Goal: Task Accomplishment & Management: Manage account settings

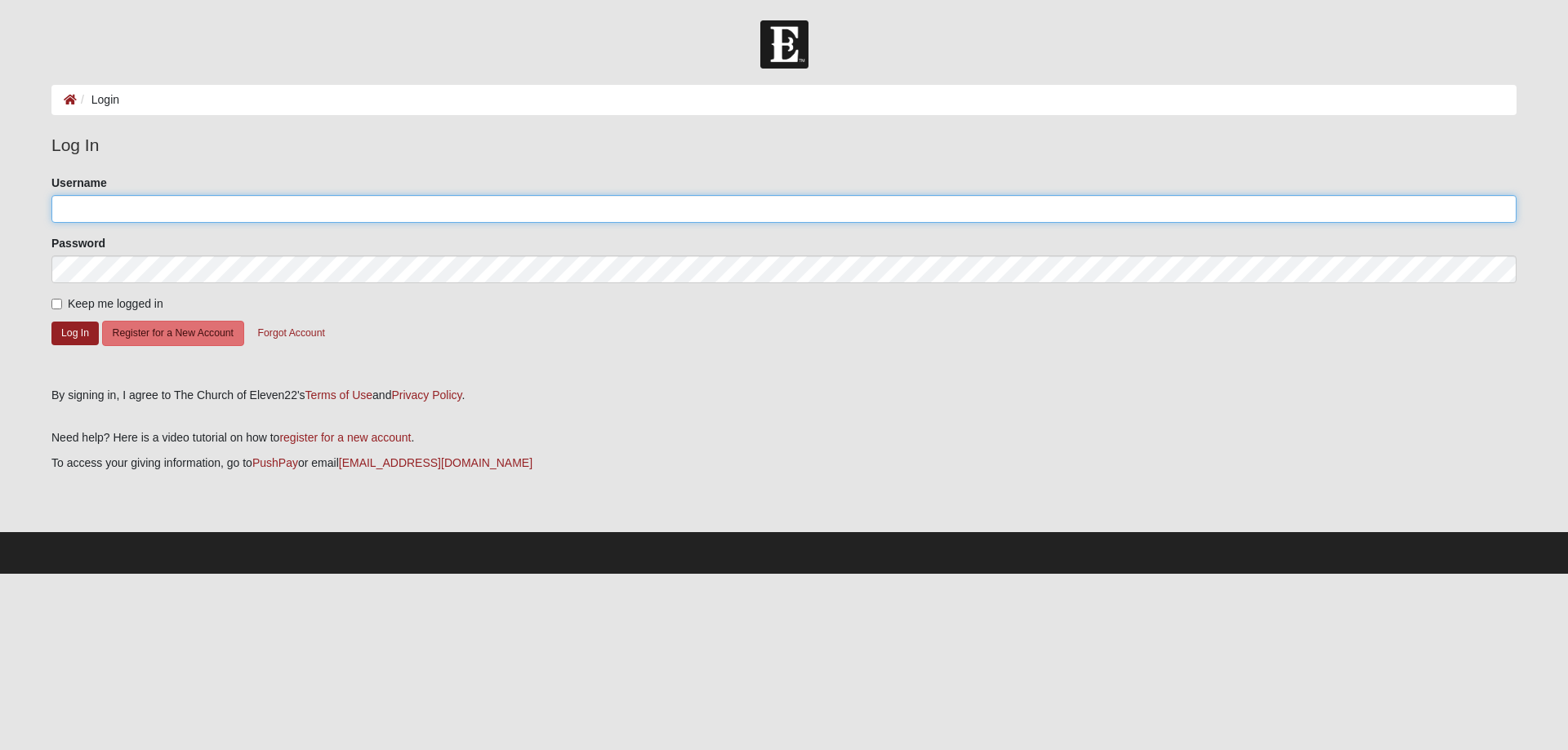
click at [119, 210] on input "Username" at bounding box center [784, 209] width 1465 height 28
type input "[EMAIL_ADDRESS][DOMAIN_NAME]"
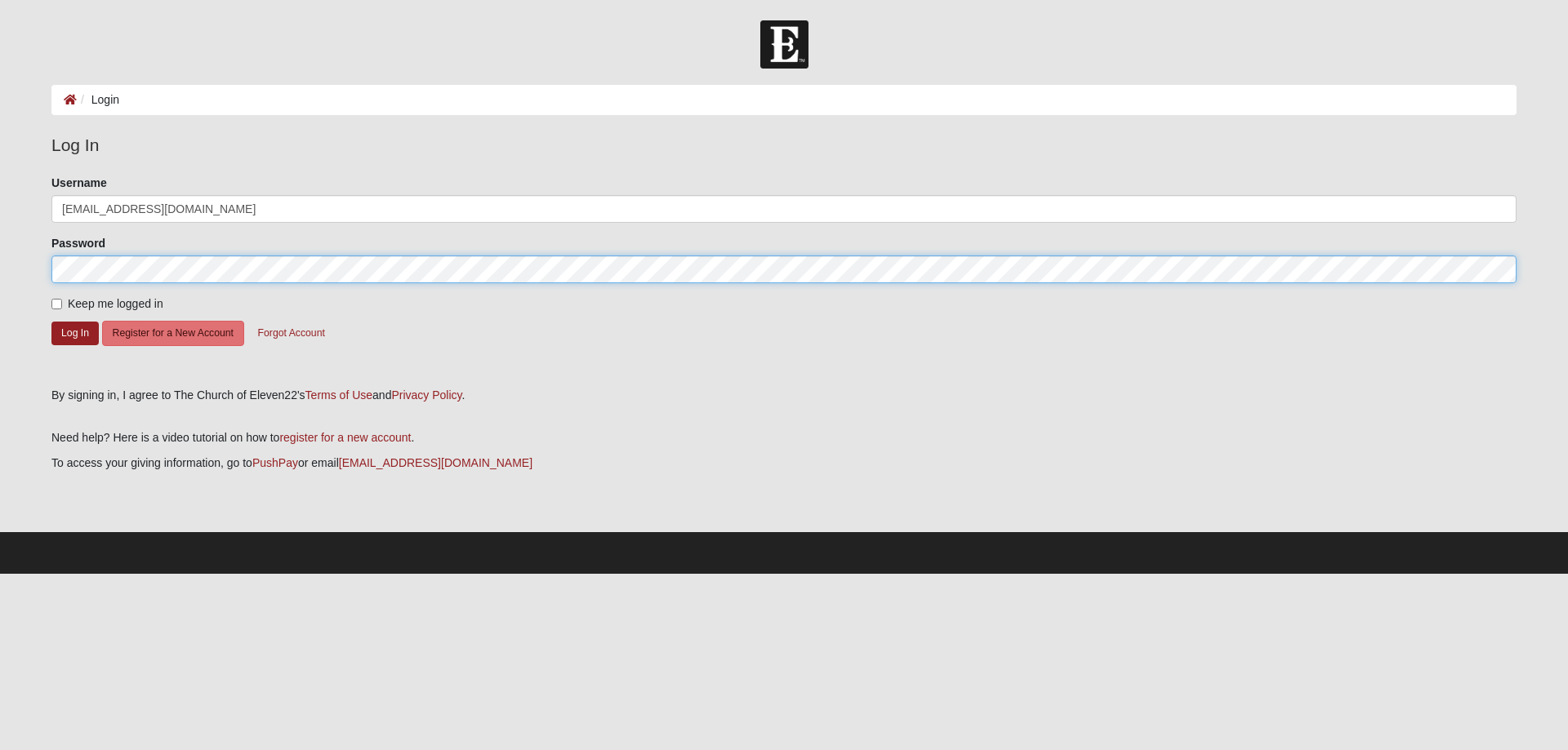
click at [182, 320] on form "Please correct the following: Username textj20@gmail.com Password Keep me logge…" at bounding box center [784, 275] width 1465 height 201
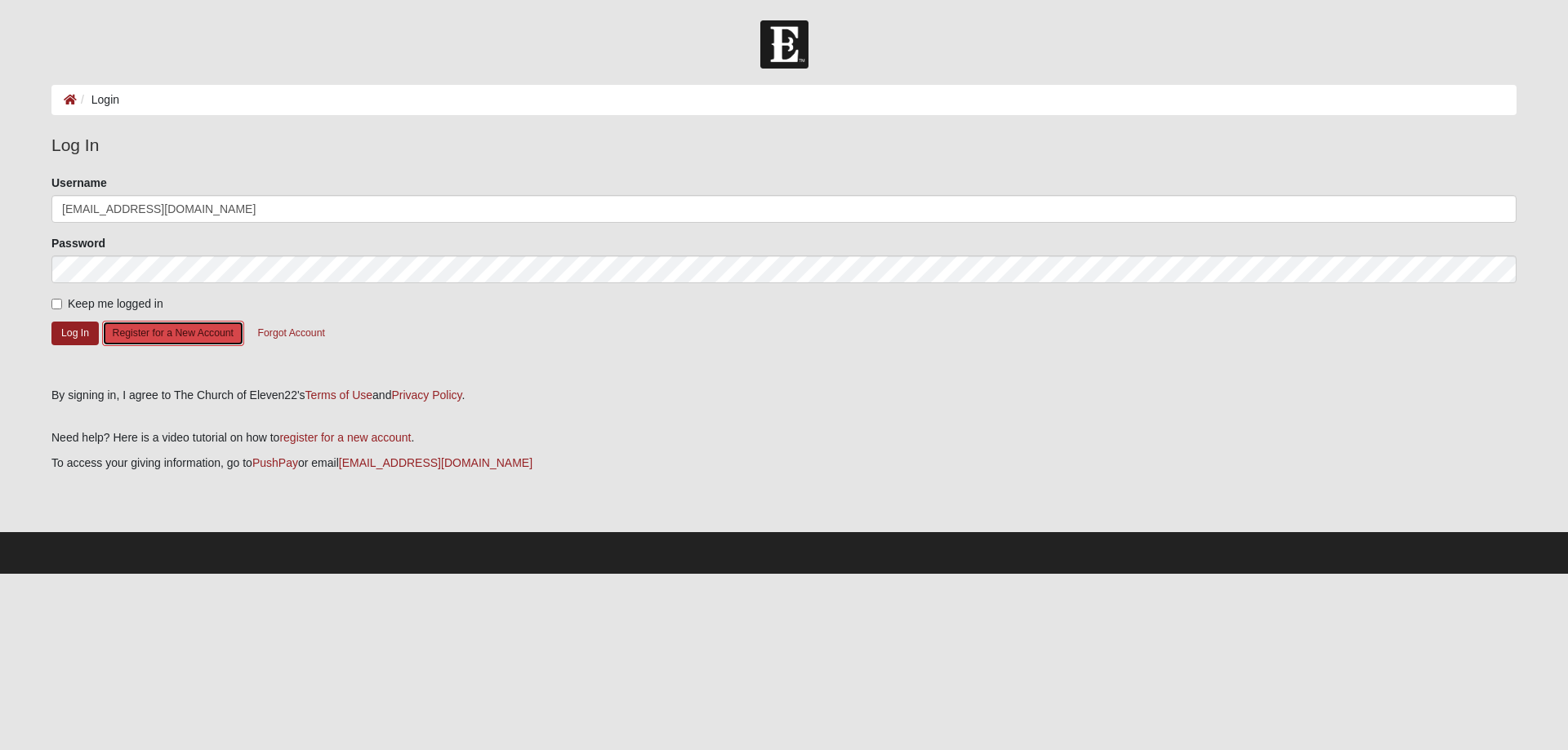
click at [167, 338] on button "Register for a New Account" at bounding box center [173, 333] width 142 height 26
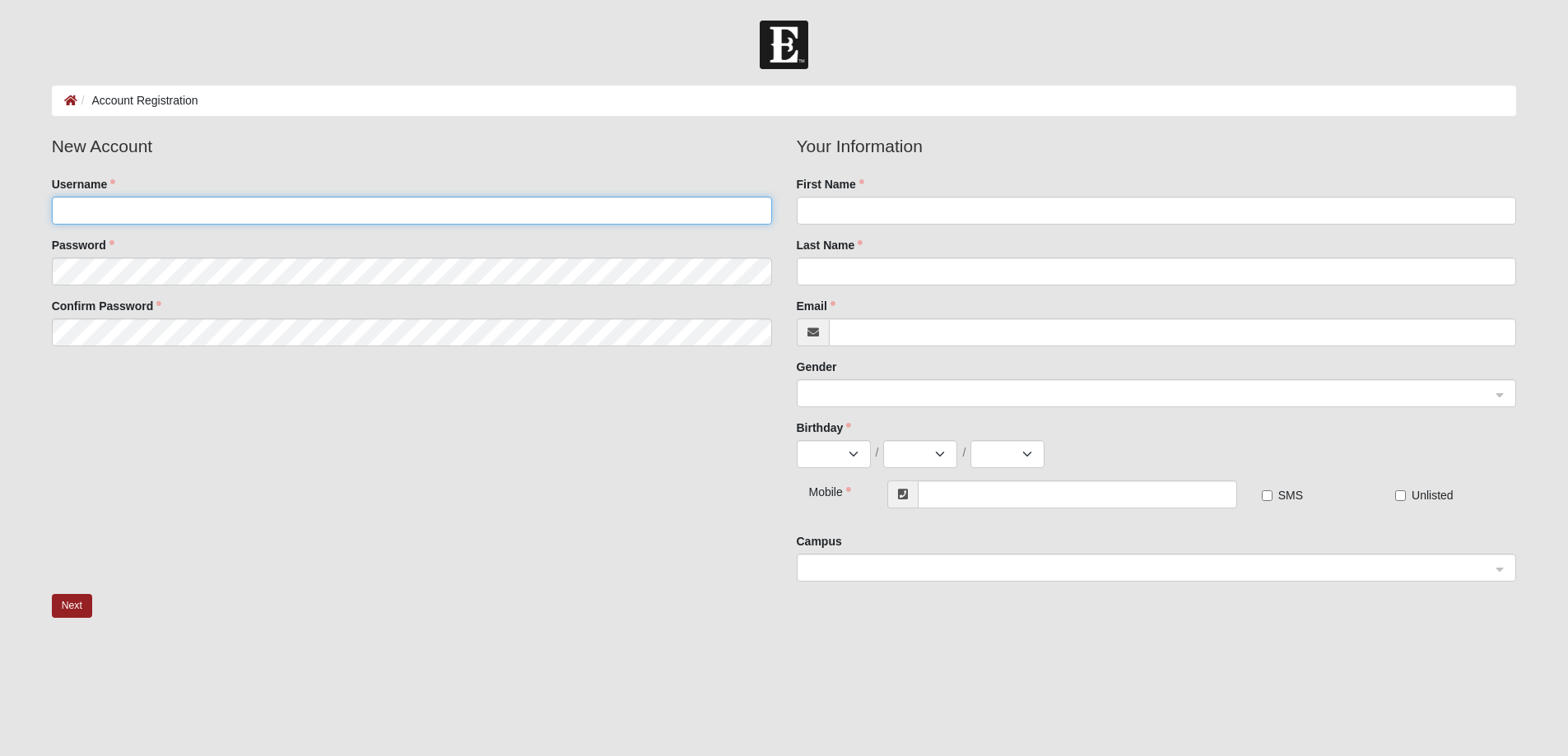
click at [279, 212] on input "Username" at bounding box center [412, 210] width 720 height 28
drag, startPoint x: 259, startPoint y: 212, endPoint x: 502, endPoint y: 429, distance: 325.8
click at [519, 451] on div "New Account Username Password Confirm Password Your Information First Name Last…" at bounding box center [784, 363] width 1490 height 460
click at [204, 207] on input "Username" at bounding box center [412, 210] width 720 height 28
type input "T"
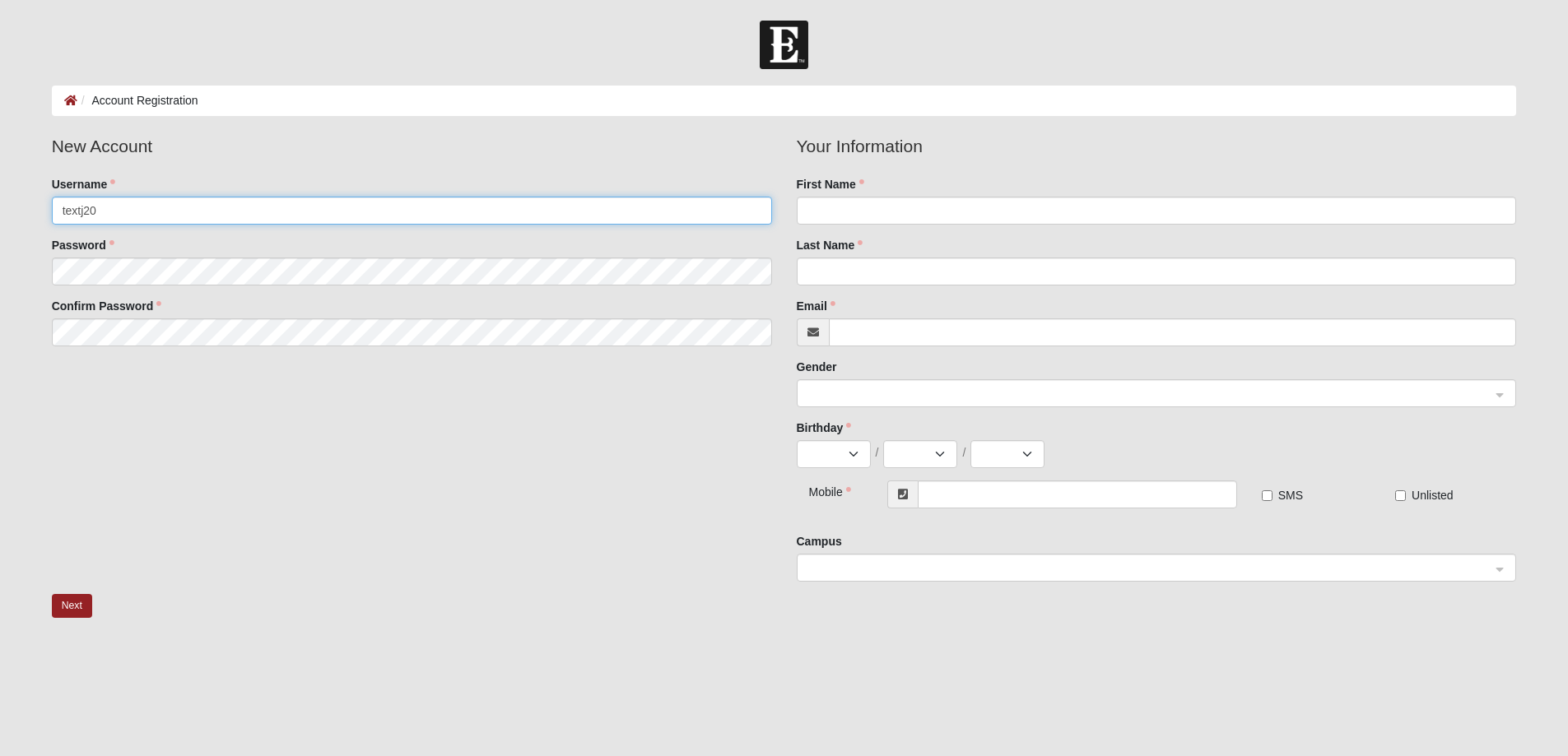
type input "textj20"
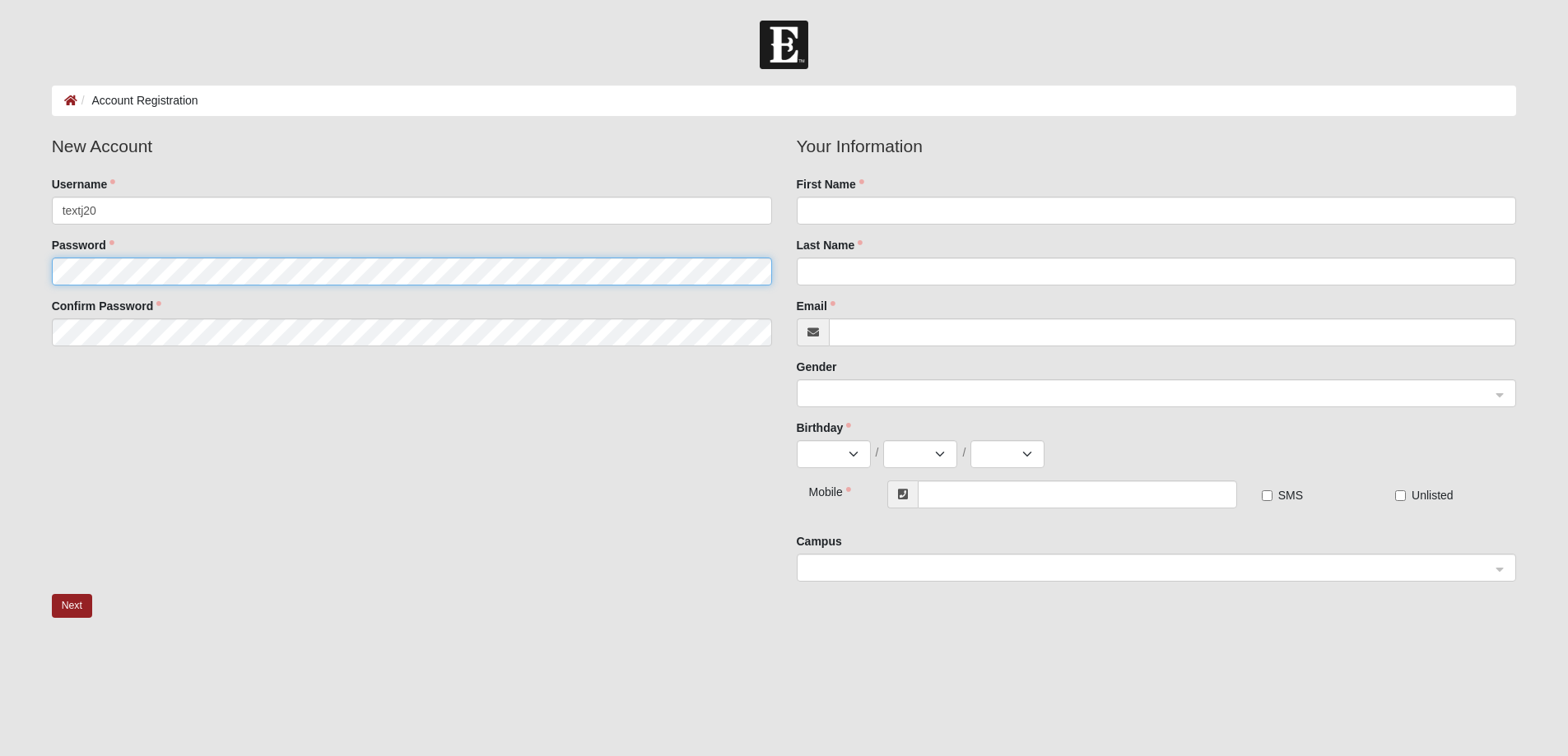
click at [127, 271] on fieldset "New Account Username textj20 Password Confirm Password" at bounding box center [412, 246] width 745 height 225
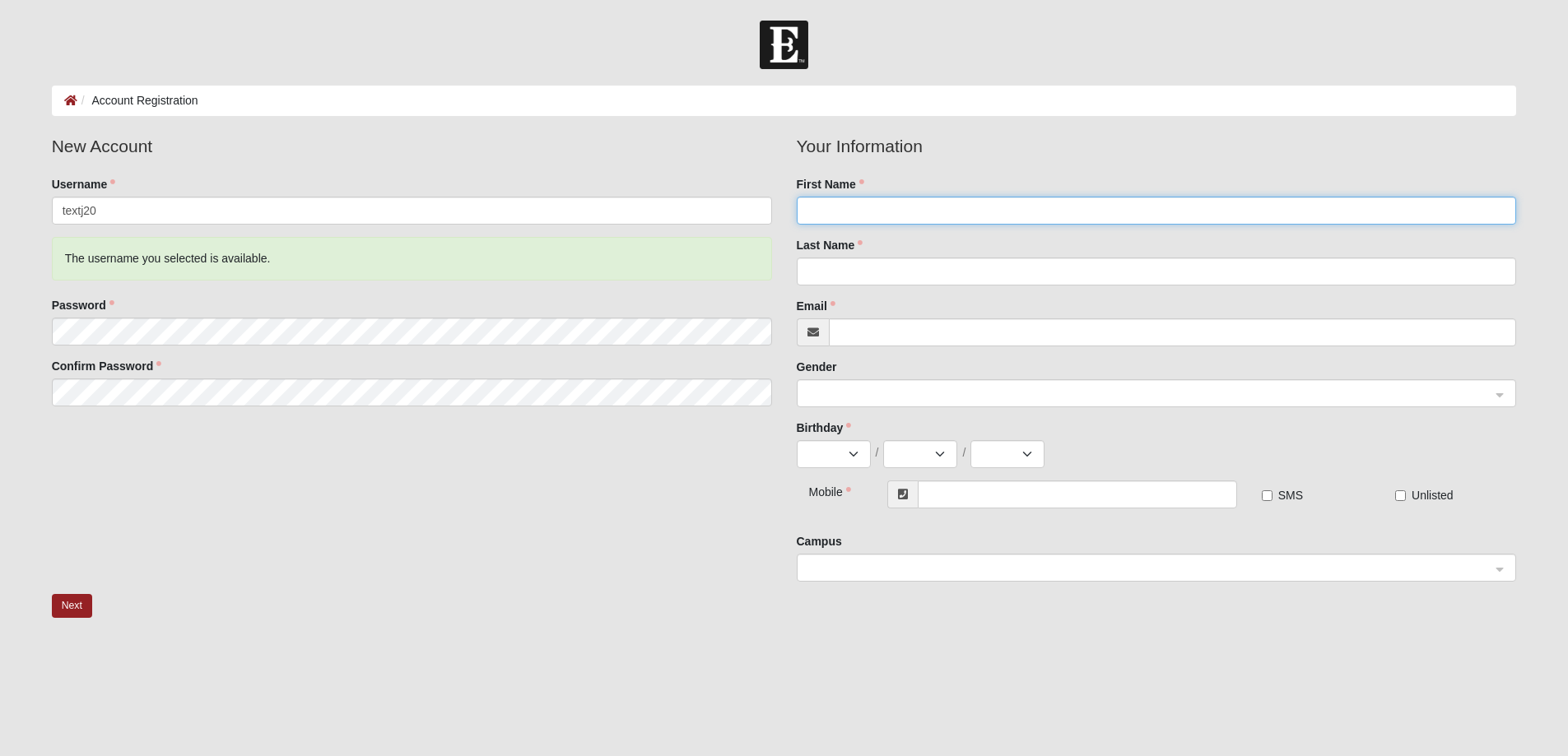
click at [946, 210] on input "First Name" at bounding box center [1156, 210] width 720 height 28
type input "[PERSON_NAME]"
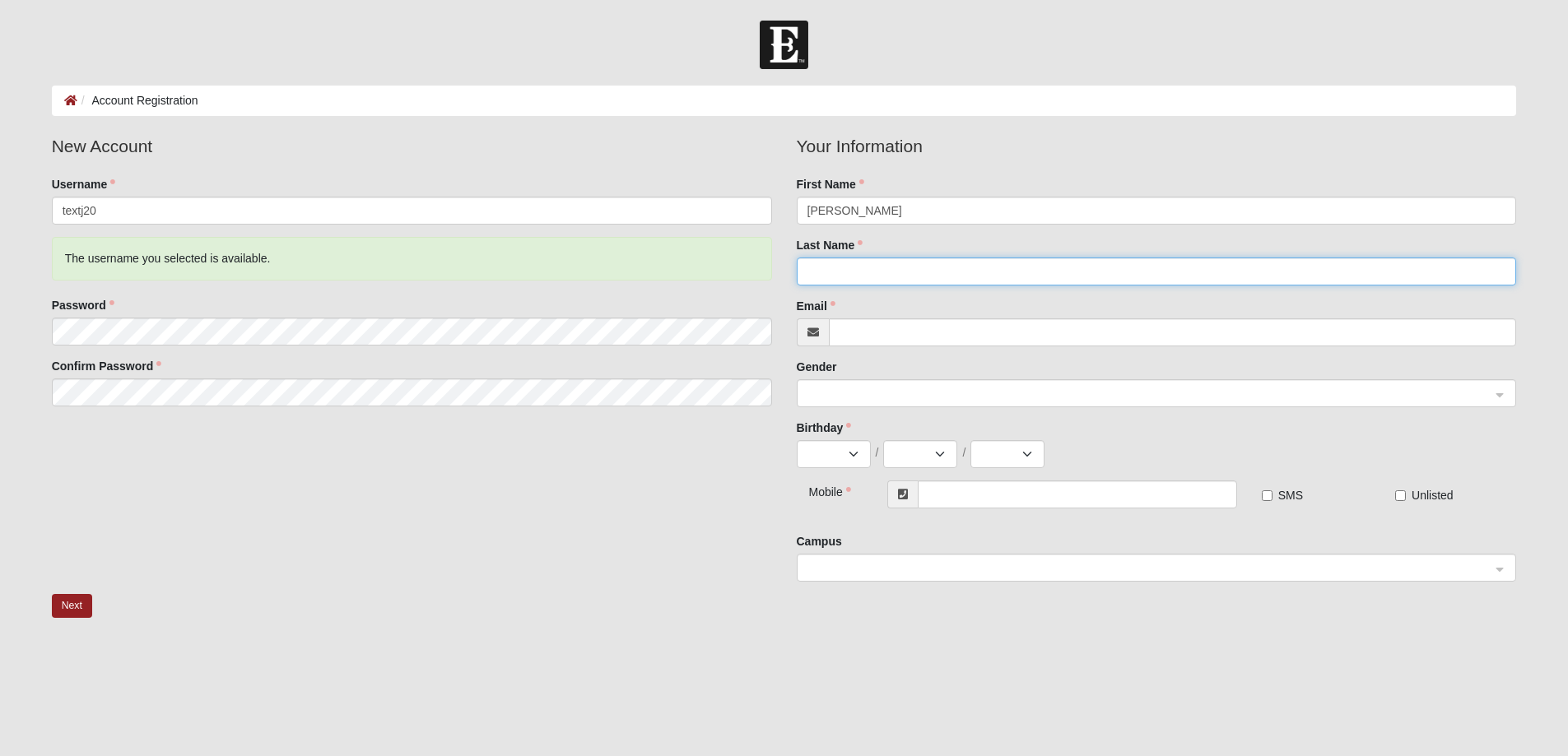
type input "[PERSON_NAME]"
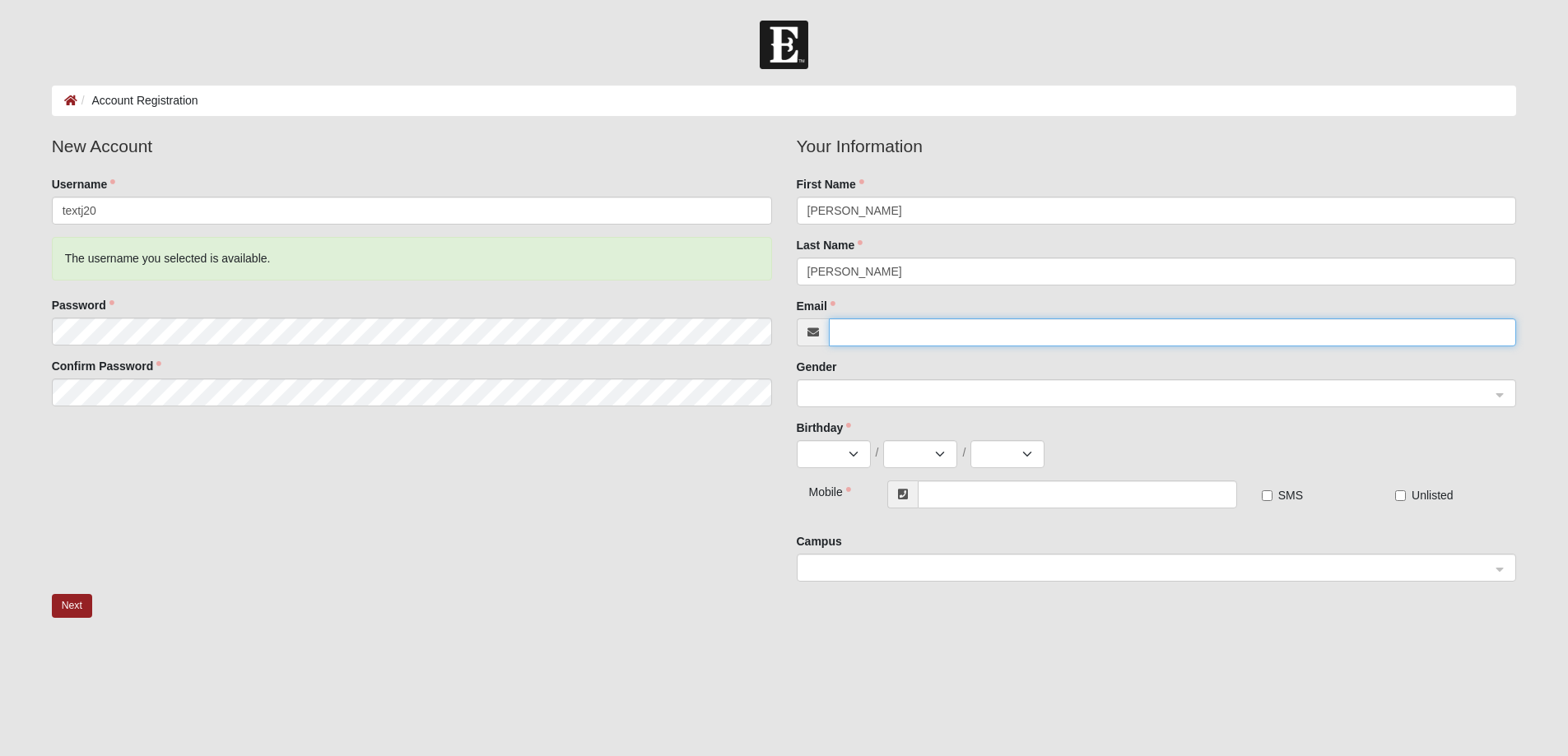
type input "[EMAIL_ADDRESS][DOMAIN_NAME]"
type input "[PHONE_NUMBER]"
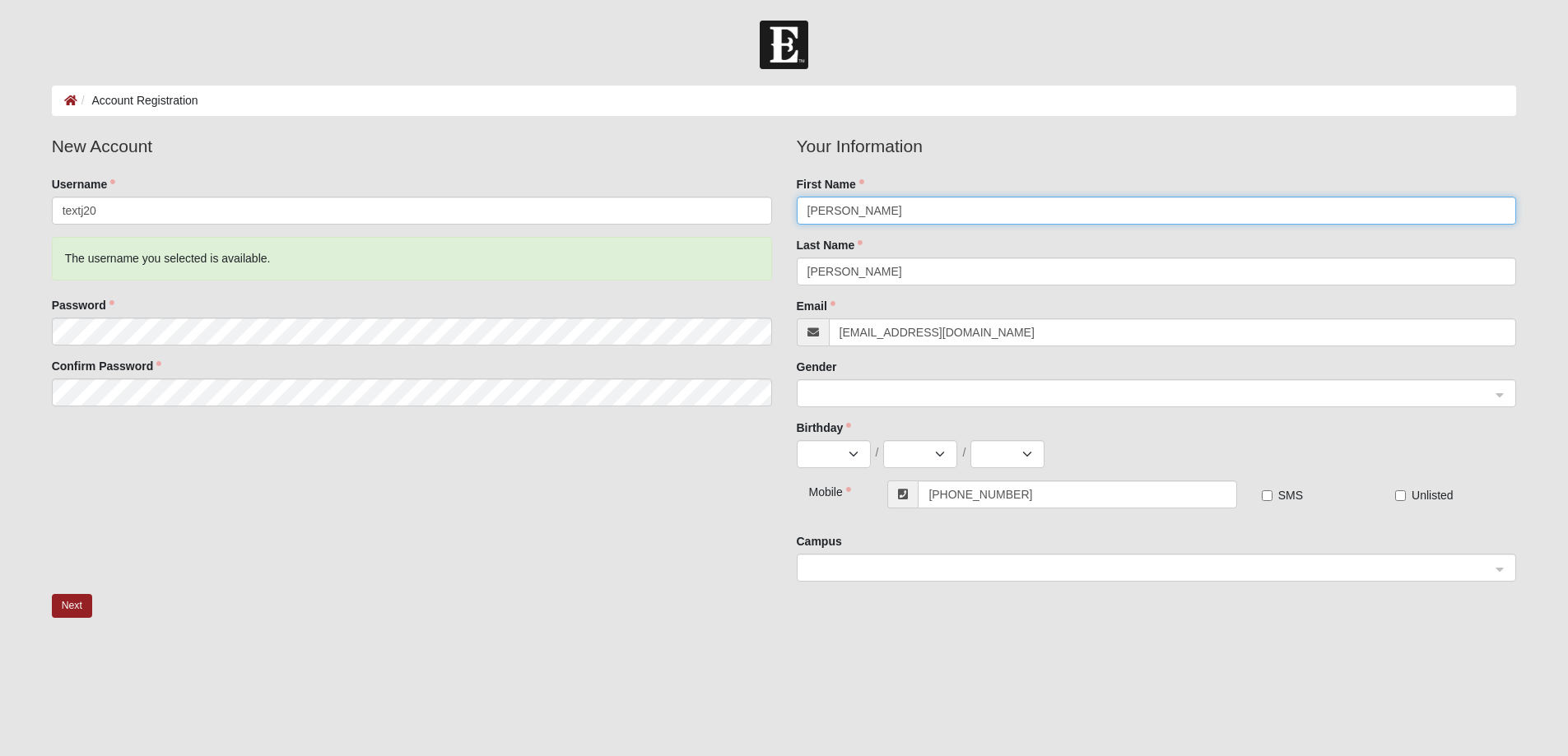
click at [1498, 395] on div at bounding box center [1156, 394] width 718 height 28
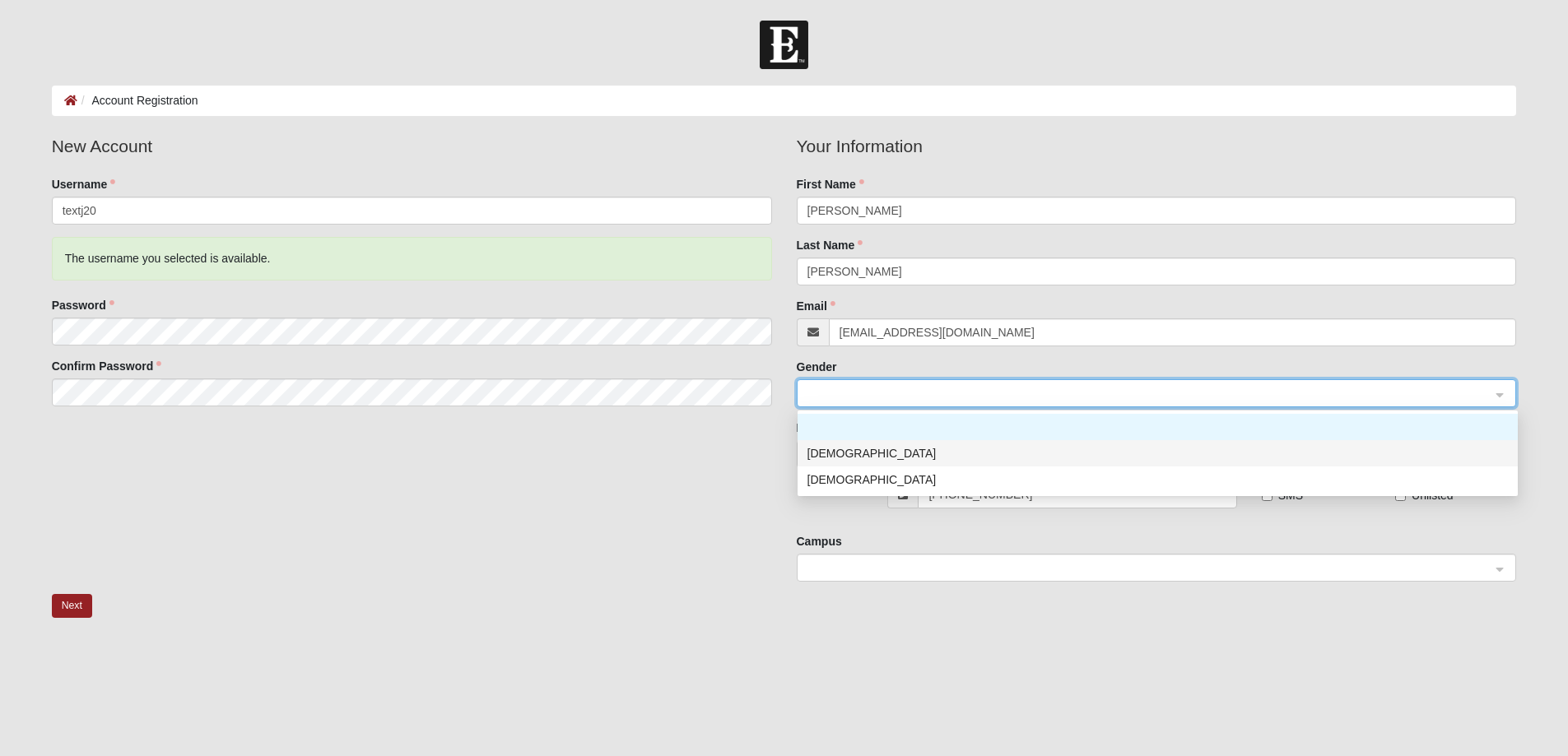
click at [831, 448] on div "[DEMOGRAPHIC_DATA]" at bounding box center [1157, 453] width 700 height 18
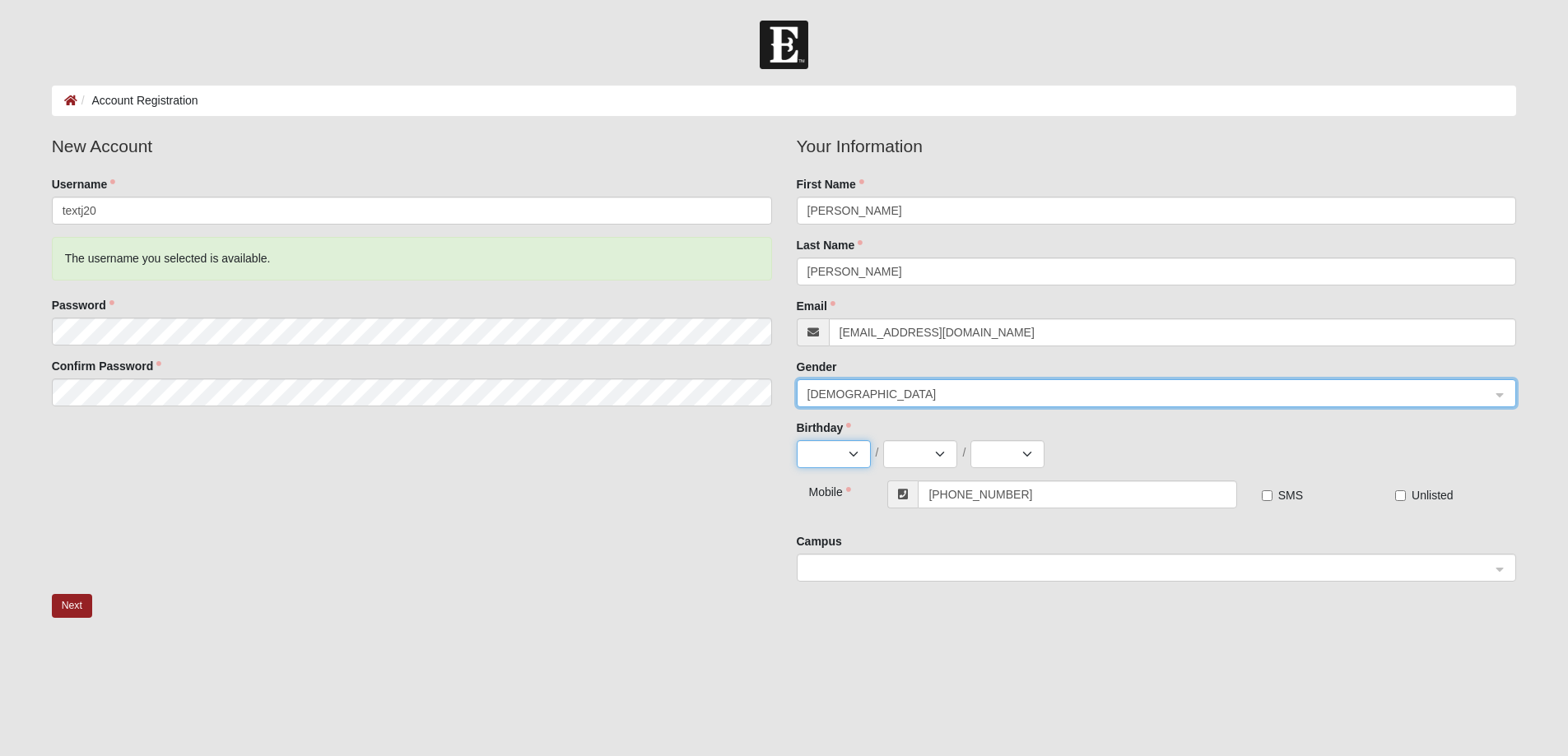
click at [853, 455] on select "Jan Feb Mar Apr May Jun Jul Aug Sep Oct Nov Dec" at bounding box center [833, 454] width 74 height 28
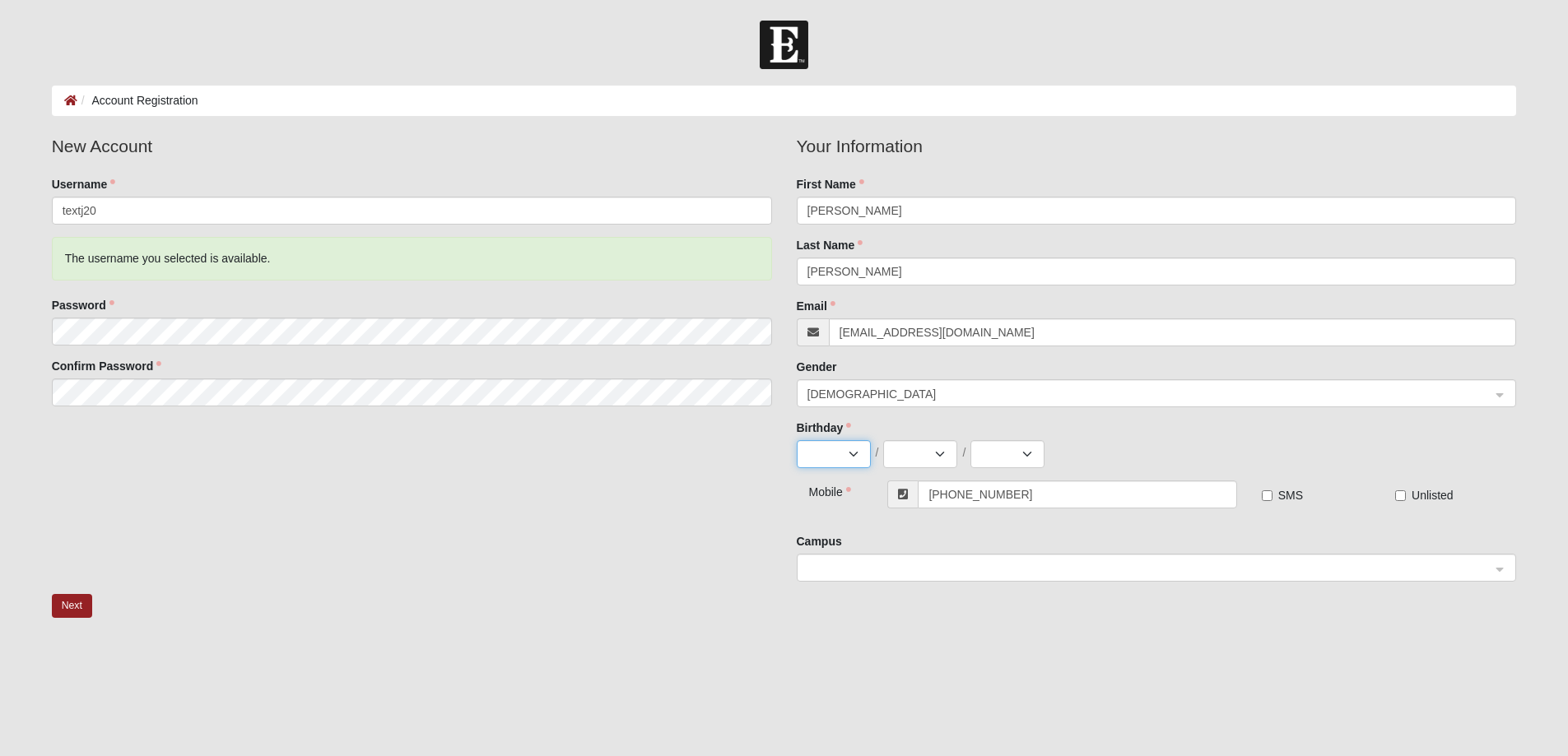
select select "3"
click at [796, 440] on select "Jan Feb Mar Apr May Jun Jul Aug Sep Oct Nov Dec" at bounding box center [833, 454] width 74 height 28
click at [940, 454] on select "1 2 3 4 5 6 7 8 9 10 11 12 13 14 15 16 17 18 19 20 21 22 23 24 25 26 27 28 29 3…" at bounding box center [920, 454] width 74 height 28
select select "6"
click at [883, 440] on select "1 2 3 4 5 6 7 8 9 10 11 12 13 14 15 16 17 18 19 20 21 22 23 24 25 26 27 28 29 3…" at bounding box center [920, 454] width 74 height 28
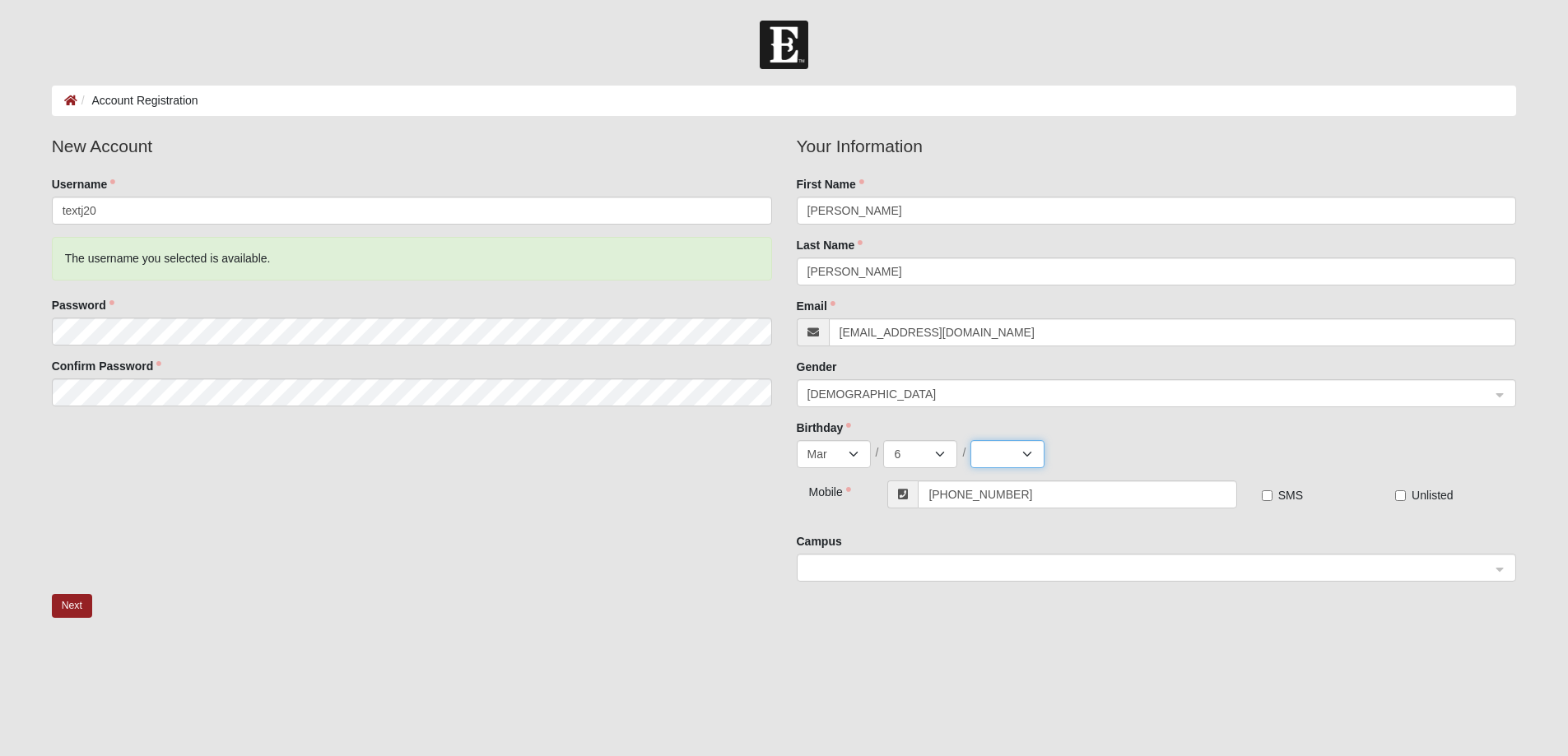
click at [1025, 454] on select "2025 2024 2023 2022 2021 2020 2019 2018 2017 2016 2015 2014 2013 2012 2011 2010…" at bounding box center [1007, 454] width 74 height 28
select select "1944"
click at [970, 440] on select "2025 2024 2023 2022 2021 2020 2019 2018 2017 2016 2015 2014 2013 2012 2011 2010…" at bounding box center [1007, 454] width 74 height 28
click at [1267, 495] on input "SMS" at bounding box center [1266, 496] width 10 height 10
checkbox input "true"
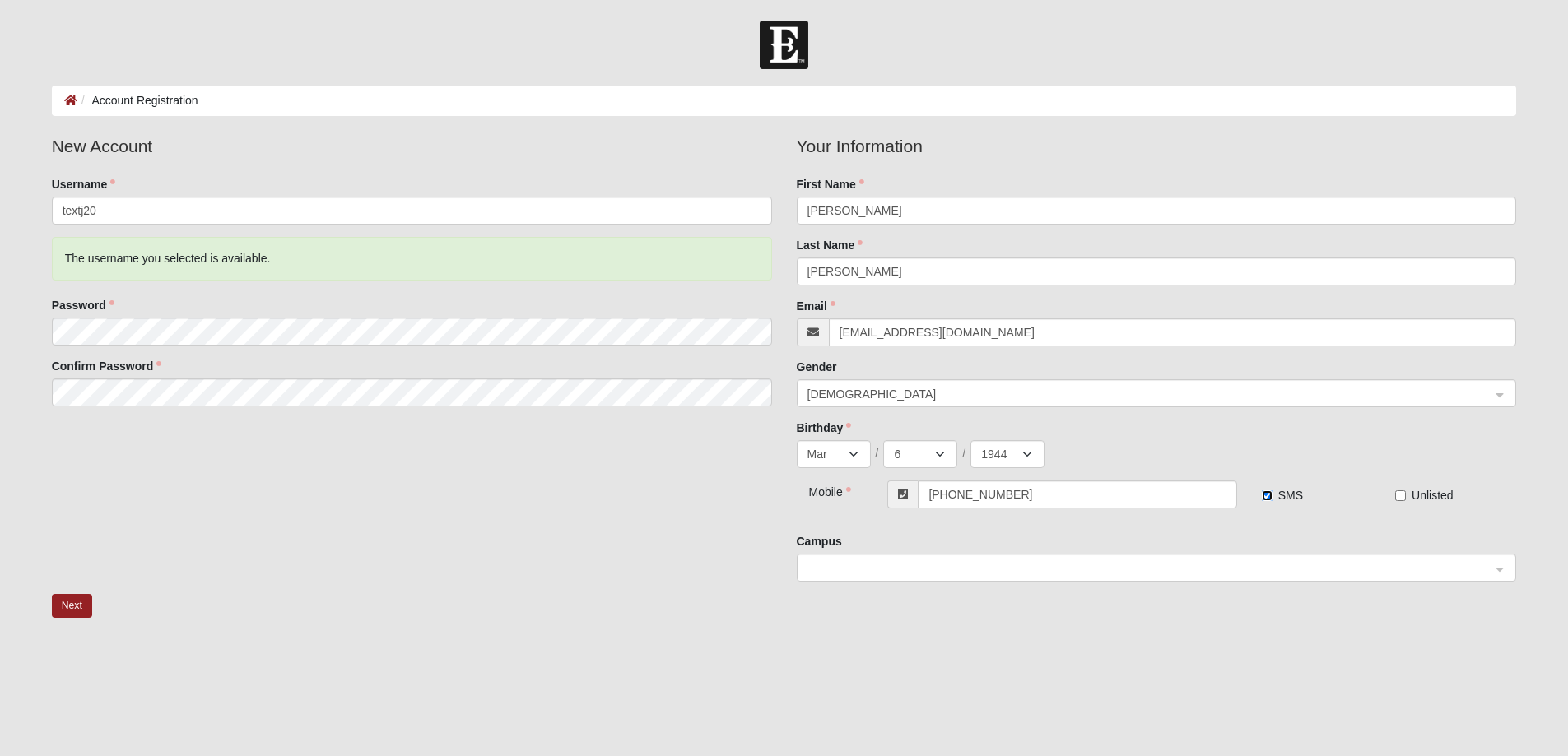
click at [1501, 568] on div at bounding box center [1156, 569] width 718 height 28
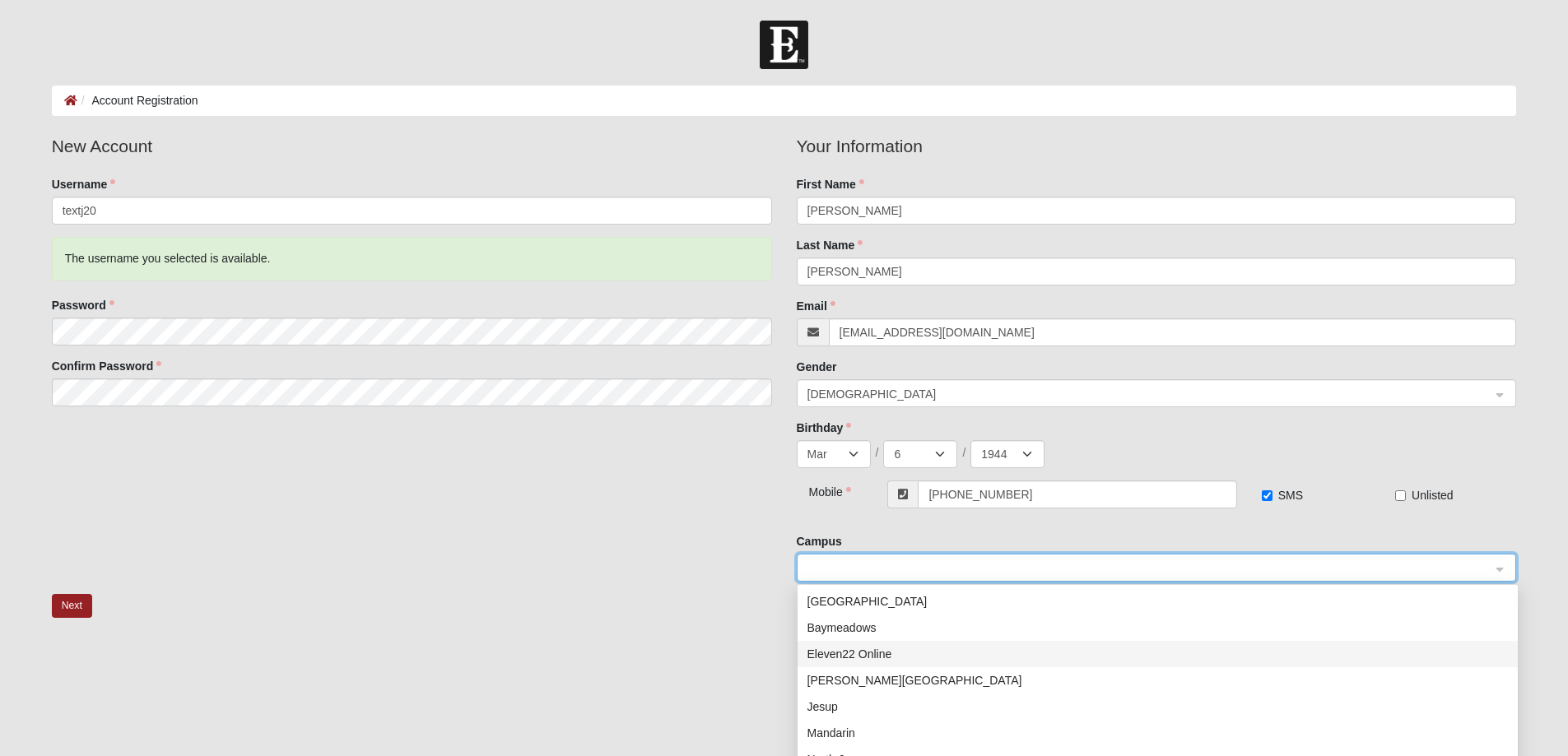
click at [861, 655] on div "Eleven22 Online" at bounding box center [1157, 654] width 700 height 18
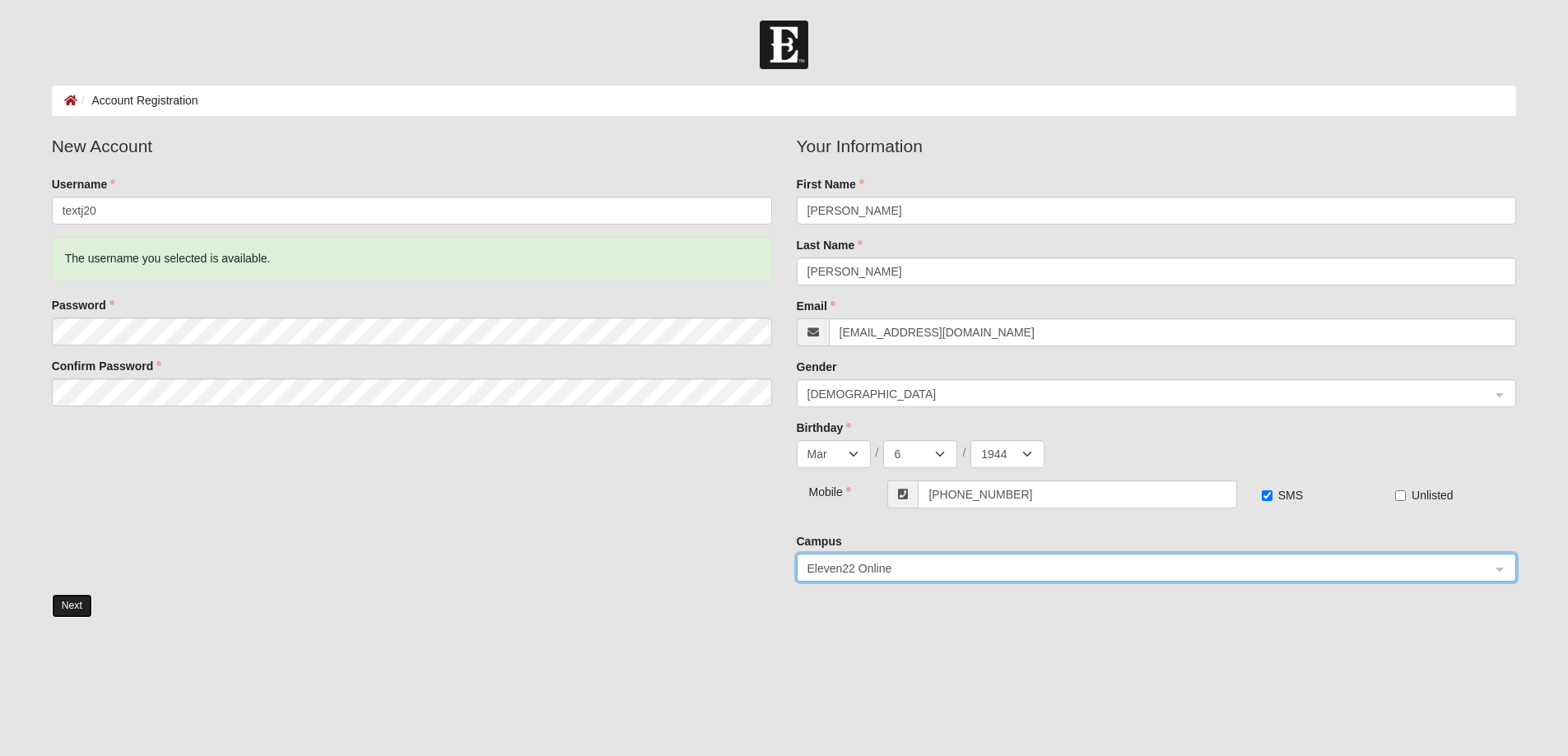
click at [64, 605] on button "Next" at bounding box center [71, 607] width 40 height 24
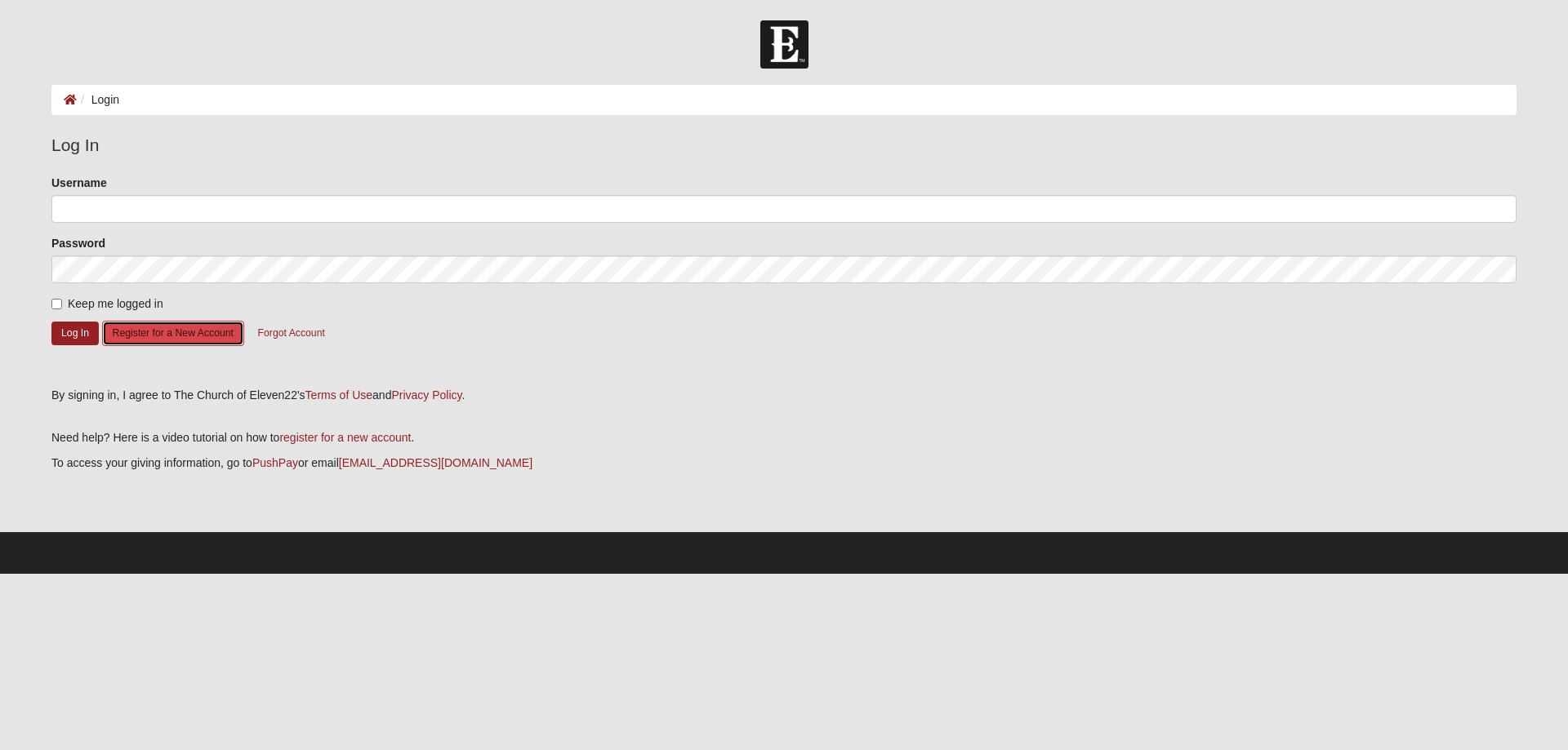
click at [203, 334] on button "Register for a New Account" at bounding box center [173, 333] width 142 height 26
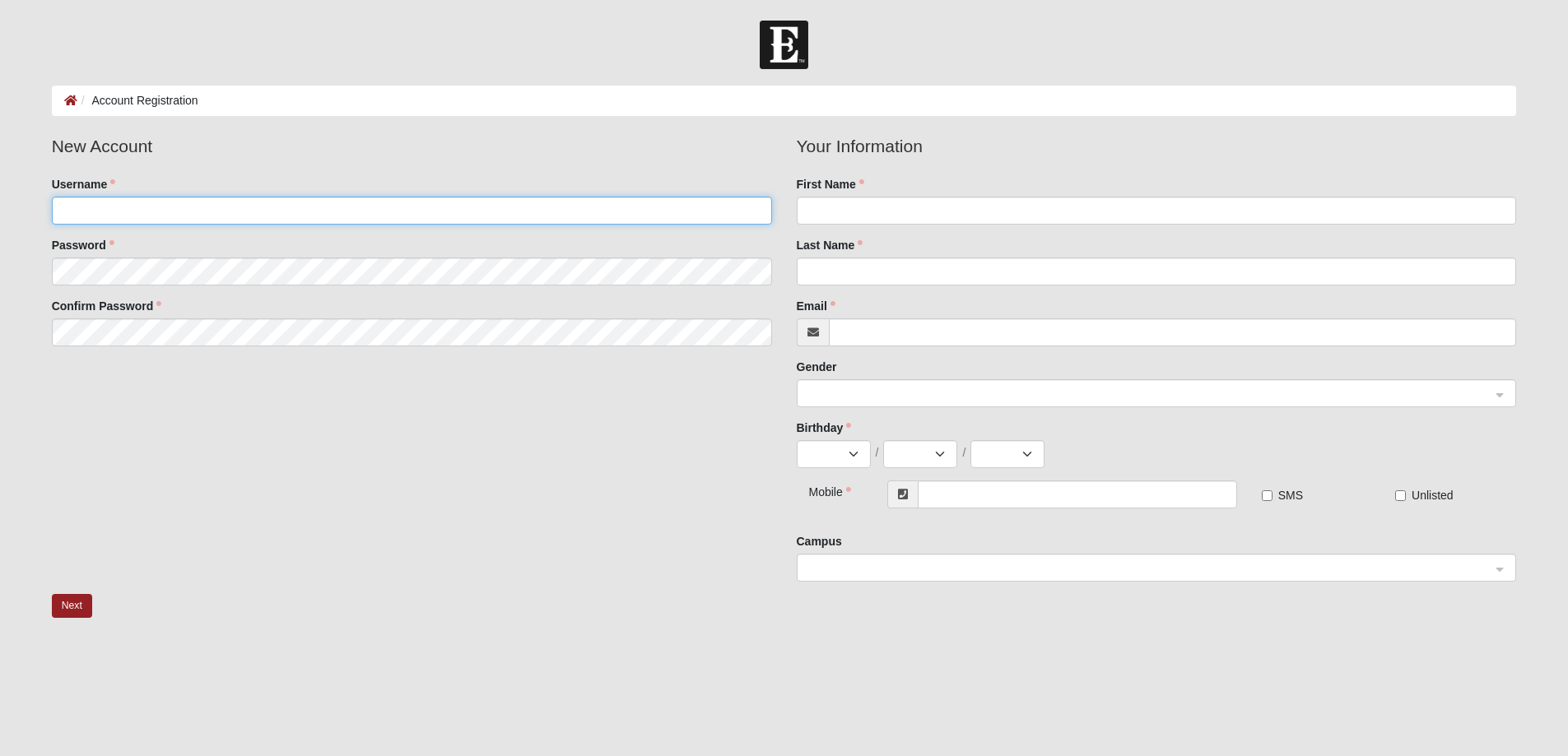
click at [220, 210] on input "Username" at bounding box center [412, 210] width 720 height 28
type input "jtext001"
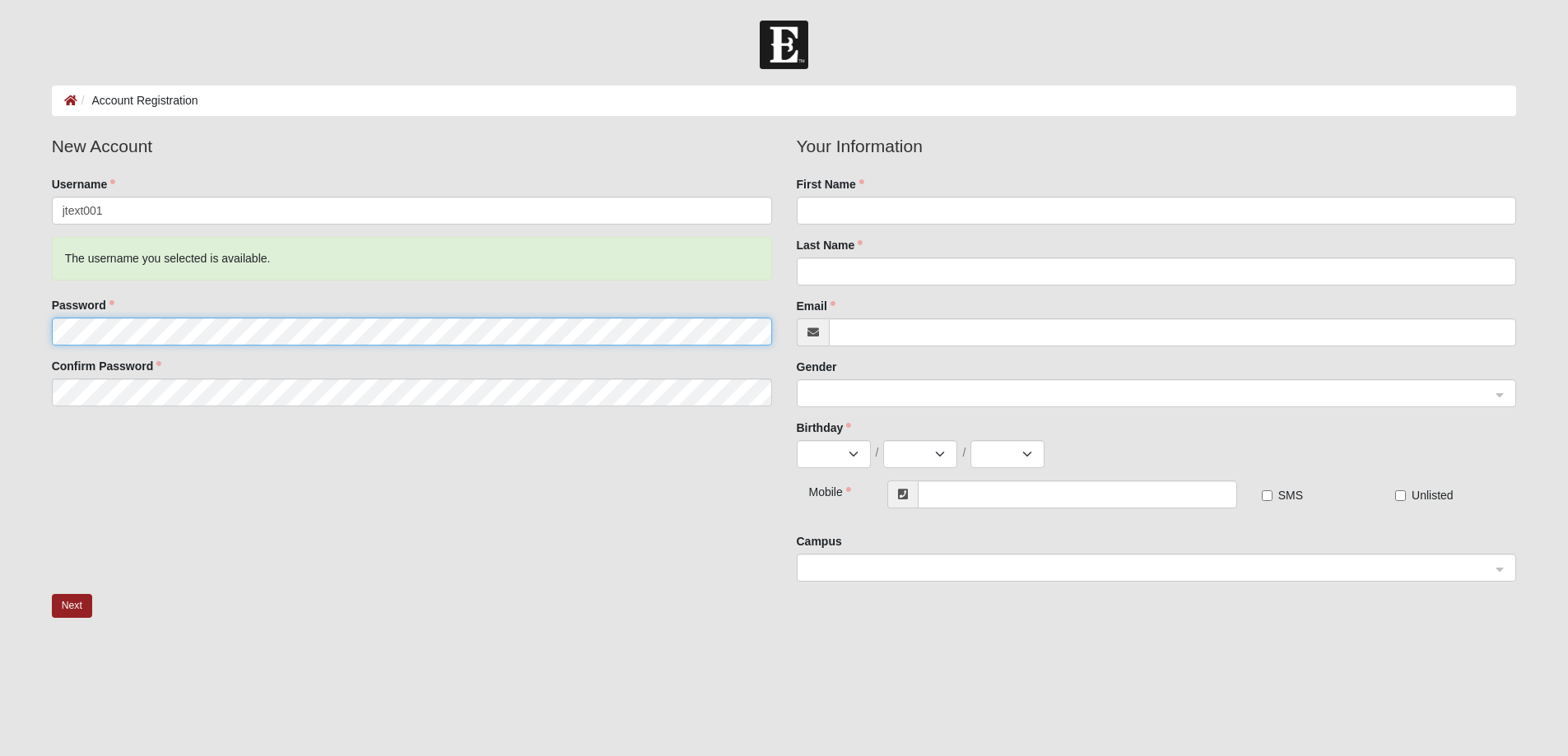
click at [247, 272] on fieldset "New Account Username jtext001 The username you selected is available. Password …" at bounding box center [412, 276] width 745 height 285
click at [894, 206] on input "First Name" at bounding box center [1156, 210] width 720 height 28
type input "Jennifer"
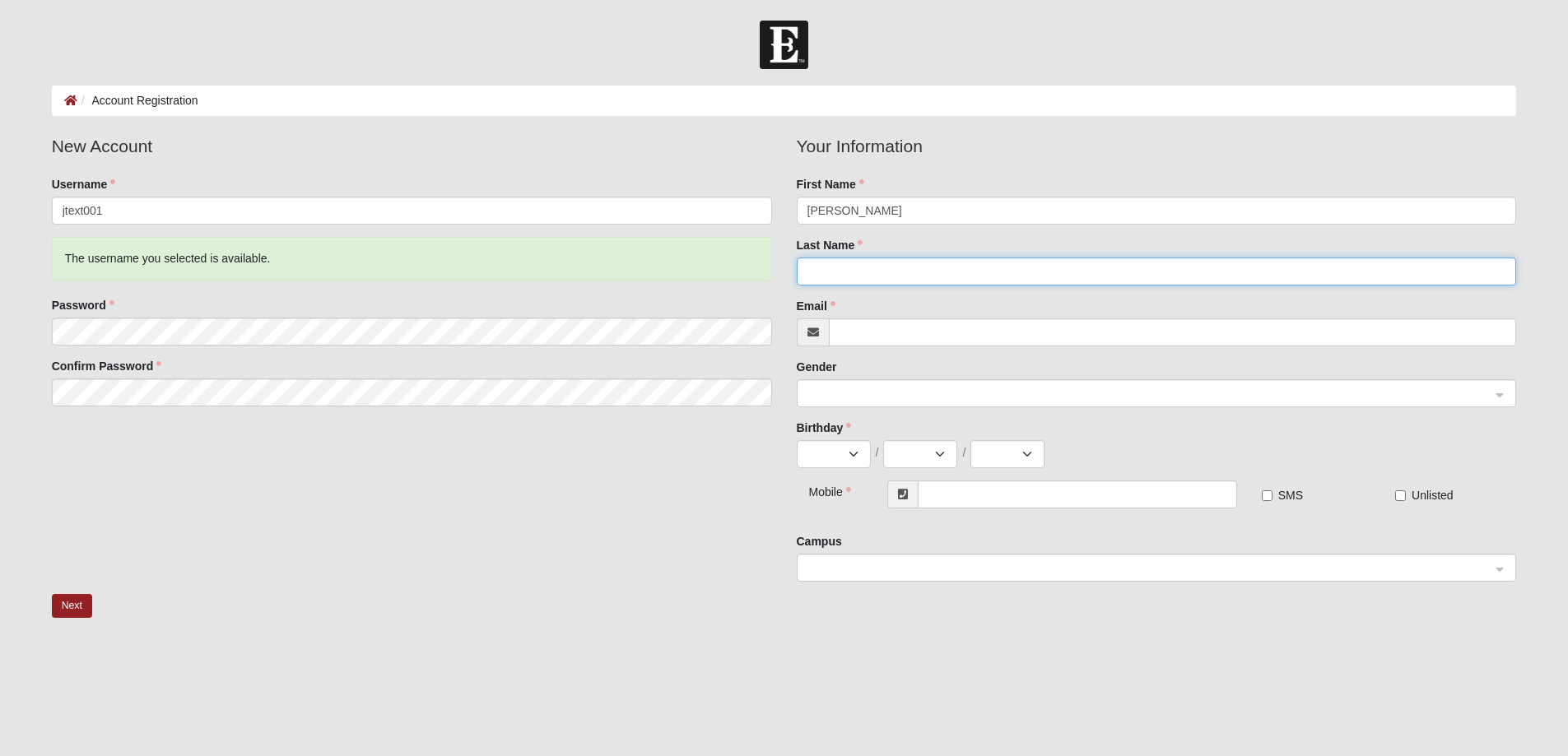
type input "[PERSON_NAME]"
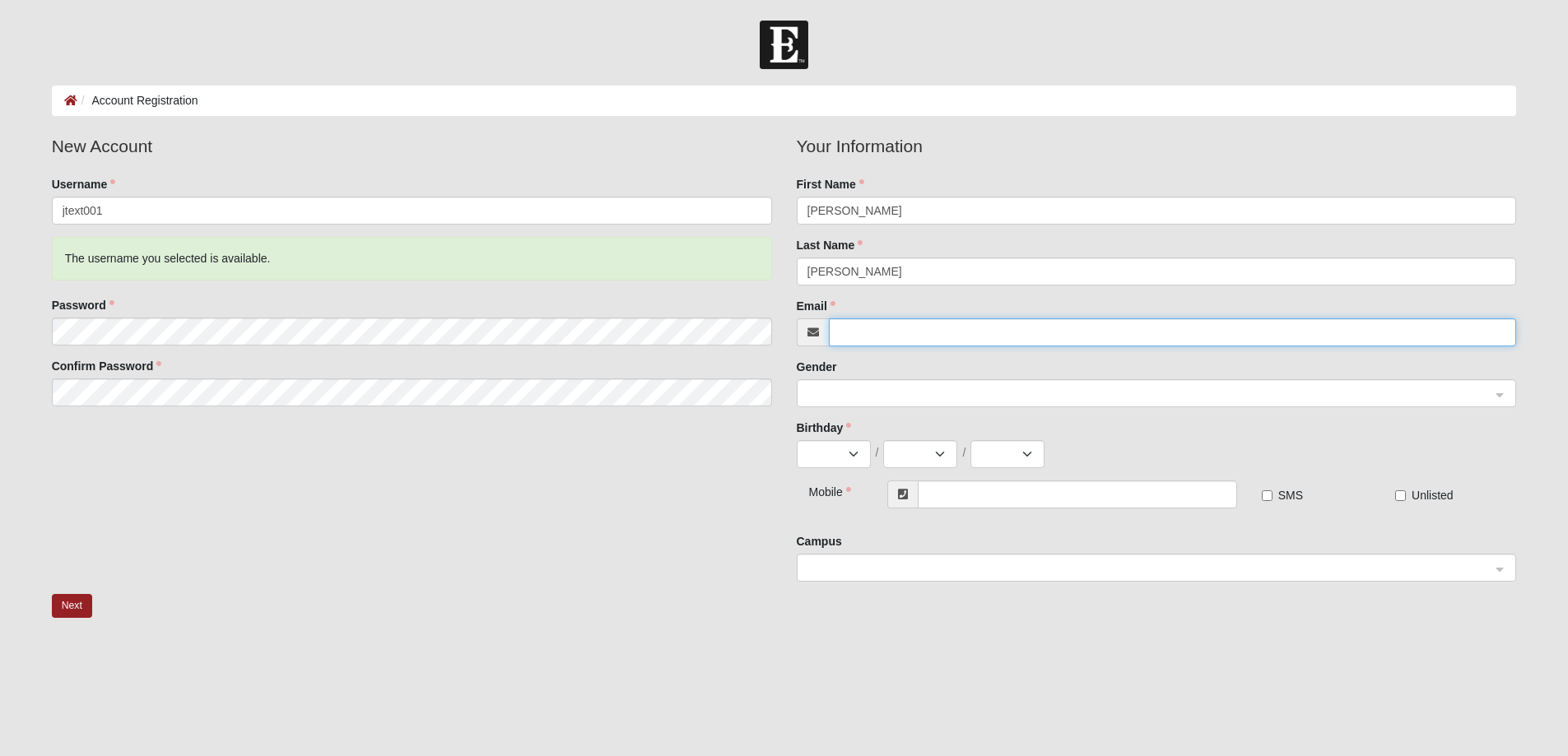
type input "[EMAIL_ADDRESS][DOMAIN_NAME]"
type input "[PHONE_NUMBER]"
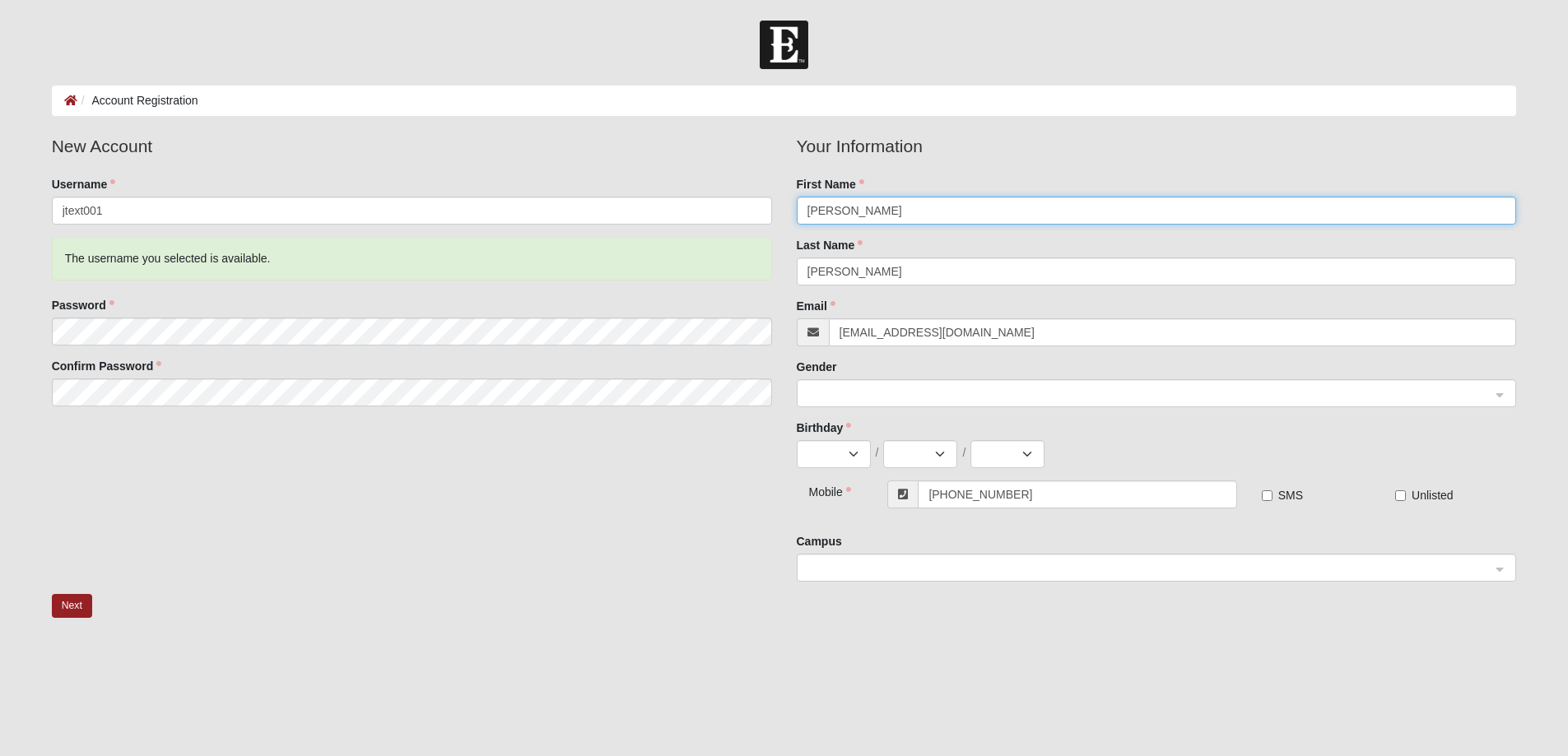
click at [912, 388] on span at bounding box center [1150, 393] width 684 height 18
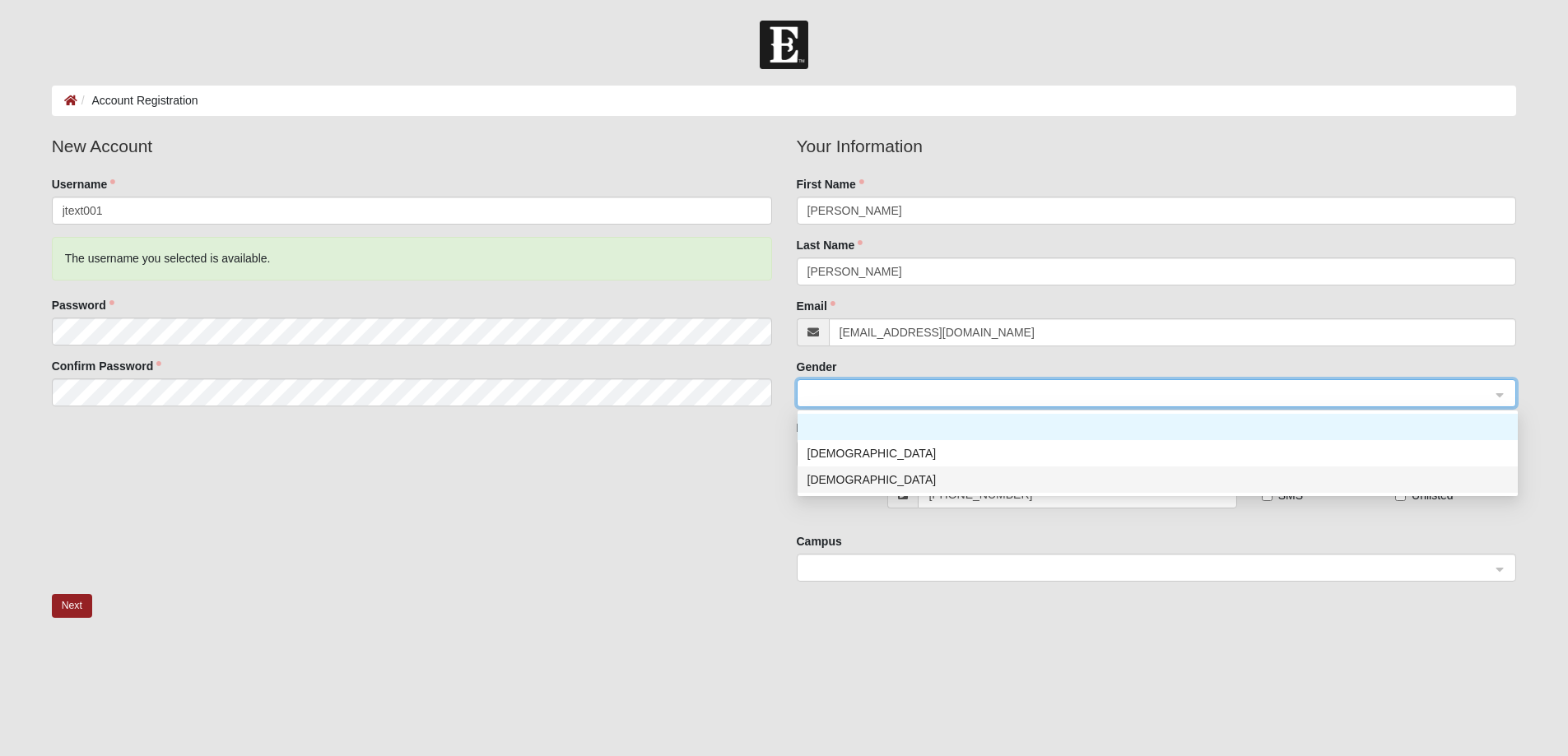
click at [824, 483] on div "[DEMOGRAPHIC_DATA]" at bounding box center [1157, 479] width 700 height 18
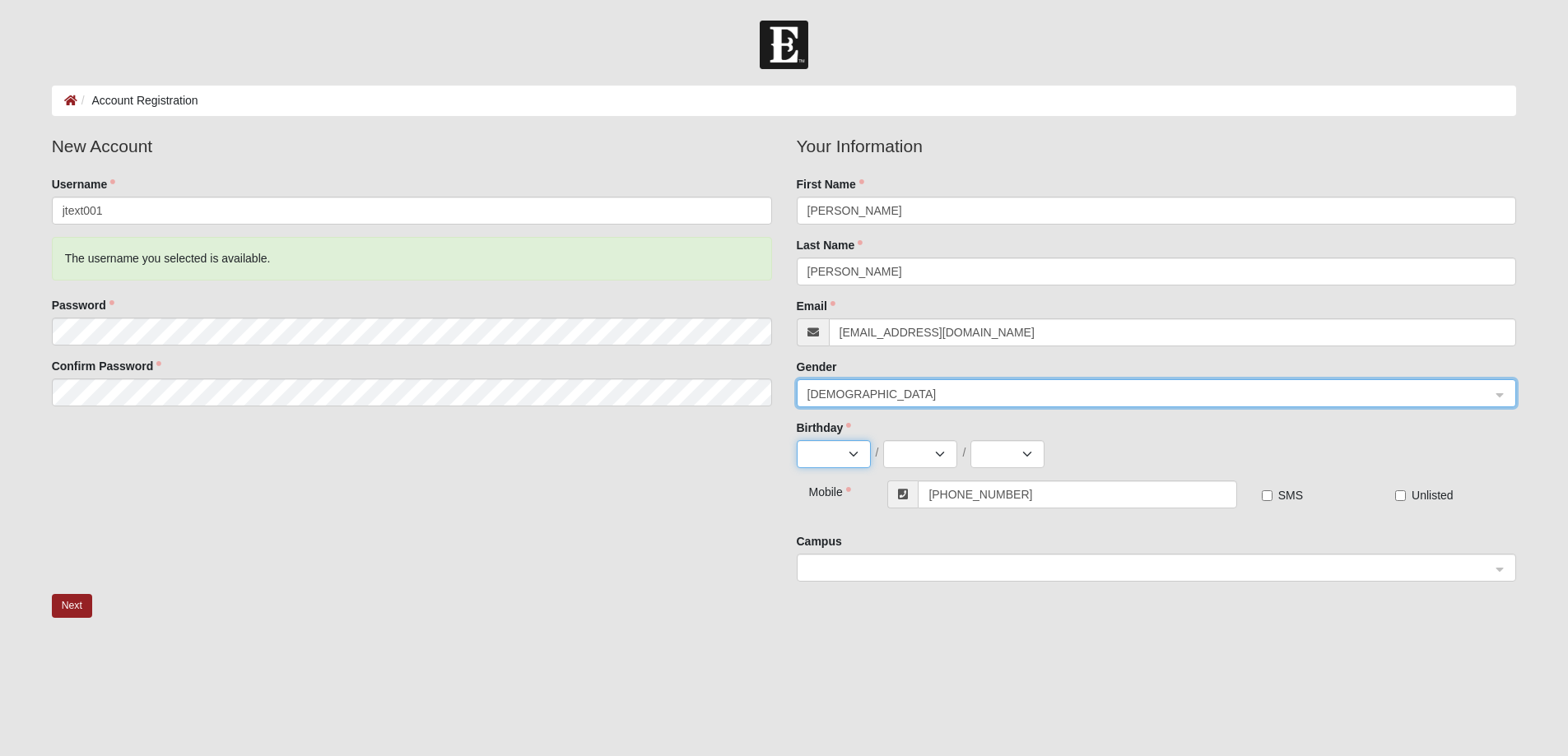
click at [852, 451] on select "Jan Feb Mar Apr May Jun Jul Aug Sep Oct Nov Dec" at bounding box center [833, 454] width 74 height 28
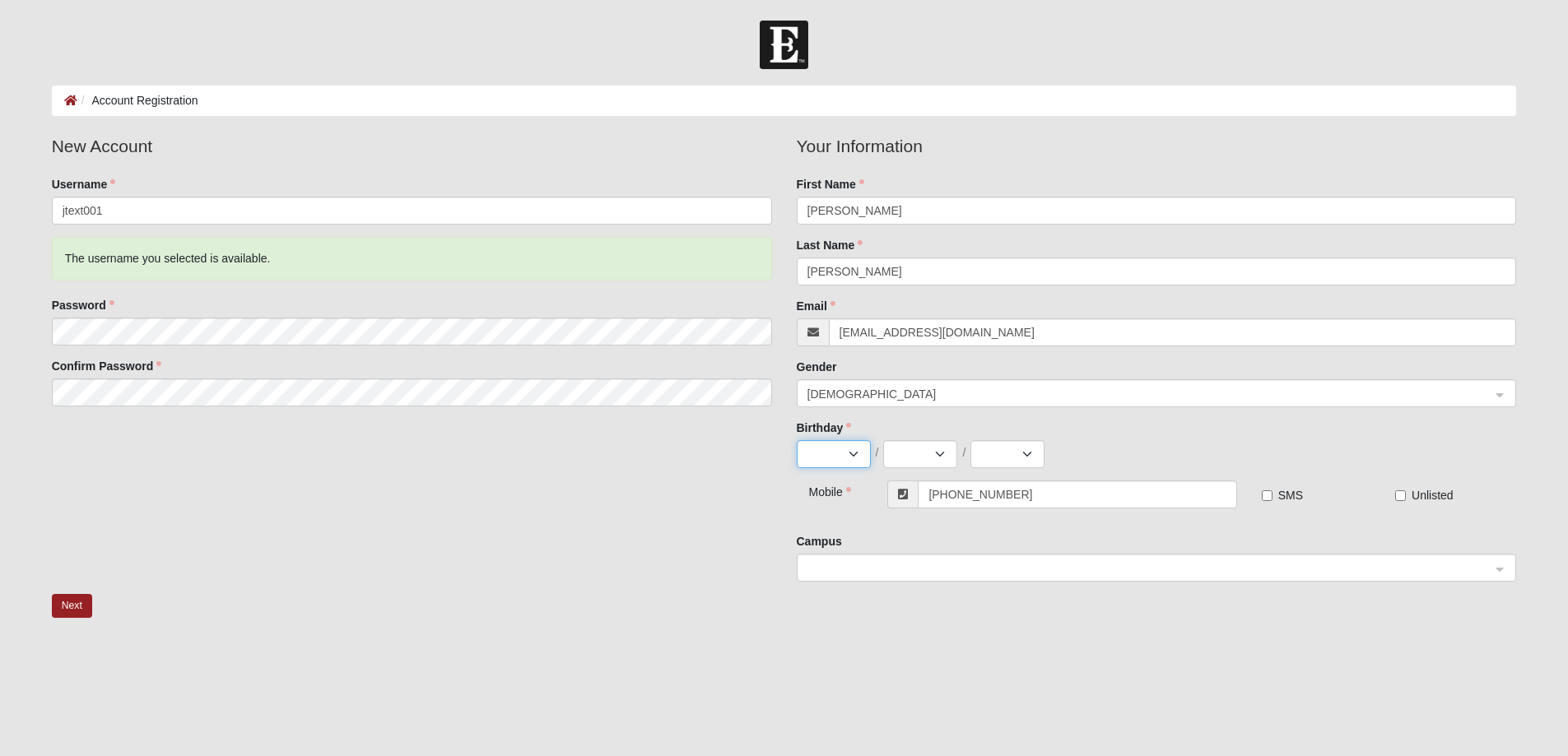
select select "2"
click at [796, 440] on select "Jan Feb Mar Apr May Jun Jul Aug Sep Oct Nov Dec" at bounding box center [833, 454] width 74 height 28
click at [940, 455] on select "1 2 3 4 5 6 7 8 9 10 11 12 13 14 15 16 17 18 19 20 21 22 23 24 25 26 27 28 29" at bounding box center [920, 454] width 74 height 28
select select "11"
click at [883, 440] on select "1 2 3 4 5 6 7 8 9 10 11 12 13 14 15 16 17 18 19 20 21 22 23 24 25 26 27 28 29" at bounding box center [920, 454] width 74 height 28
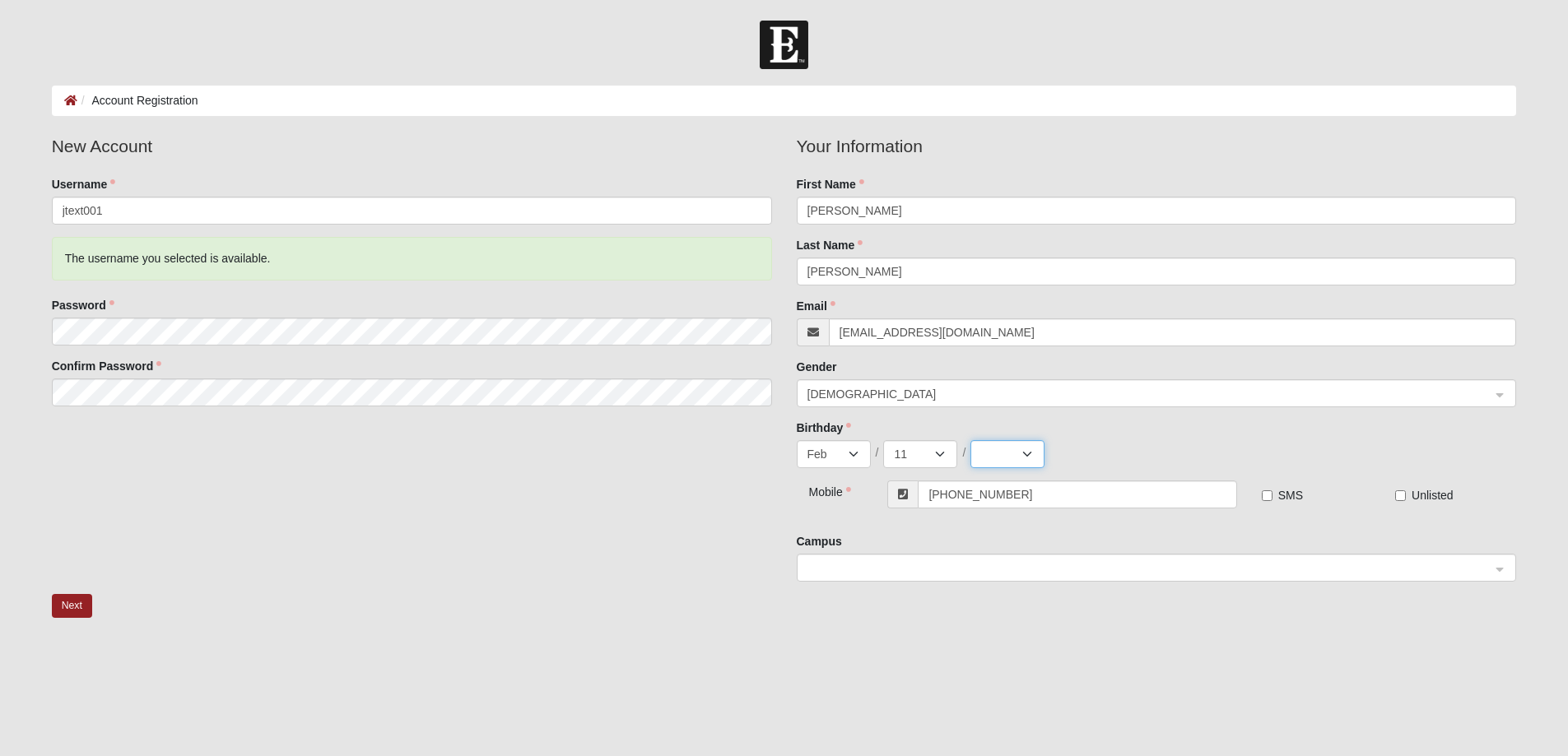
click at [1028, 454] on select "2025 2024 2023 2022 2021 2020 2019 2018 2017 2016 2015 2014 2013 2012 2011 2010…" at bounding box center [1007, 454] width 74 height 28
select select "1947"
click at [970, 440] on select "2025 2024 2023 2022 2021 2020 2019 2018 2017 2016 2015 2014 2013 2012 2011 2010…" at bounding box center [1007, 454] width 74 height 28
click at [1264, 497] on input "SMS" at bounding box center [1266, 496] width 10 height 10
checkbox input "true"
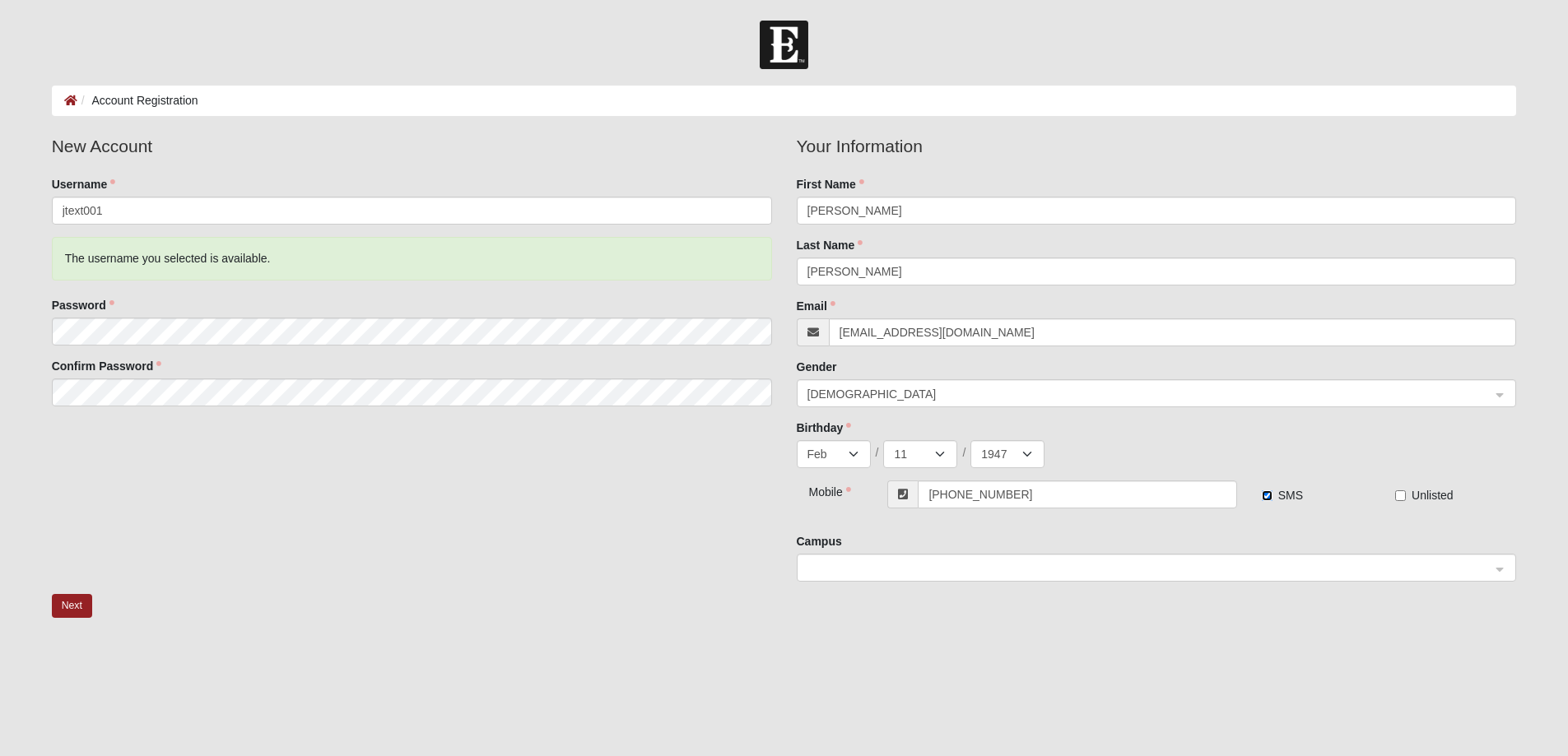
click at [1498, 570] on div at bounding box center [1156, 569] width 718 height 28
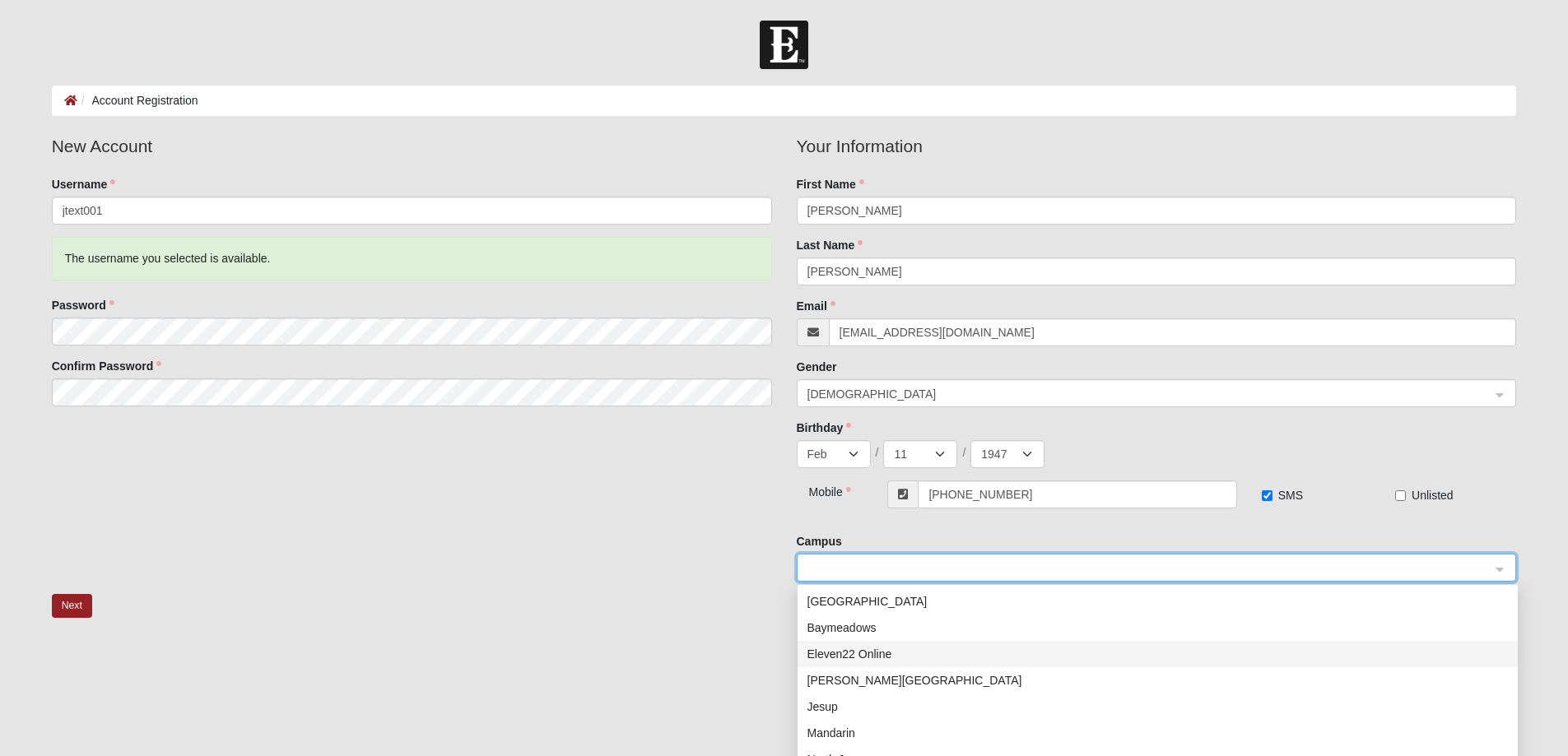
click at [869, 651] on div "Eleven22 Online" at bounding box center [1157, 654] width 700 height 18
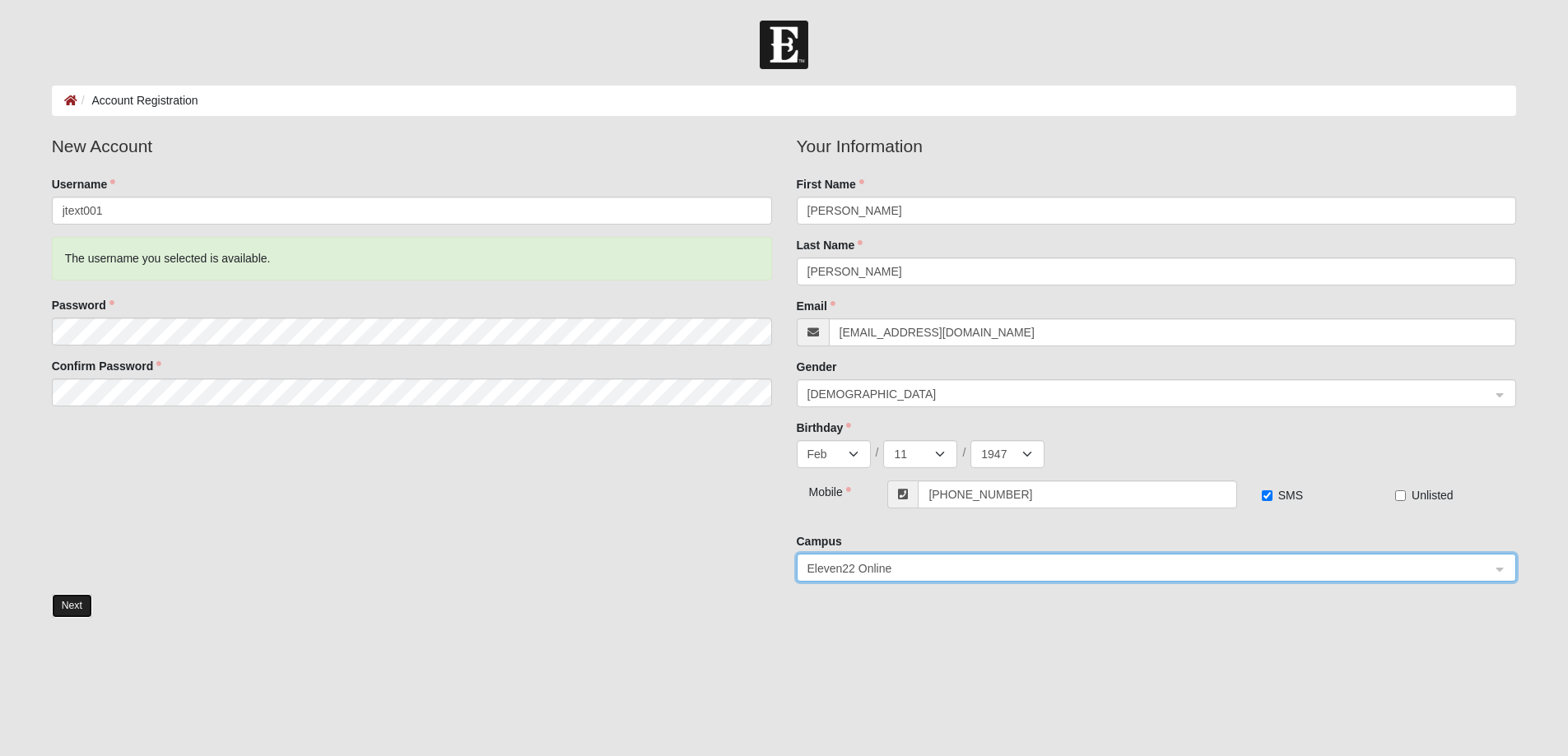
click at [62, 605] on button "Next" at bounding box center [71, 607] width 40 height 24
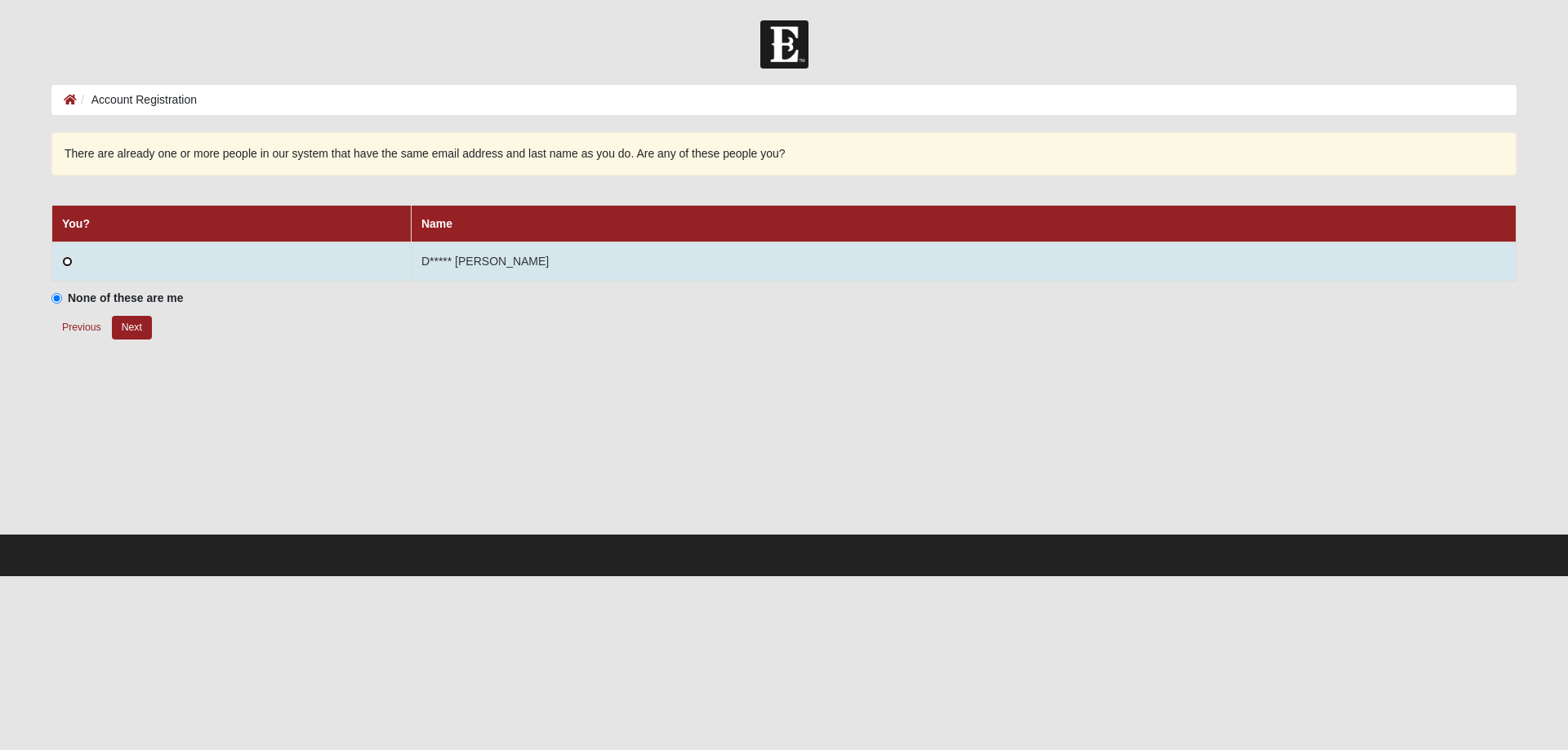
click at [67, 261] on input "radio" at bounding box center [67, 262] width 10 height 10
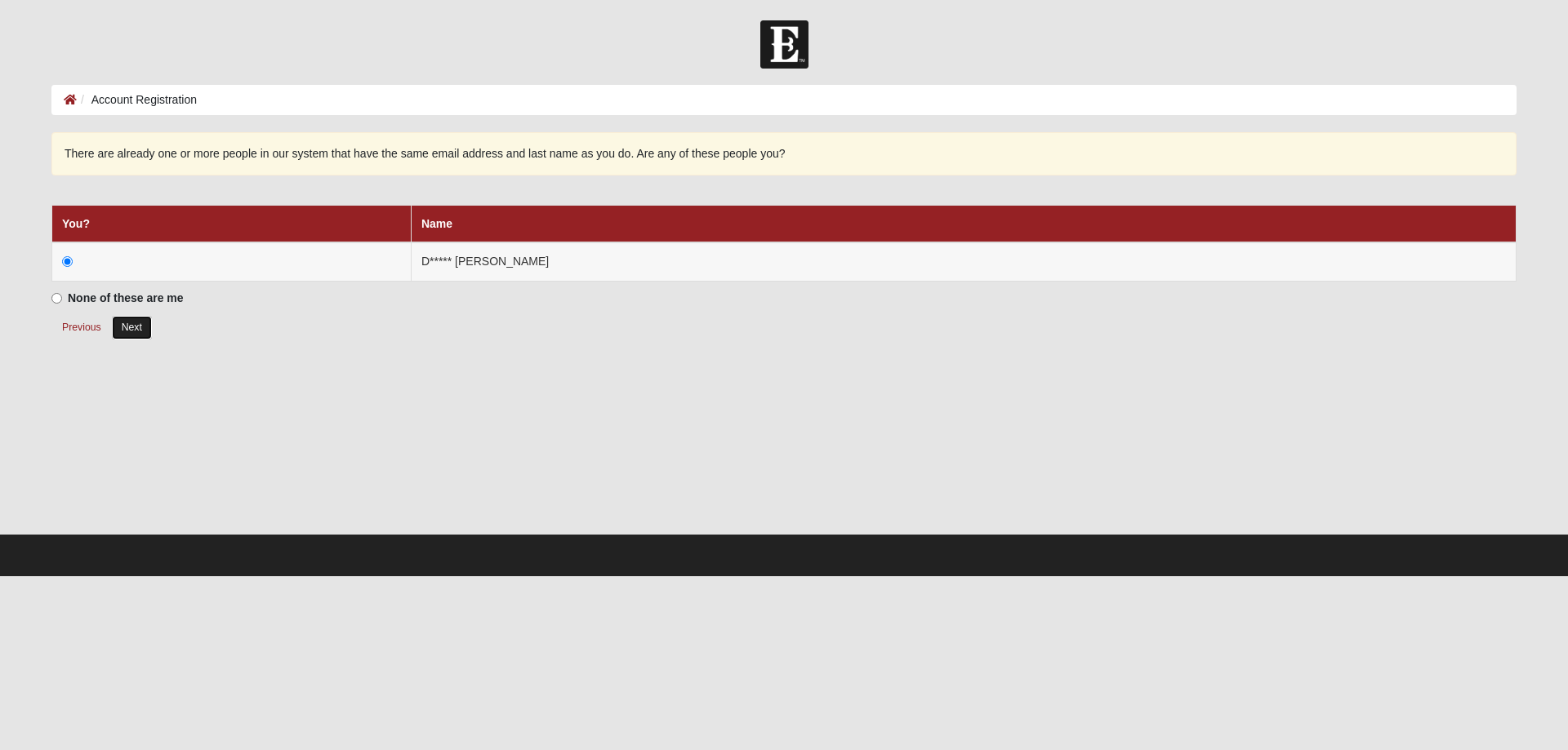
click at [137, 322] on button "Next" at bounding box center [131, 328] width 40 height 24
radio input "true"
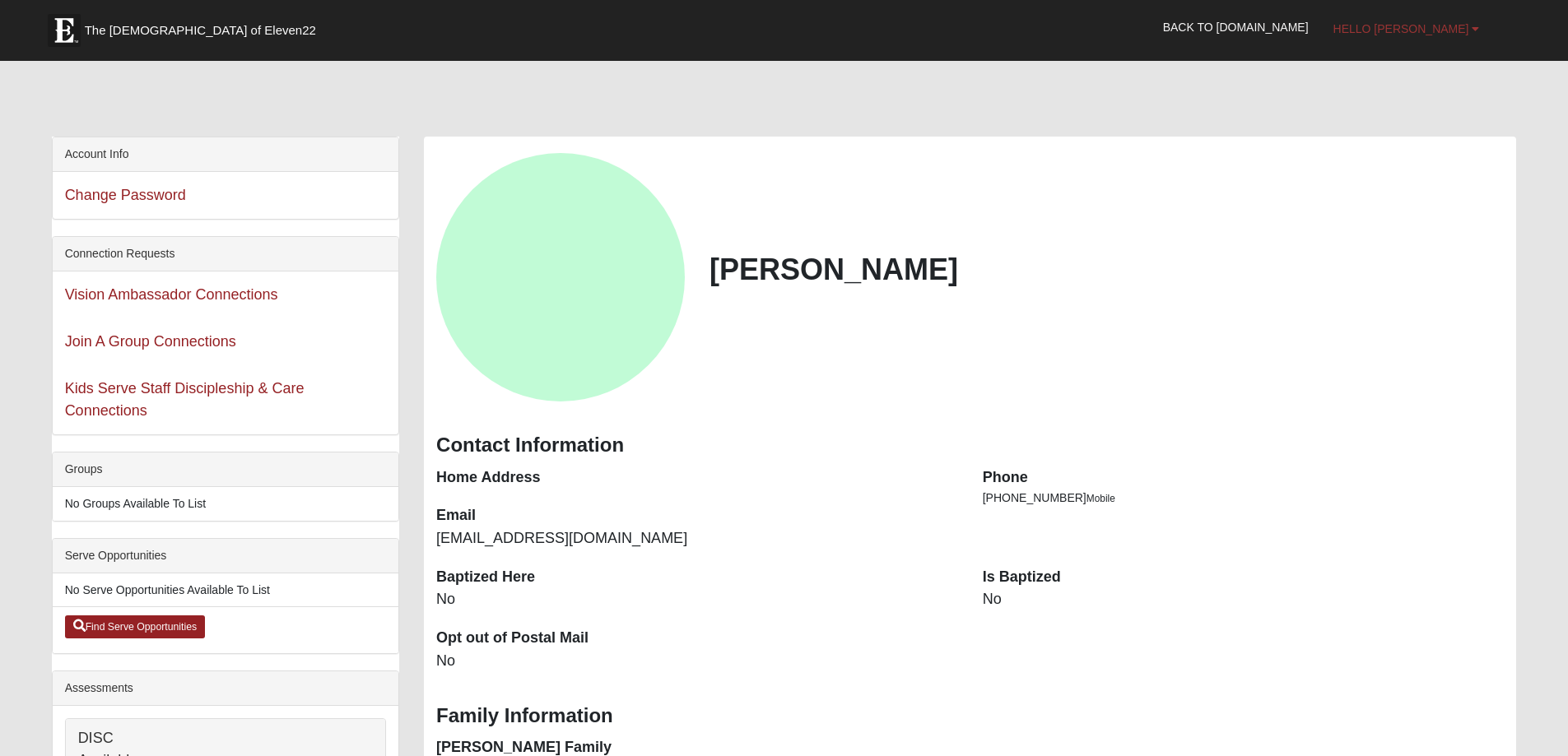
click at [1454, 30] on span "Hello [PERSON_NAME]" at bounding box center [1401, 28] width 136 height 13
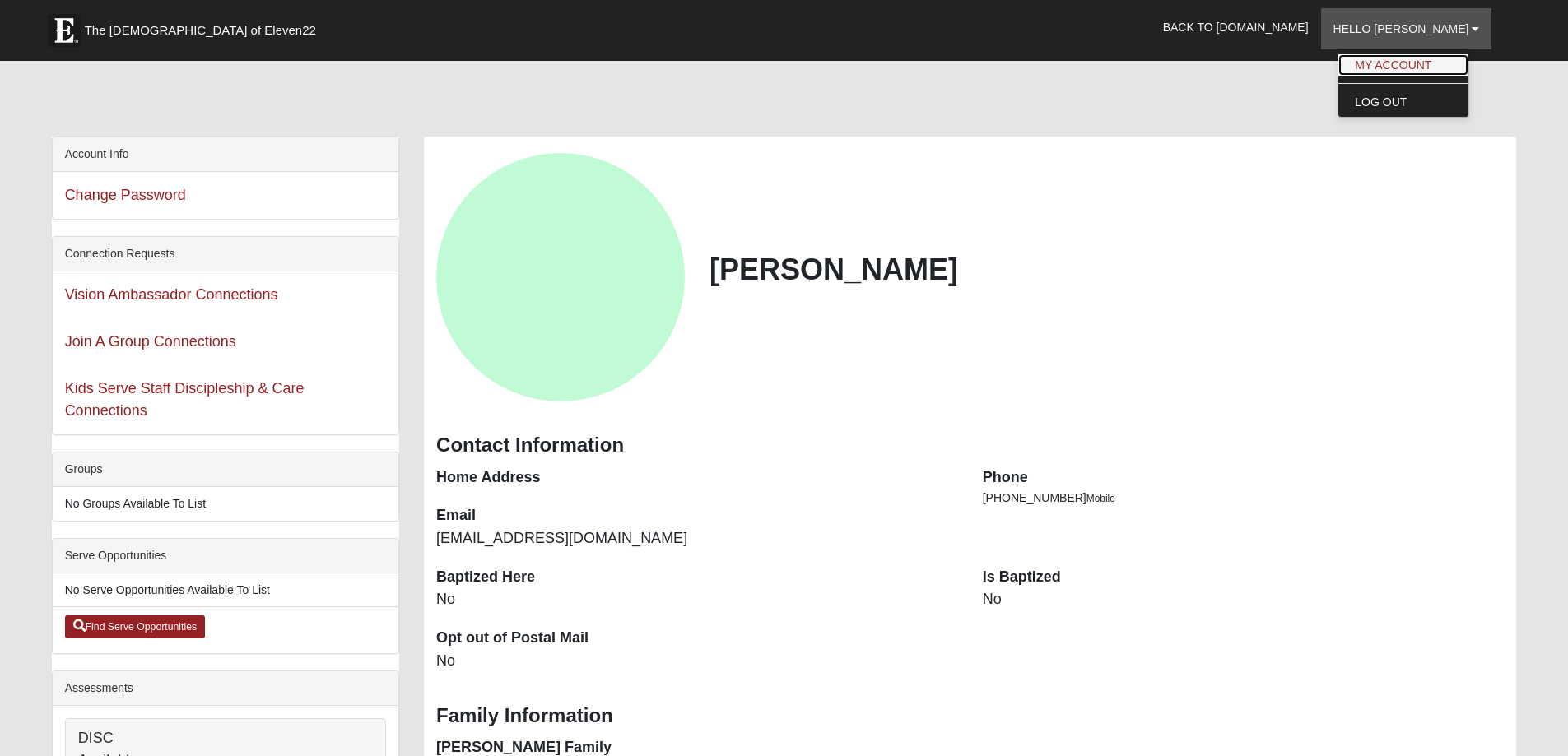
click at [1425, 64] on link "My Account" at bounding box center [1402, 64] width 130 height 21
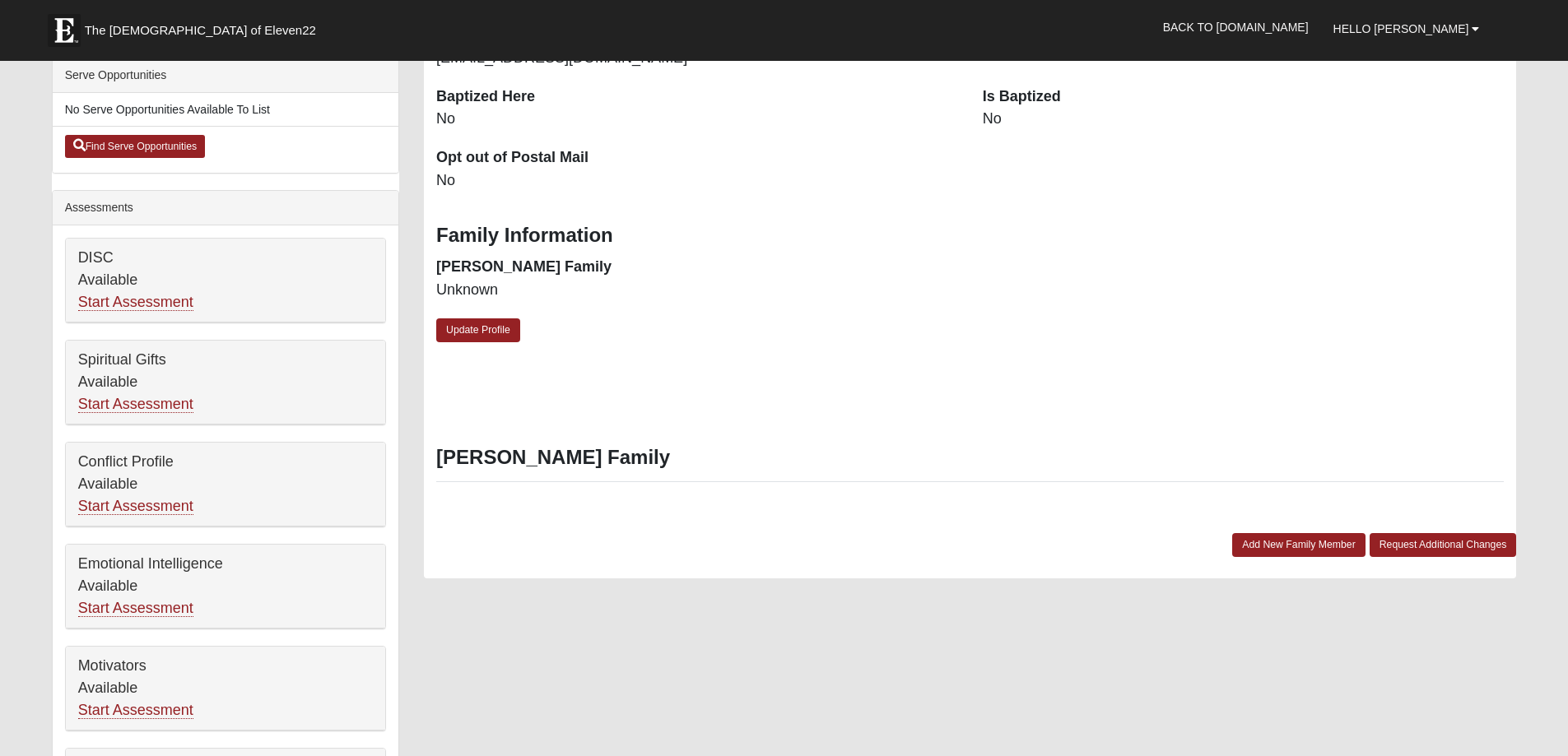
scroll to position [463, 0]
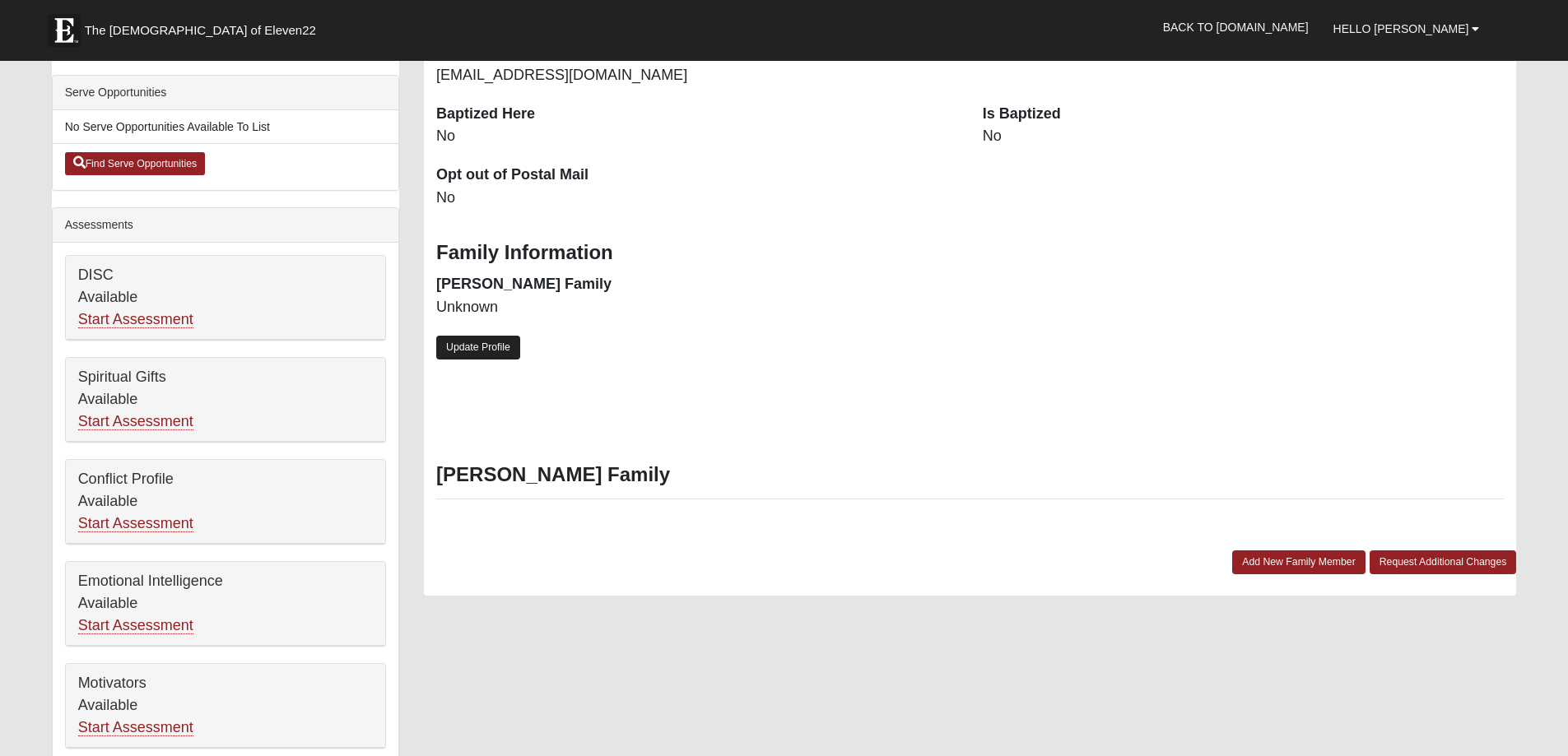
click at [477, 350] on link "Update Profile" at bounding box center [479, 348] width 84 height 24
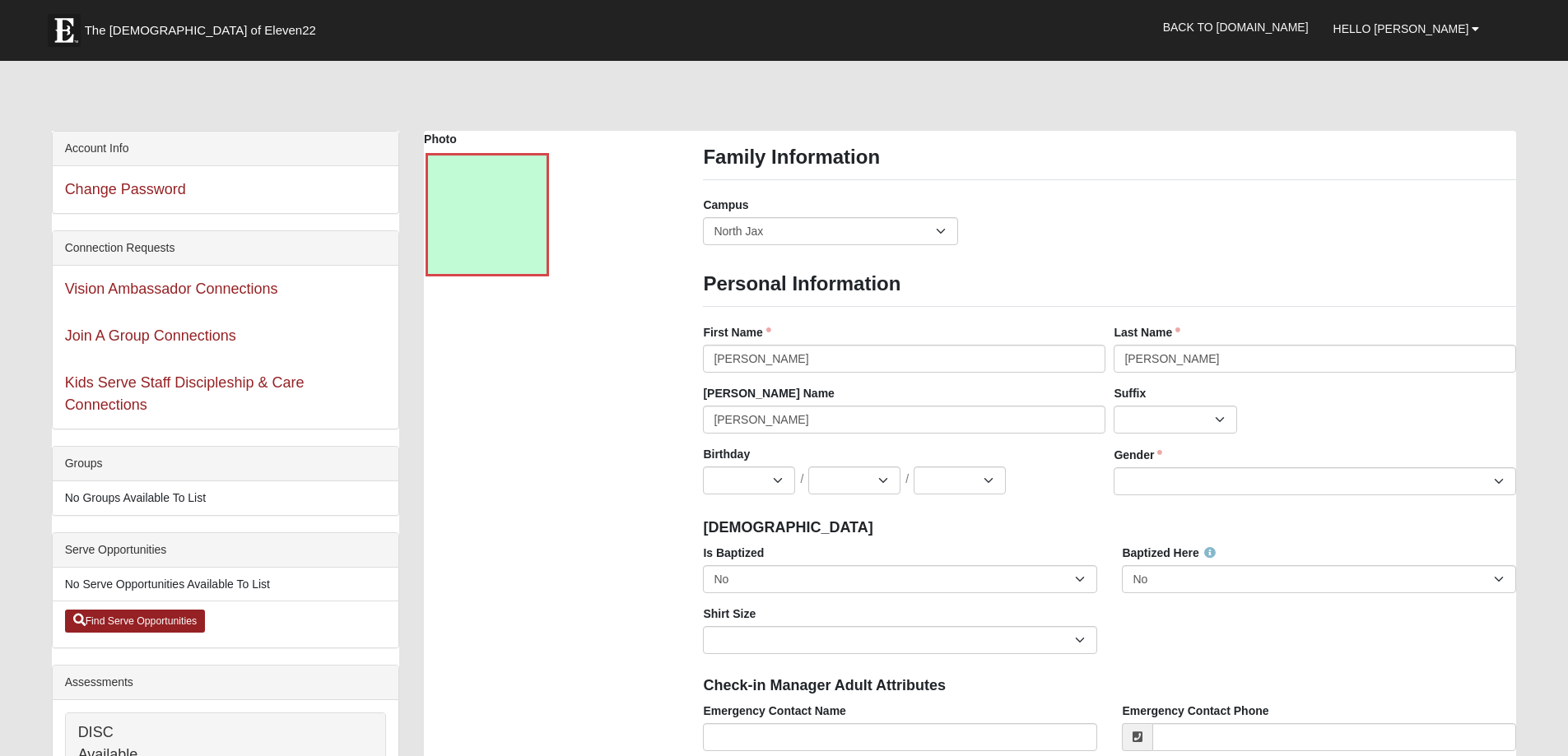
scroll to position [0, 0]
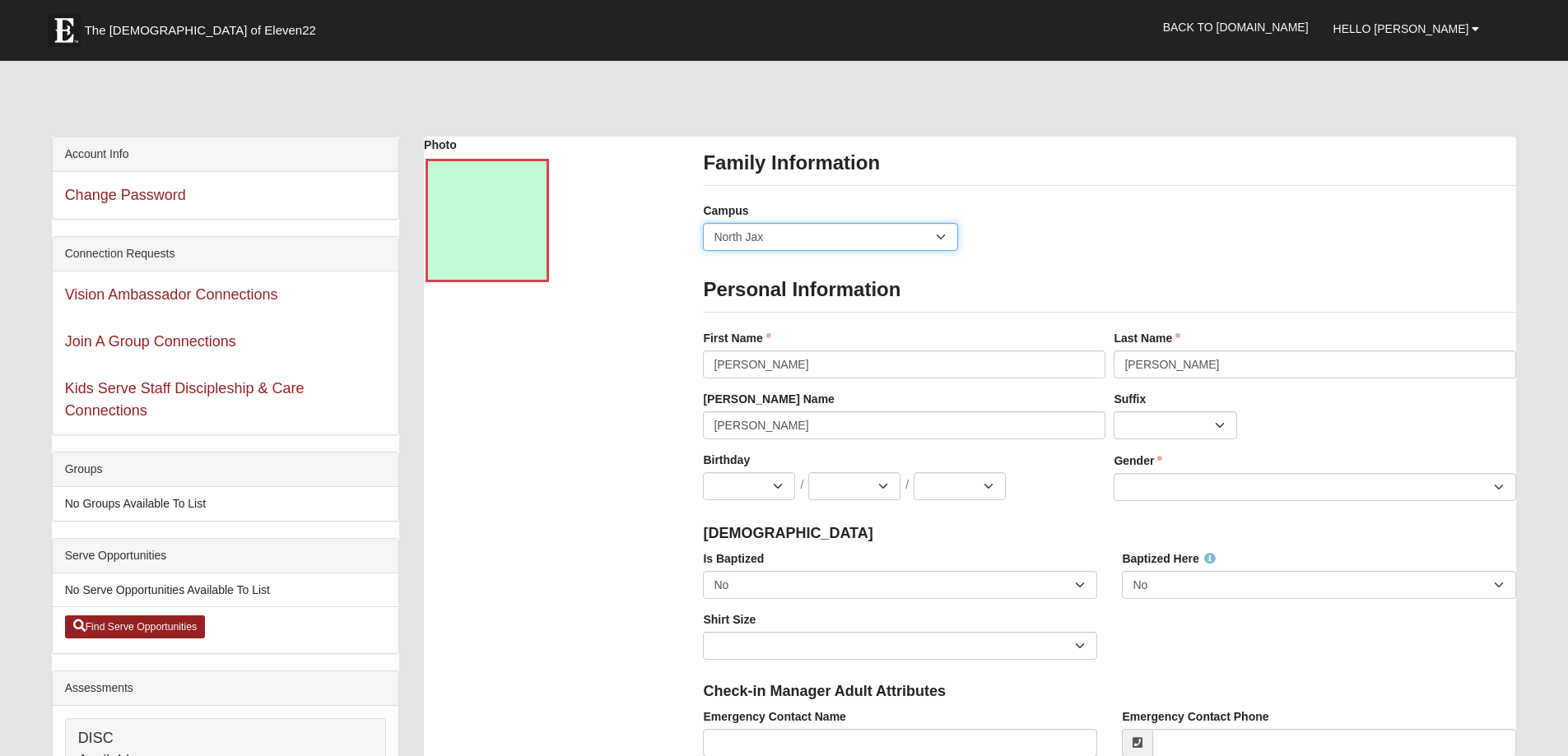
click at [942, 236] on select "Arlington Baymeadows Eleven22 Online Fleming Island Jesup Mandarin North Jax Or…" at bounding box center [830, 237] width 254 height 28
select select "10"
click at [703, 223] on select "Arlington Baymeadows Eleven22 Online Fleming Island Jesup Mandarin North Jax Or…" at bounding box center [830, 237] width 254 height 28
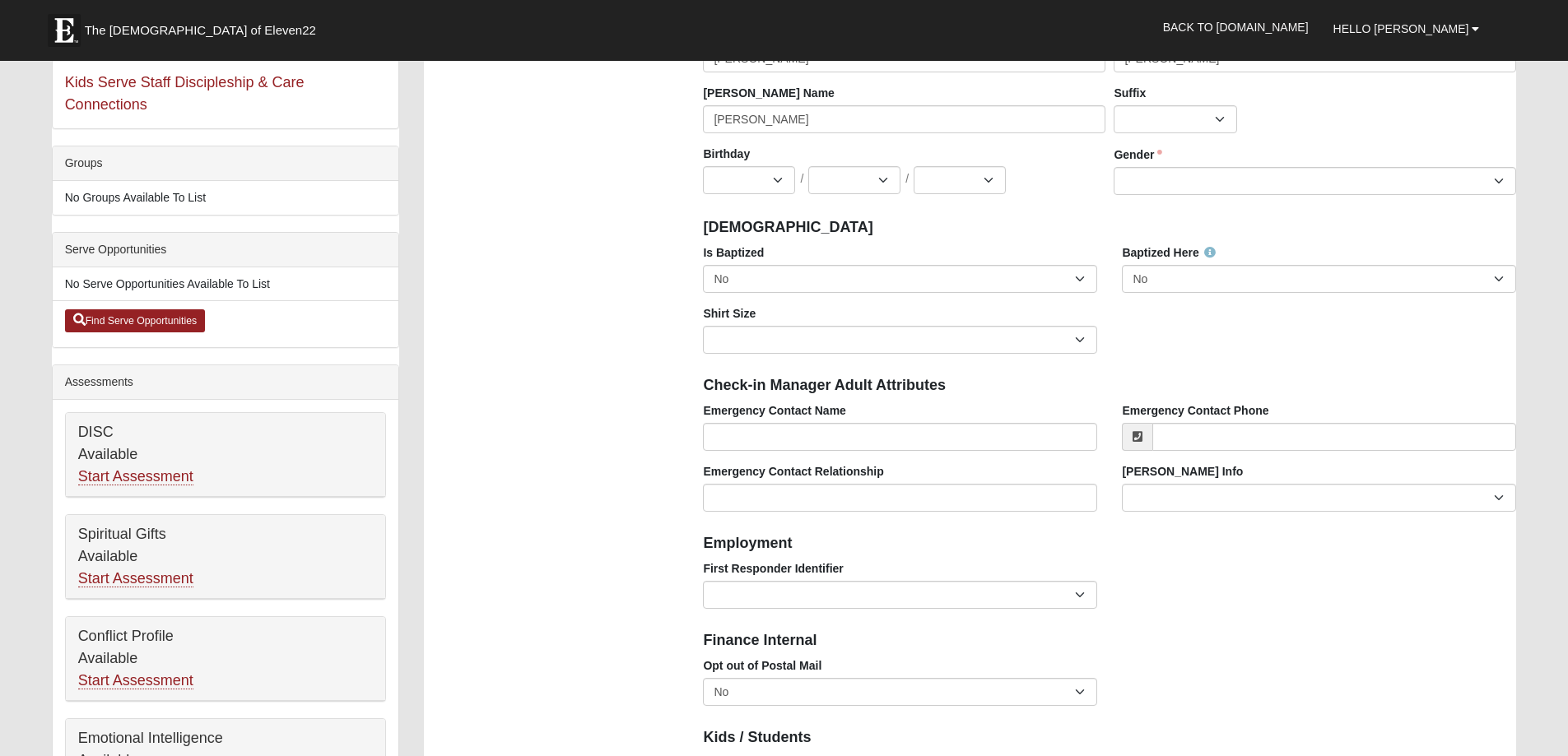
scroll to position [291, 0]
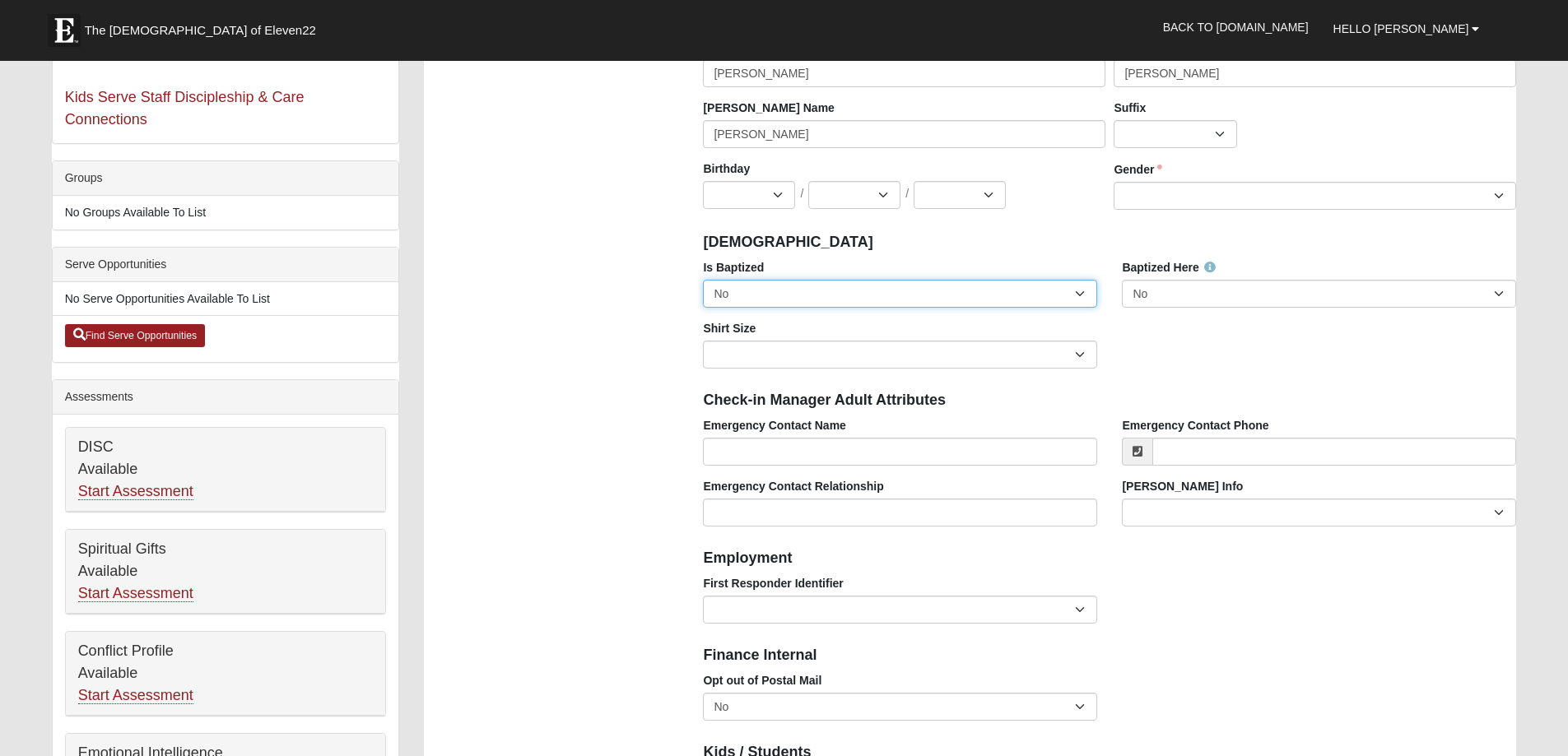
click at [1078, 293] on select "No Yes" at bounding box center [900, 294] width 394 height 28
select select "True"
click at [703, 280] on select "No Yes" at bounding box center [900, 294] width 394 height 28
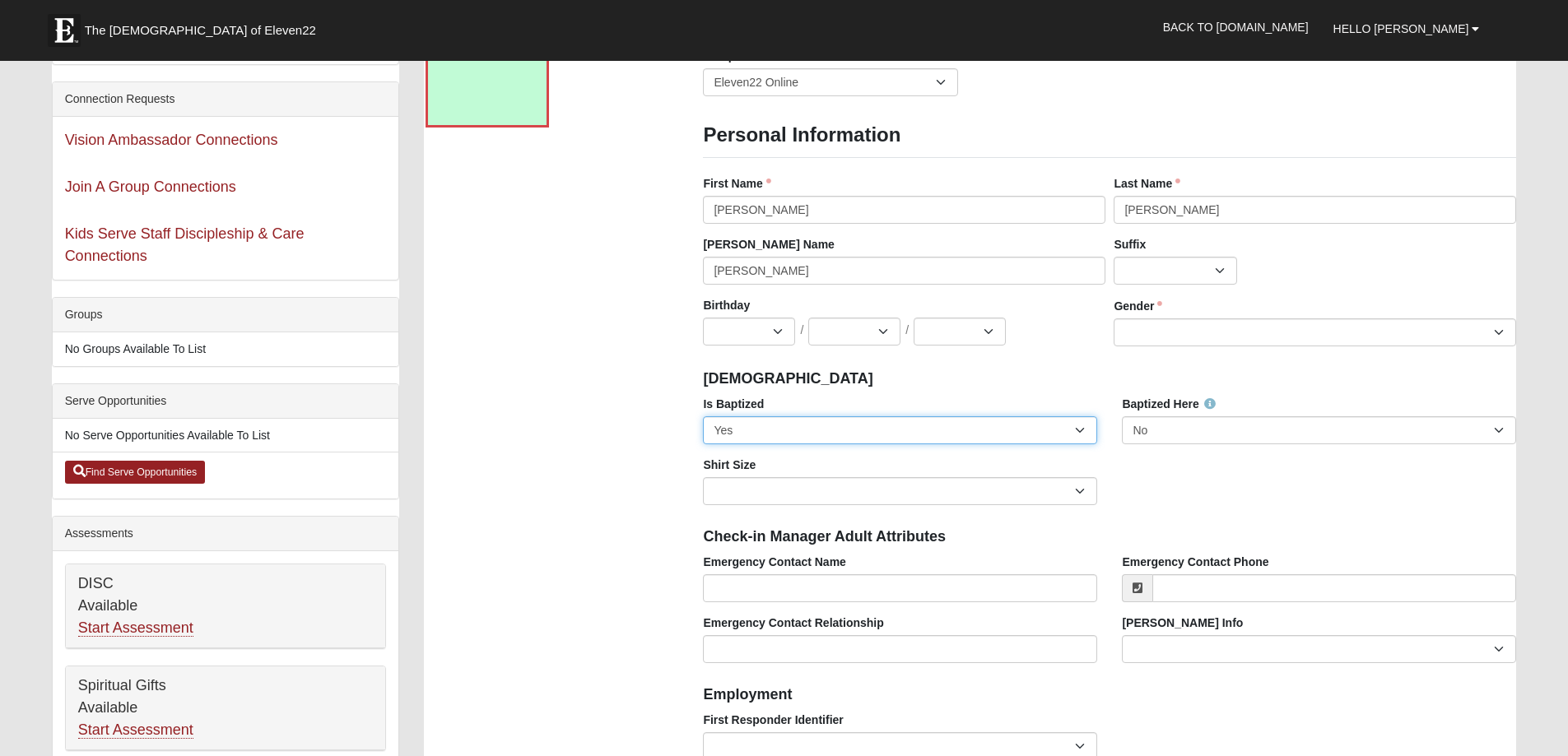
scroll to position [137, 0]
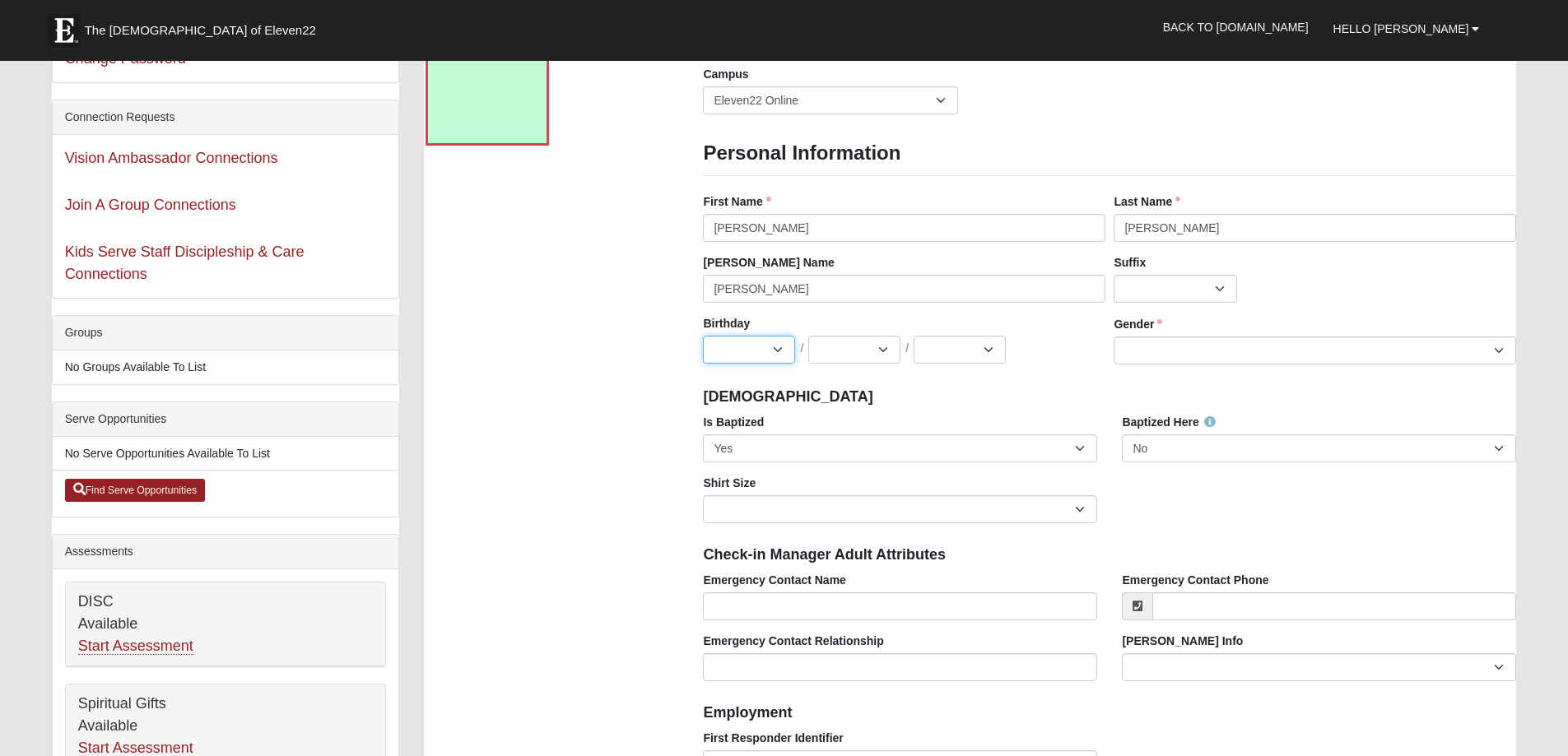
click at [777, 347] on select "Jan Feb Mar Apr May Jun [DATE] Aug Sep Oct Nov Dec" at bounding box center [748, 350] width 92 height 28
select select "3"
click at [703, 336] on select "Jan Feb Mar Apr May Jun [DATE] Aug Sep Oct Nov Dec" at bounding box center [748, 350] width 92 height 28
click at [888, 344] on select "1 2 3 4 5 6 7 8 9 10 11 12 13 14 15 16 17 18 19 20 21 22 23 24 25 26 27 28 29 3…" at bounding box center [854, 350] width 92 height 28
select select "6"
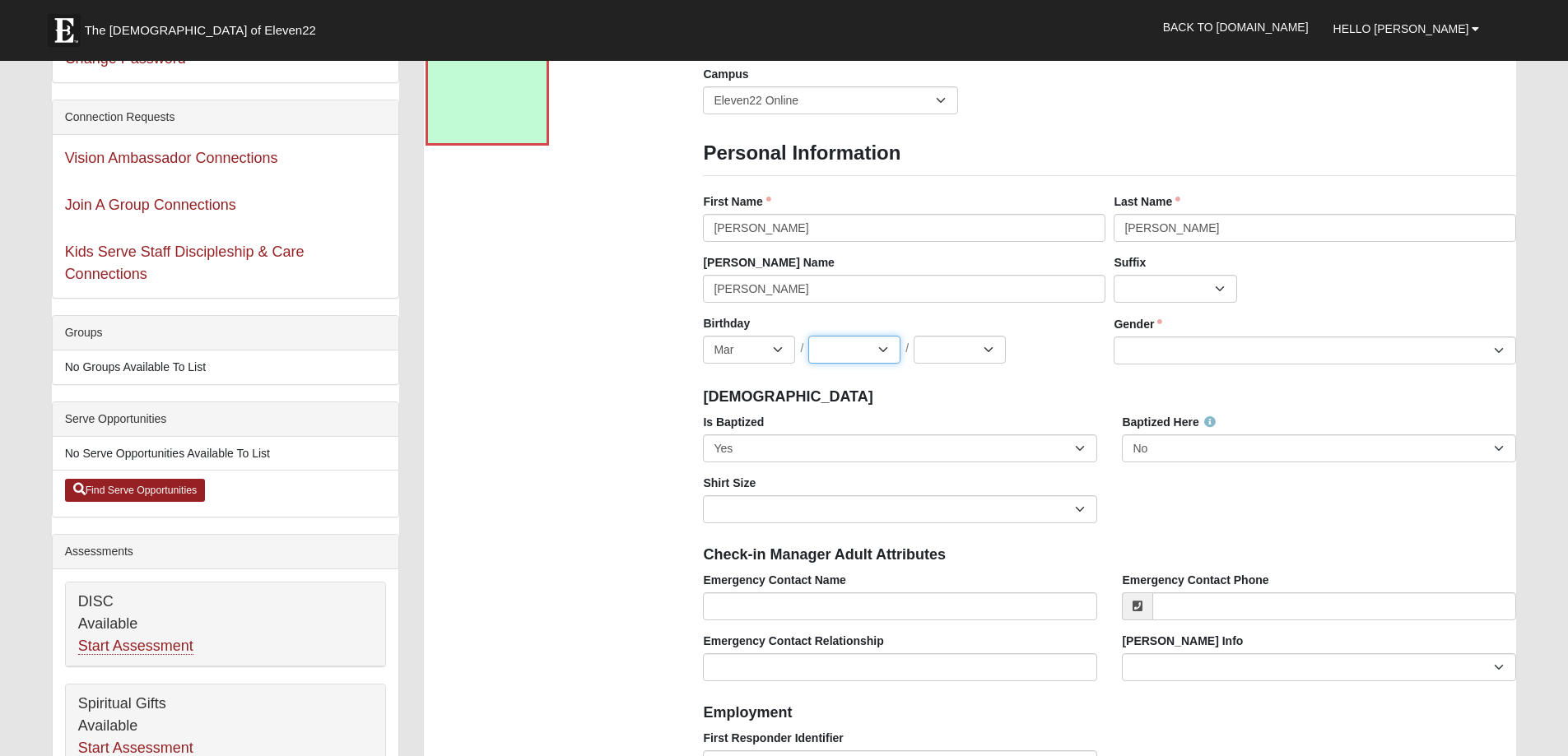
click at [808, 336] on select "1 2 3 4 5 6 7 8 9 10 11 12 13 14 15 16 17 18 19 20 21 22 23 24 25 26 27 28 29 3…" at bounding box center [854, 350] width 92 height 28
click at [988, 346] on select "2025 2024 2023 2022 2021 2020 2019 2018 2017 2016 2015 2014 2013 2012 2011 2010…" at bounding box center [959, 350] width 92 height 28
click at [913, 336] on select "2025 2024 2023 2022 2021 2020 2019 2018 2017 2016 2015 2014 2013 2012 2011 2010…" at bounding box center [959, 350] width 92 height 28
click at [988, 351] on select "2025 2024 2023 2022 2021 2020 2019 2018 2017 2016 2015 2014 2013 2012 2011 2010…" at bounding box center [959, 350] width 92 height 28
select select "1944"
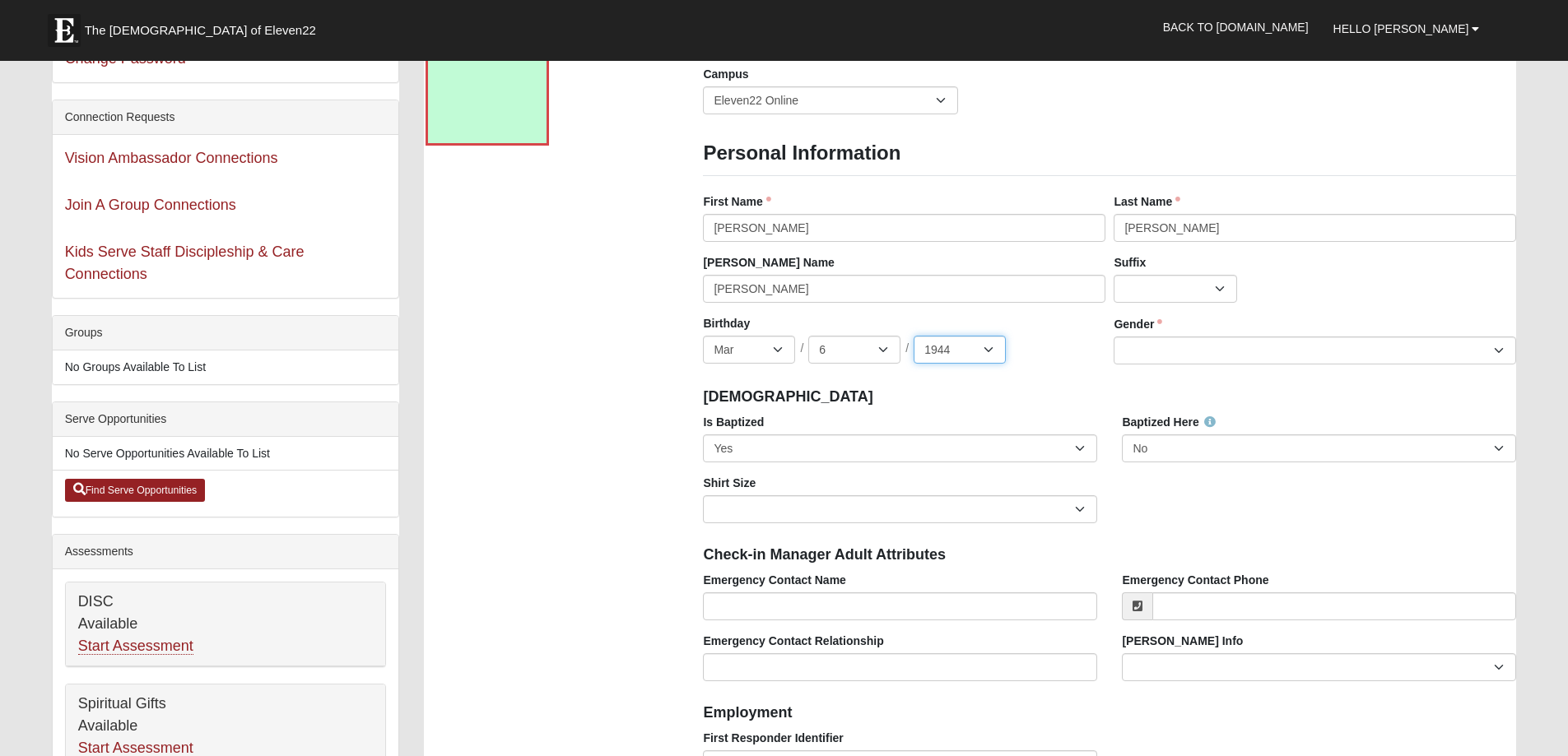
click at [913, 336] on select "2025 2024 2023 2022 2021 2020 2019 2018 2017 2016 2015 2014 2013 2012 2011 2010…" at bounding box center [959, 350] width 92 height 28
click at [1083, 509] on select "Adult Small Adult Medium Adult Large Adult XL Adult XXL Adult 3XL Adult 4XL You…" at bounding box center [900, 509] width 394 height 28
select select "Adult Large"
click at [703, 496] on select "Adult Small Adult Medium Adult Large Adult XL Adult XXL Adult 3XL Adult 4XL You…" at bounding box center [900, 509] width 394 height 28
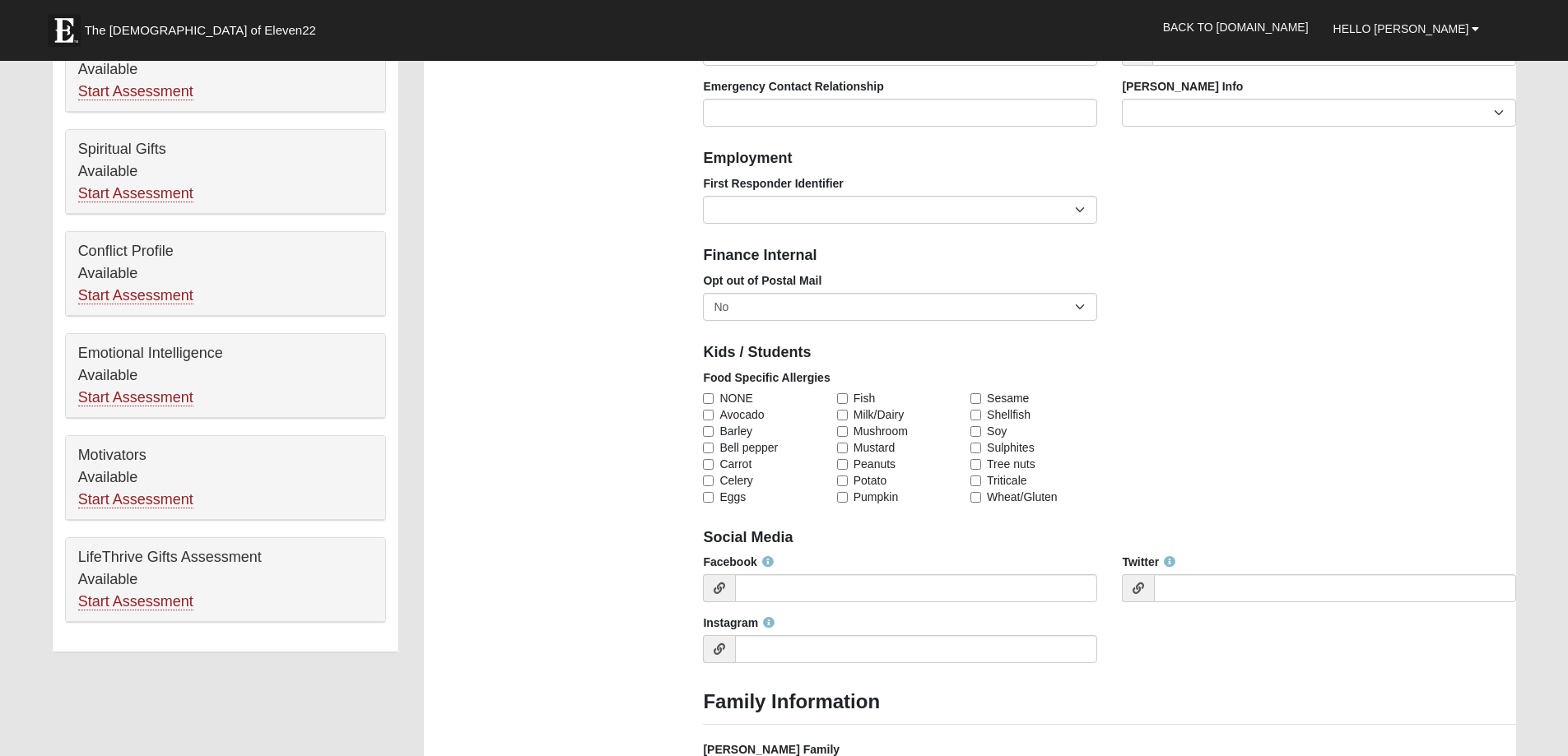
scroll to position [684, 0]
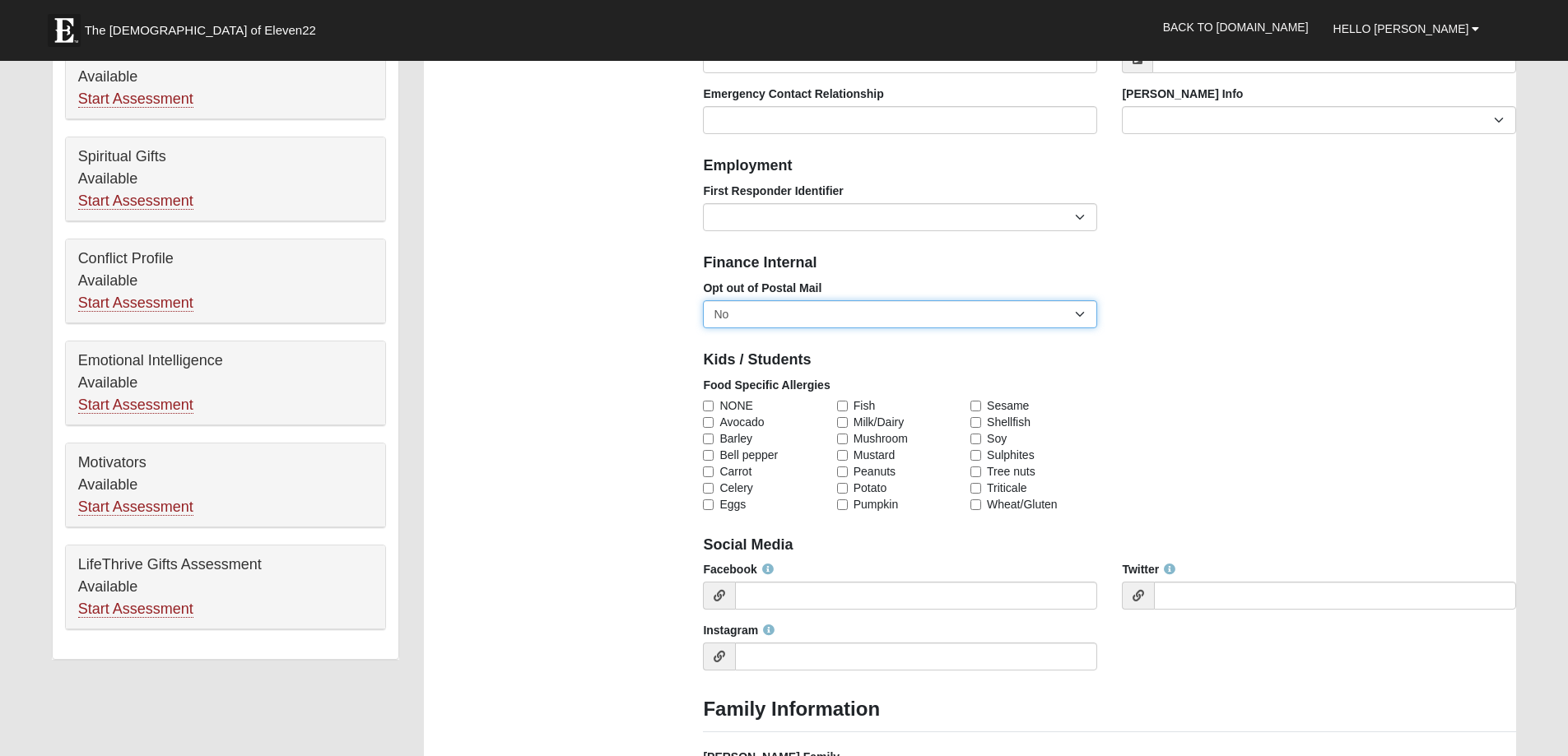
click at [1082, 313] on select "No Yes" at bounding box center [900, 314] width 394 height 28
select select "True"
click at [703, 301] on select "No Yes" at bounding box center [900, 314] width 394 height 28
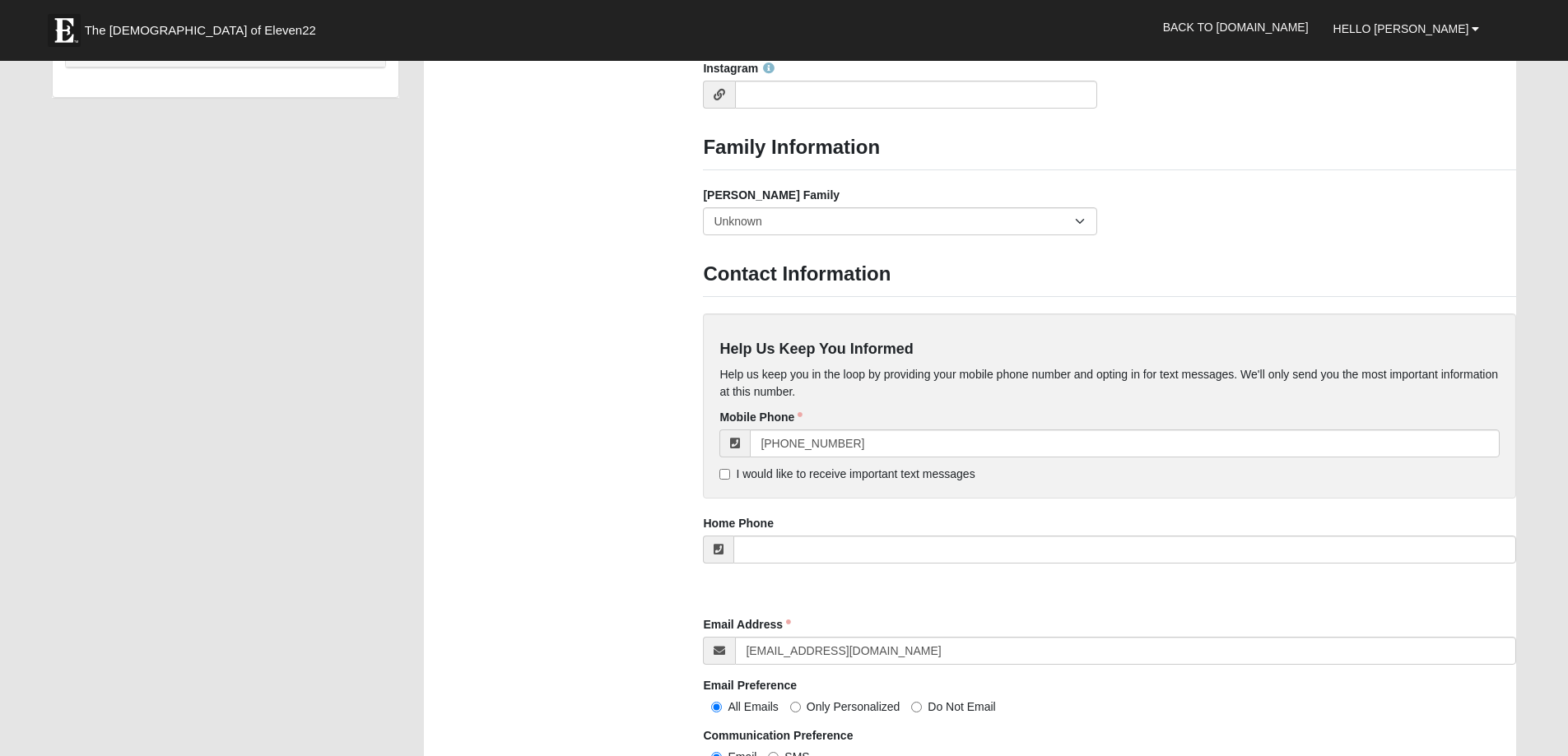
scroll to position [1253, 0]
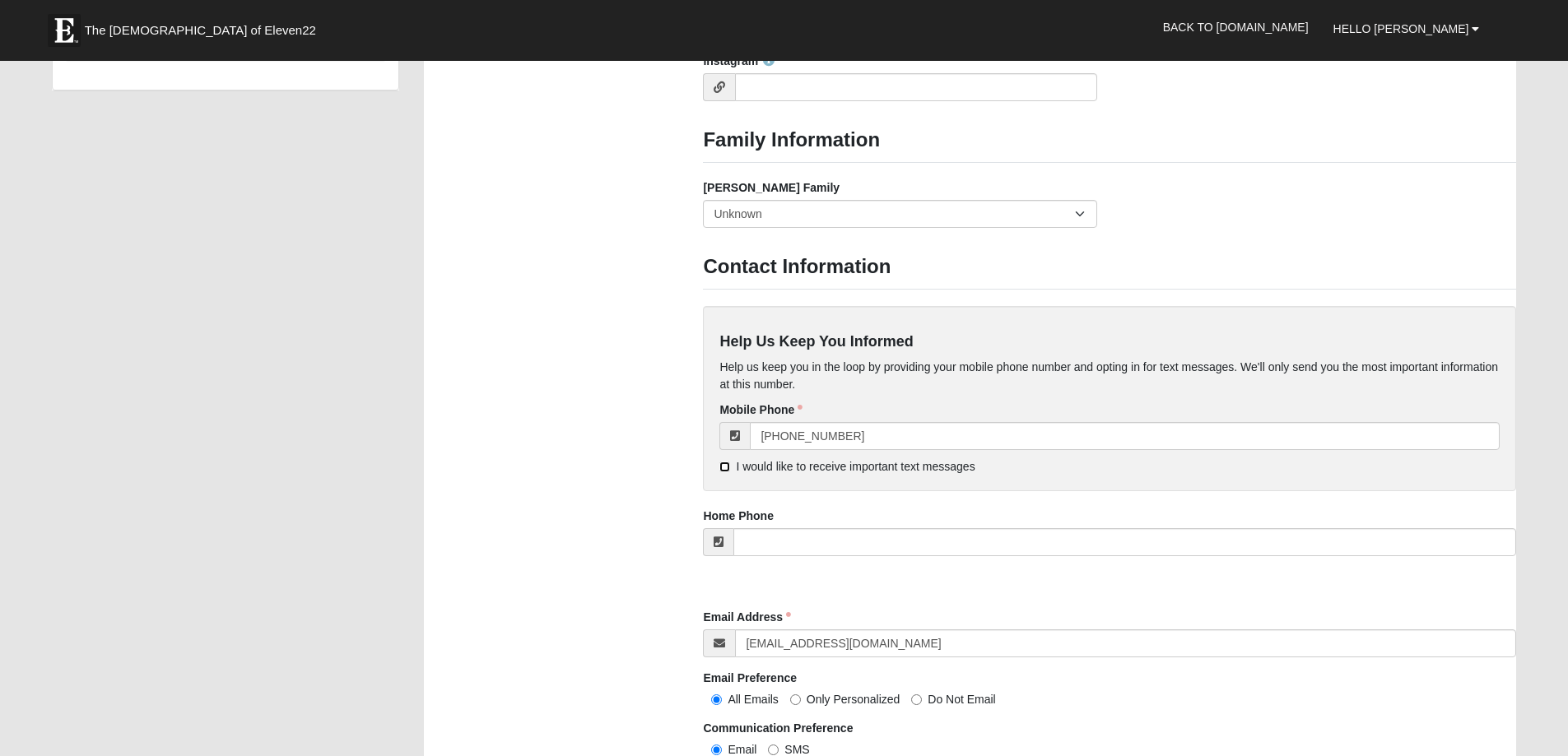
click at [732, 461] on label "I would like to receive important text messages" at bounding box center [846, 466] width 255 height 16
click at [730, 461] on input "I would like to receive important text messages" at bounding box center [724, 466] width 10 height 10
checkbox input "true"
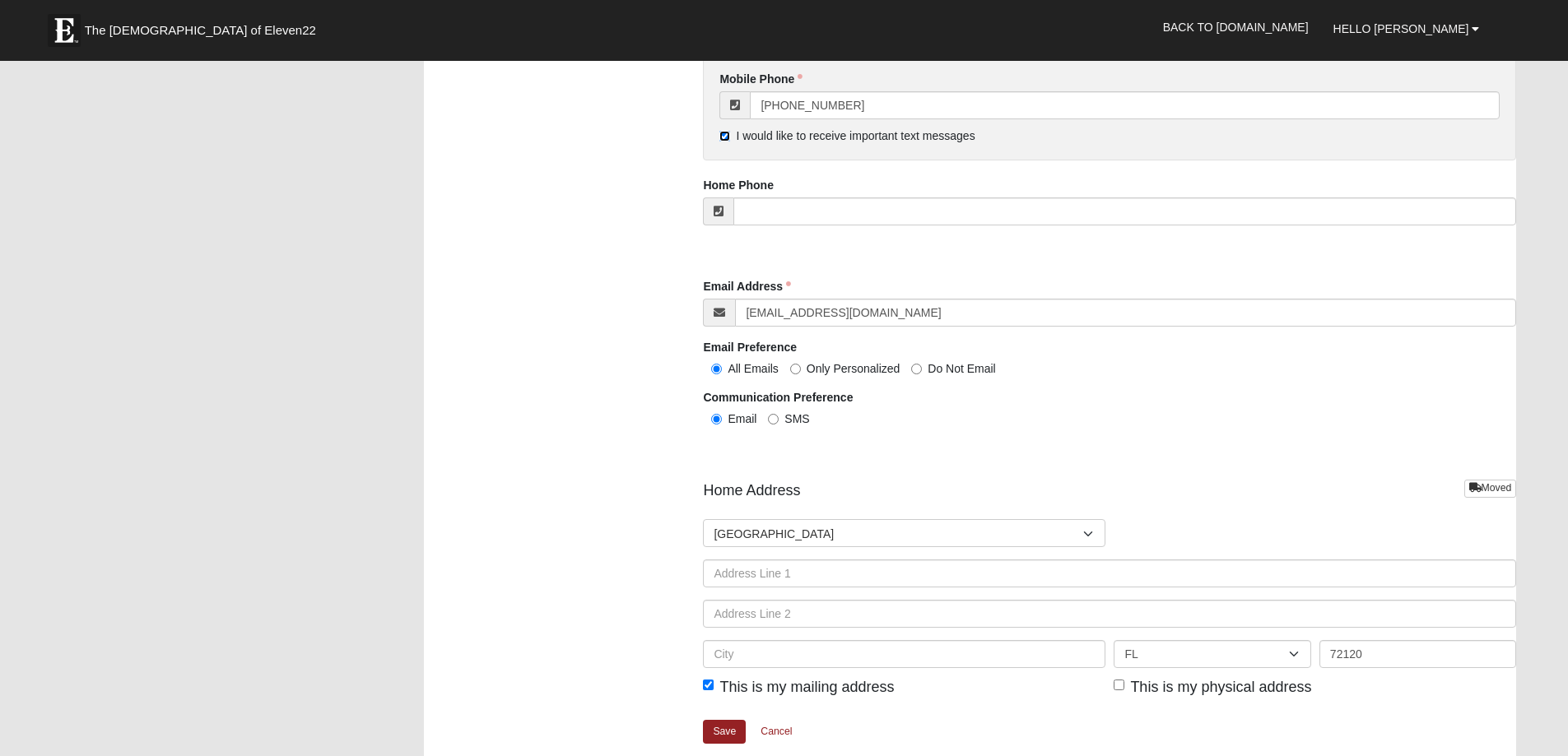
scroll to position [1595, 0]
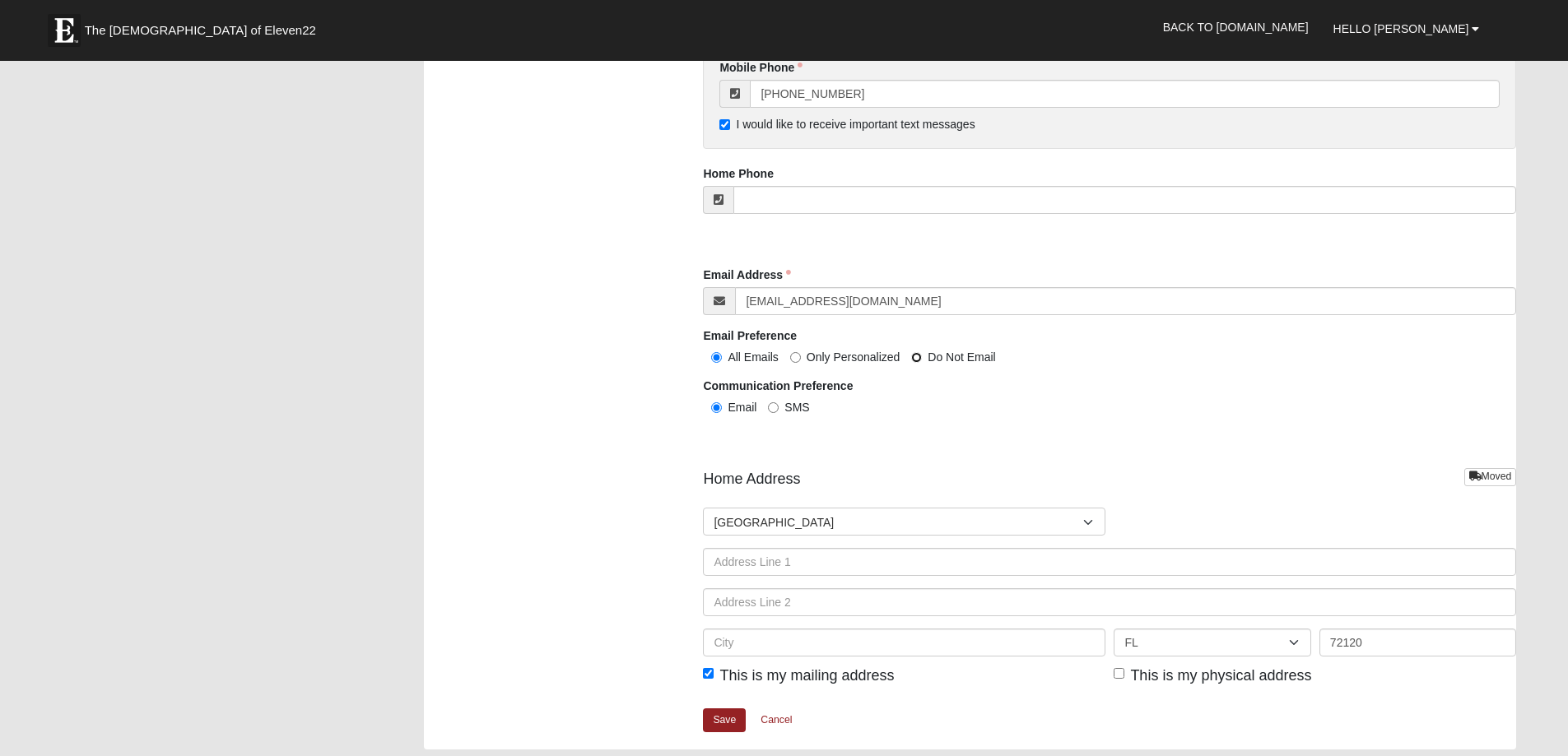
click at [917, 357] on input "Do Not Email" at bounding box center [916, 357] width 10 height 10
radio input "true"
click at [775, 406] on input "SMS" at bounding box center [773, 407] width 10 height 10
radio input "true"
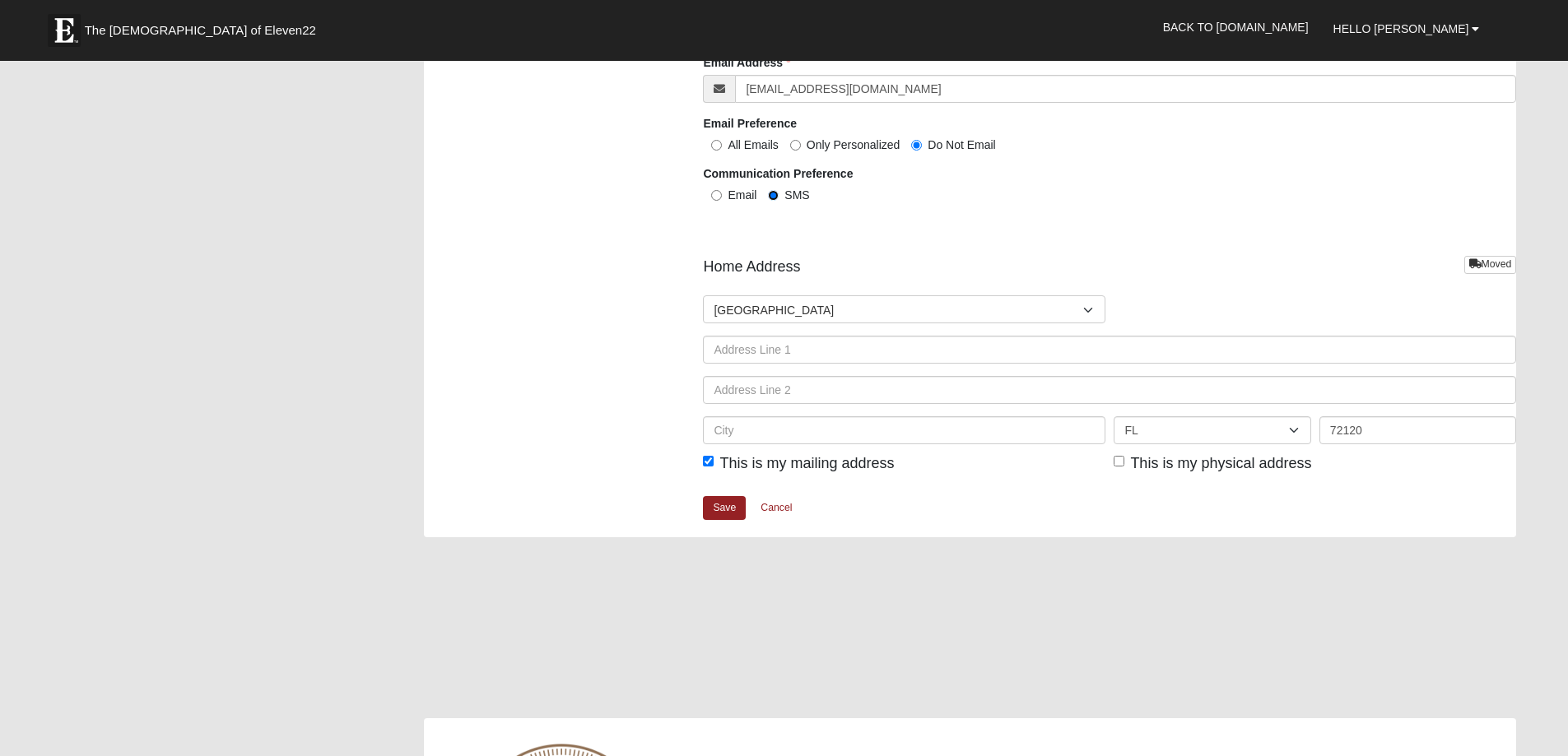
scroll to position [1814, 0]
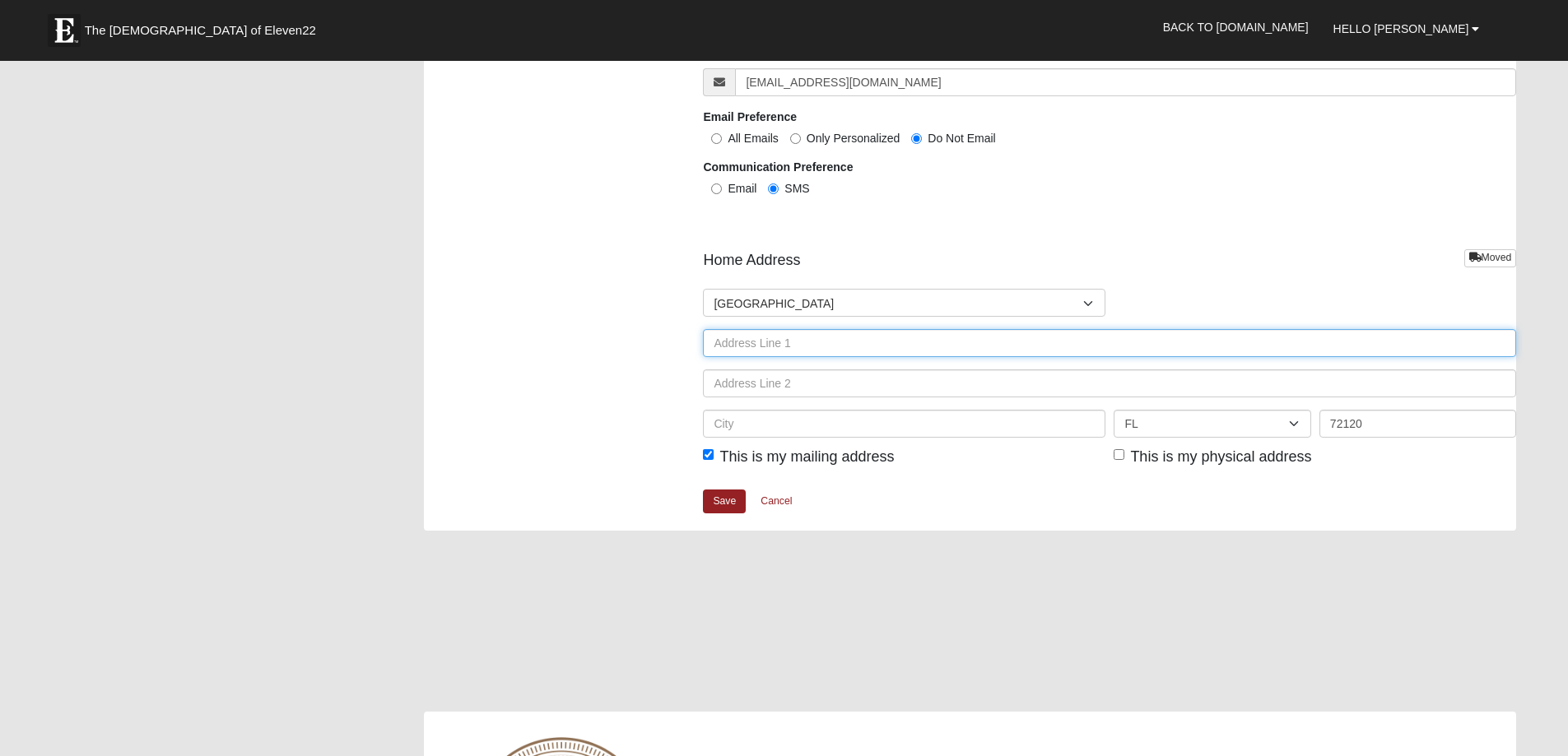
click at [811, 338] on input "text" at bounding box center [1109, 343] width 813 height 28
type input "20 Mohave St."
type input "[PERSON_NAME]"
type input "5015907793"
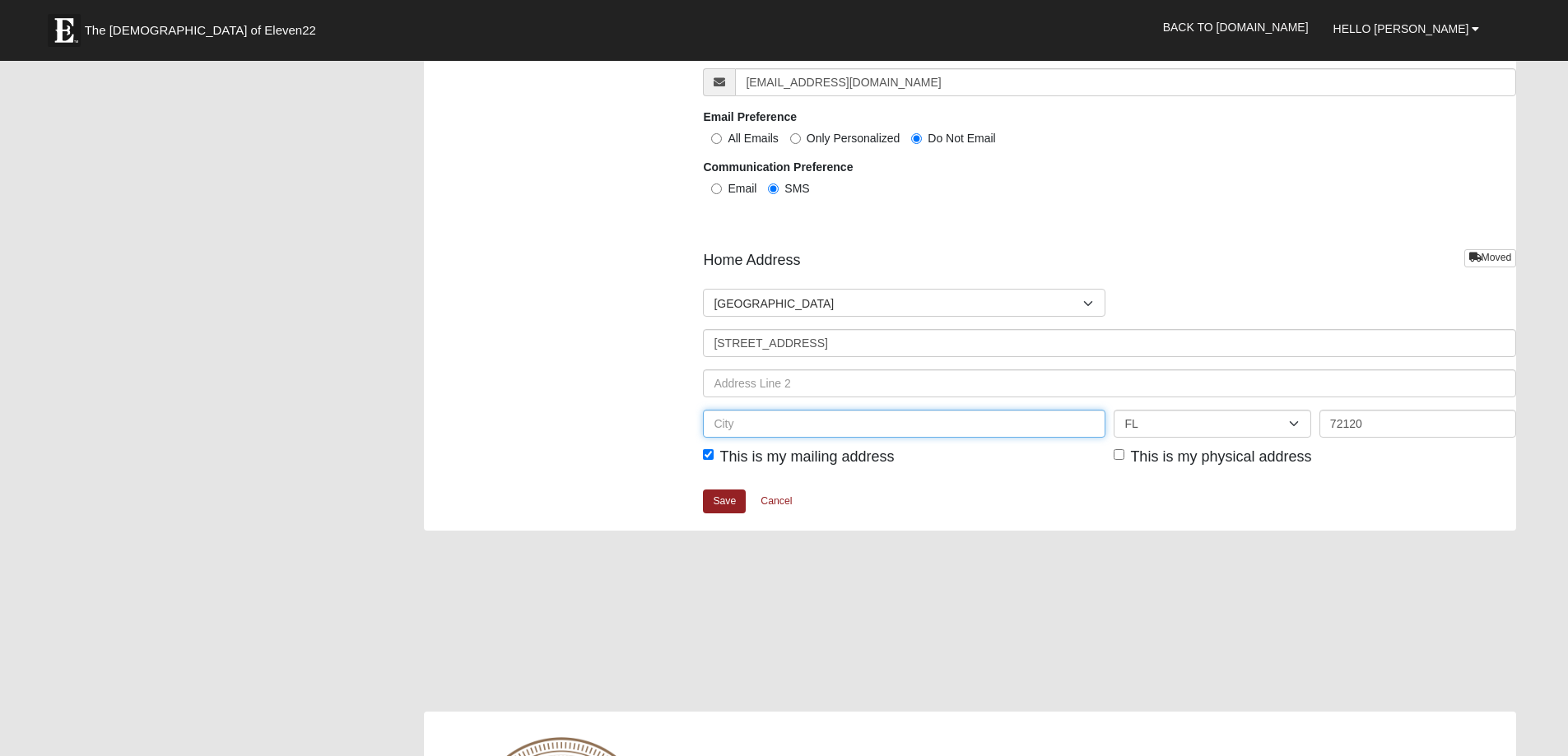
type input "Sherwood"
select select "AR"
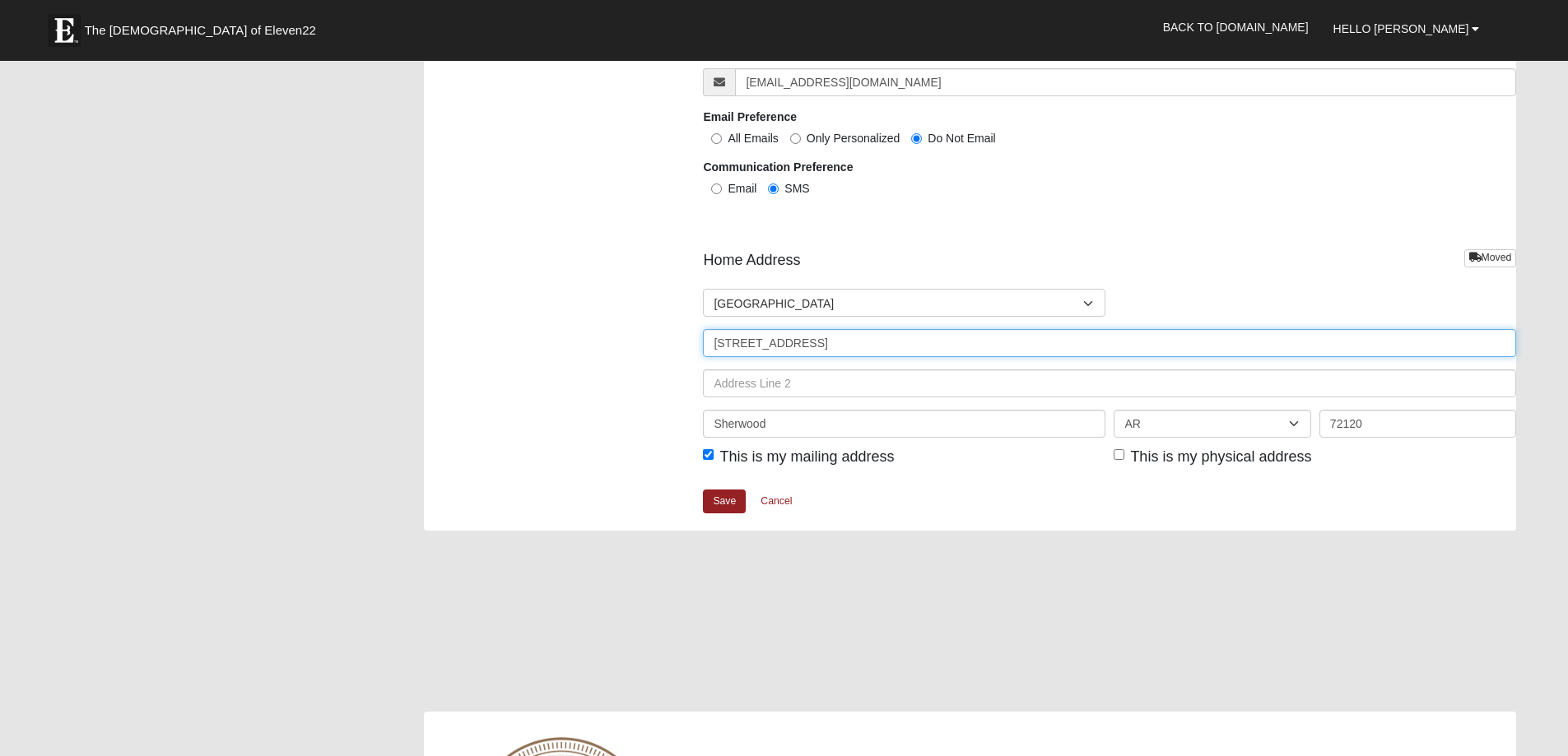
type input "[PHONE_NUMBER]"
click at [1119, 449] on input "This is my physical address" at bounding box center [1119, 454] width 10 height 10
checkbox input "true"
click at [717, 497] on link "Save" at bounding box center [724, 502] width 43 height 24
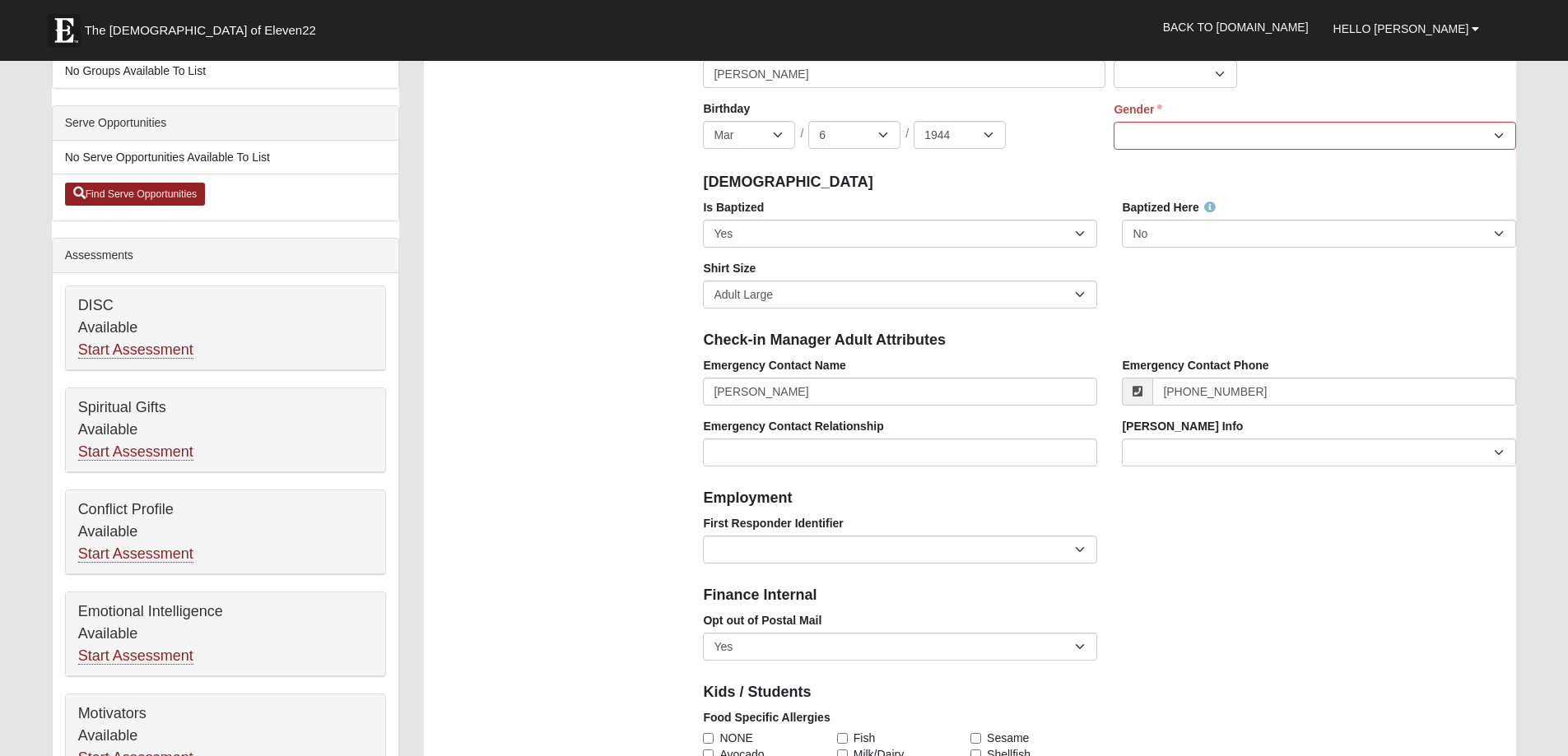
scroll to position [0, 0]
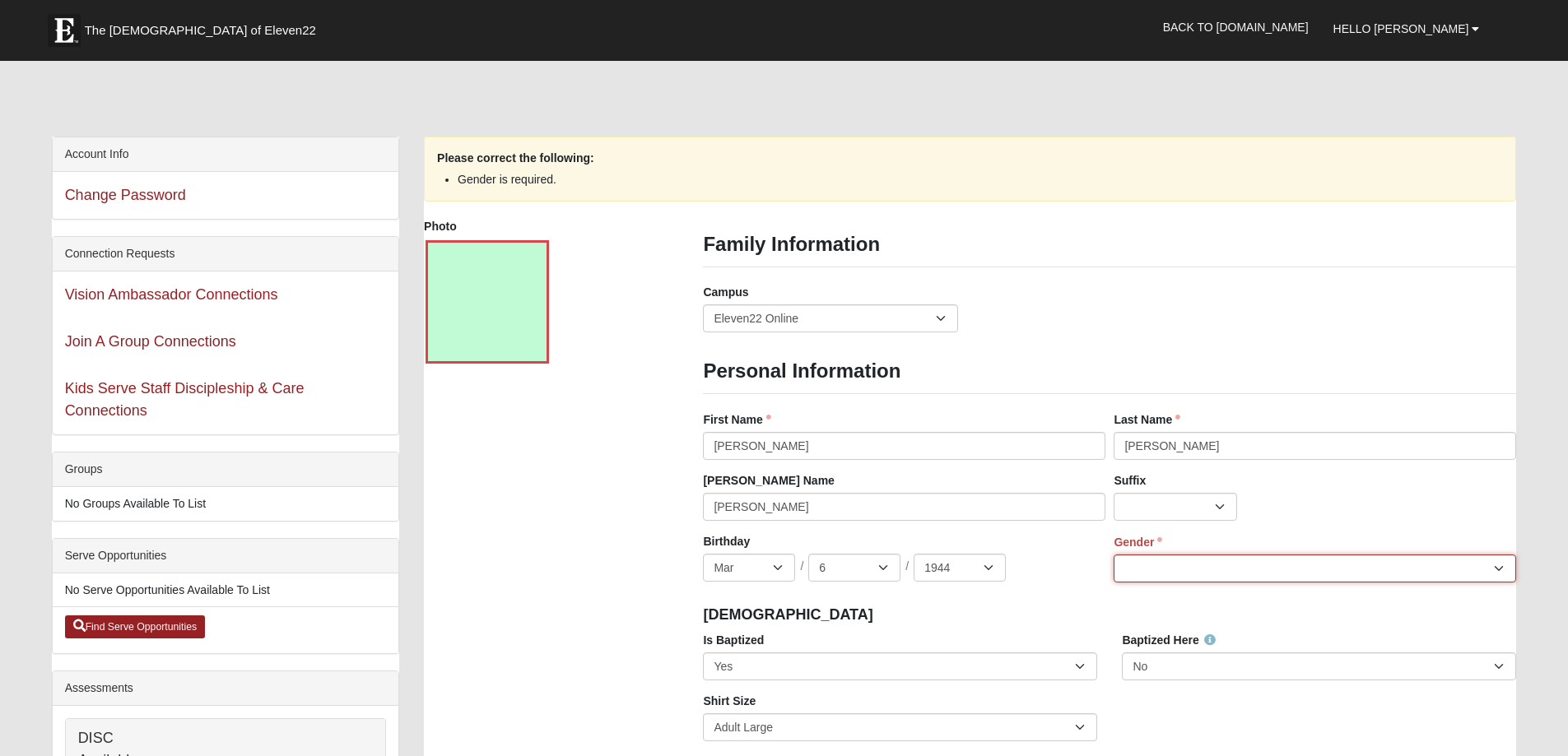
click at [1499, 563] on select "Male Female" at bounding box center [1315, 569] width 402 height 28
select select "[DEMOGRAPHIC_DATA]"
click at [1113, 555] on select "Male Female" at bounding box center [1315, 569] width 402 height 28
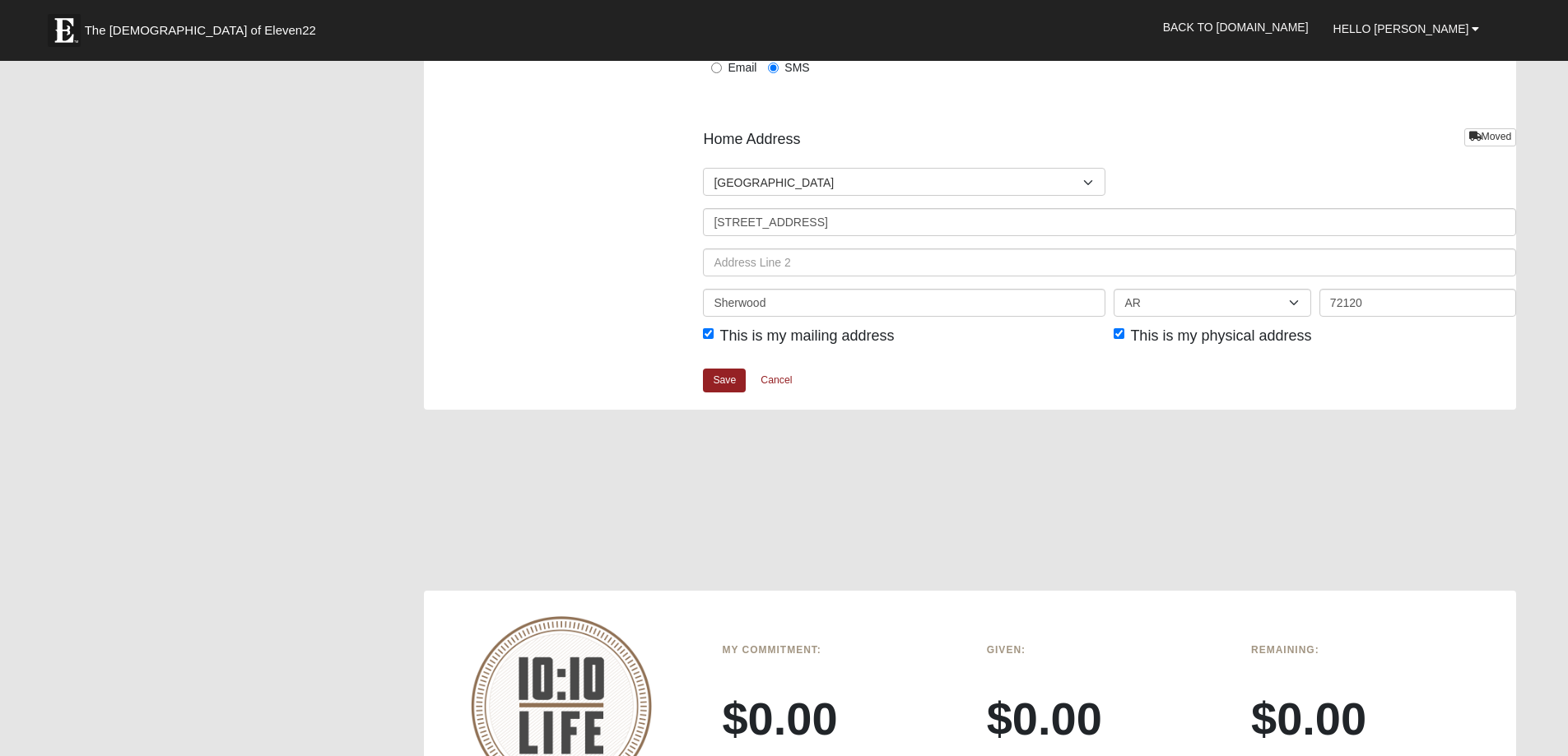
scroll to position [1999, 0]
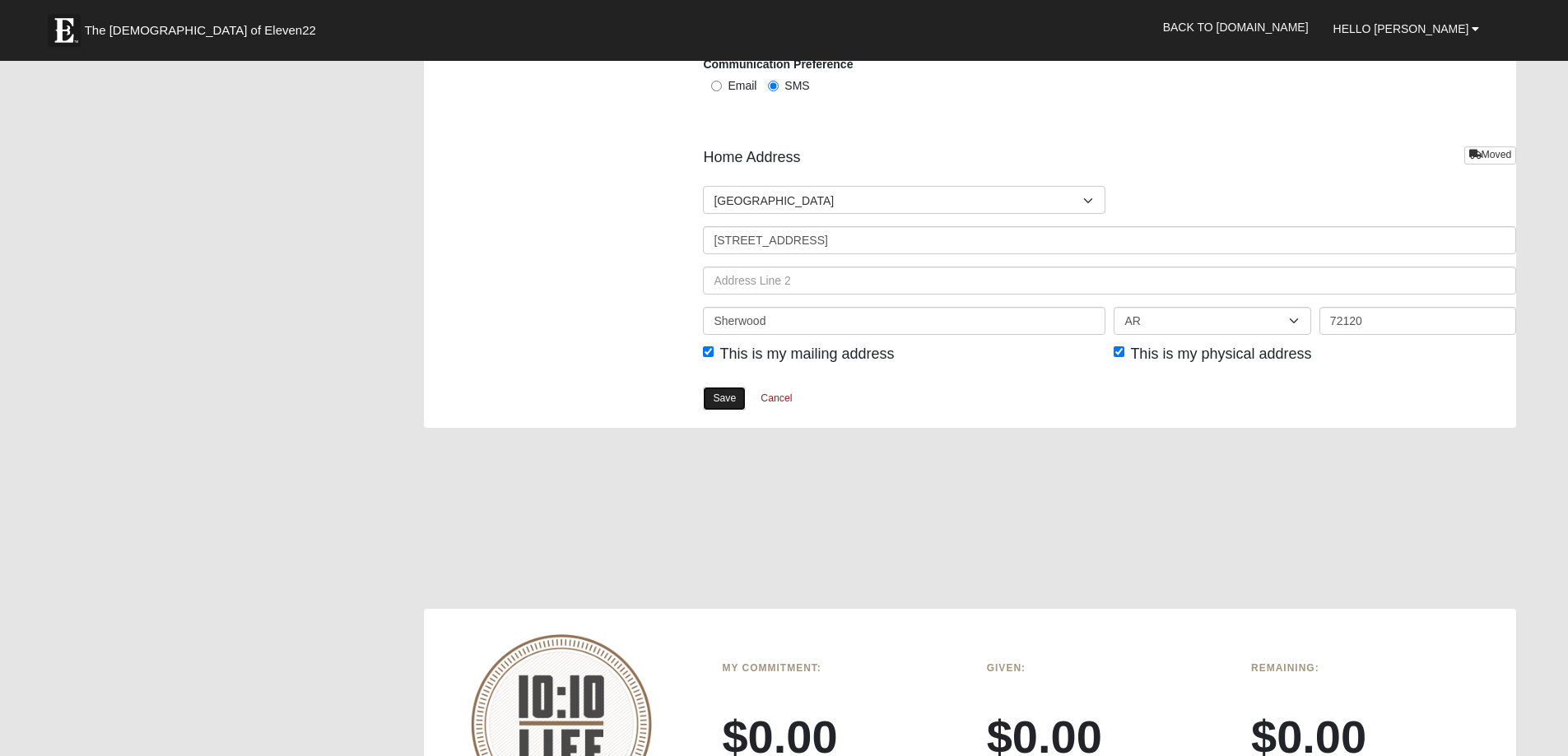
click at [728, 408] on link "Save" at bounding box center [724, 399] width 43 height 24
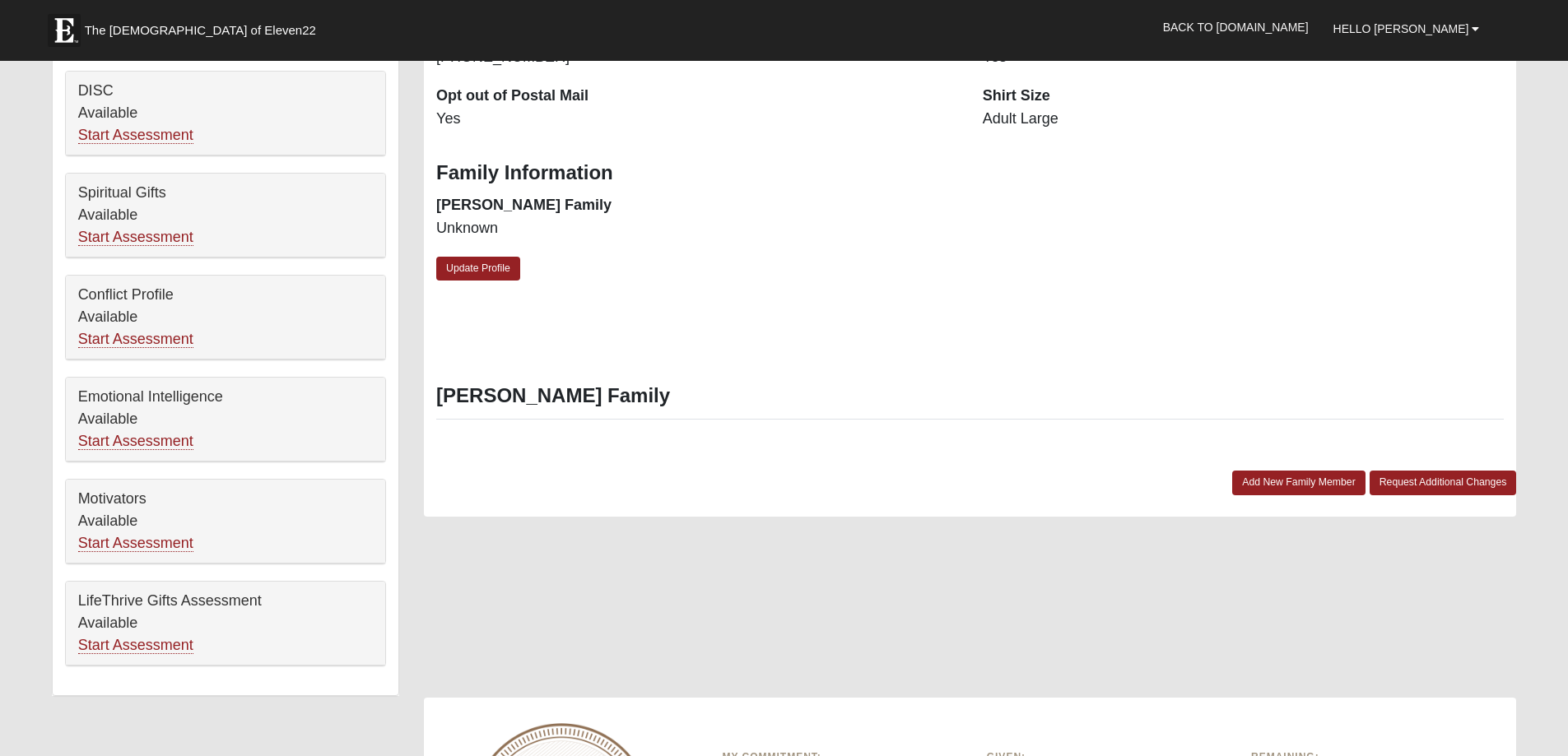
scroll to position [649, 0]
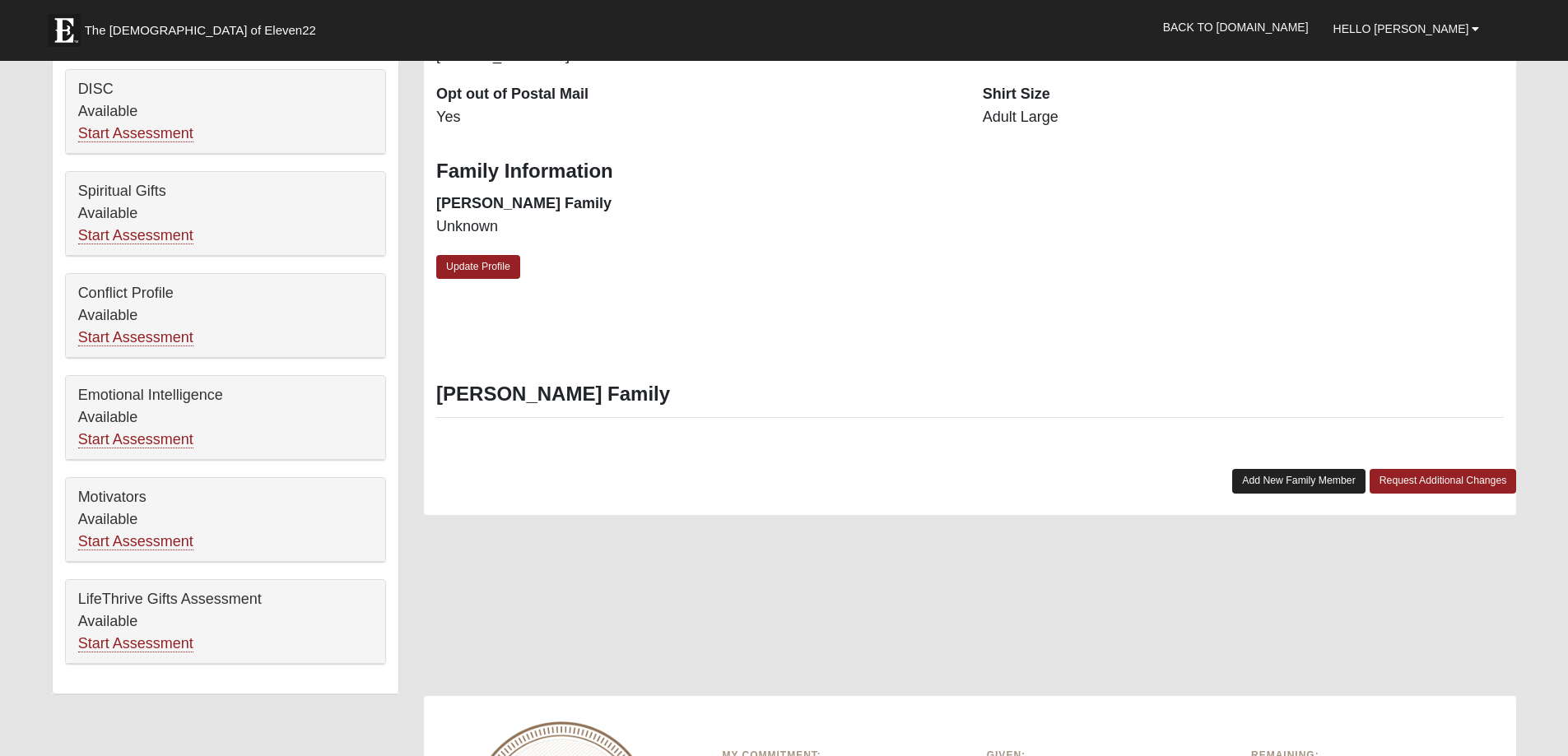
click at [1290, 474] on link "Add New Family Member" at bounding box center [1298, 481] width 133 height 24
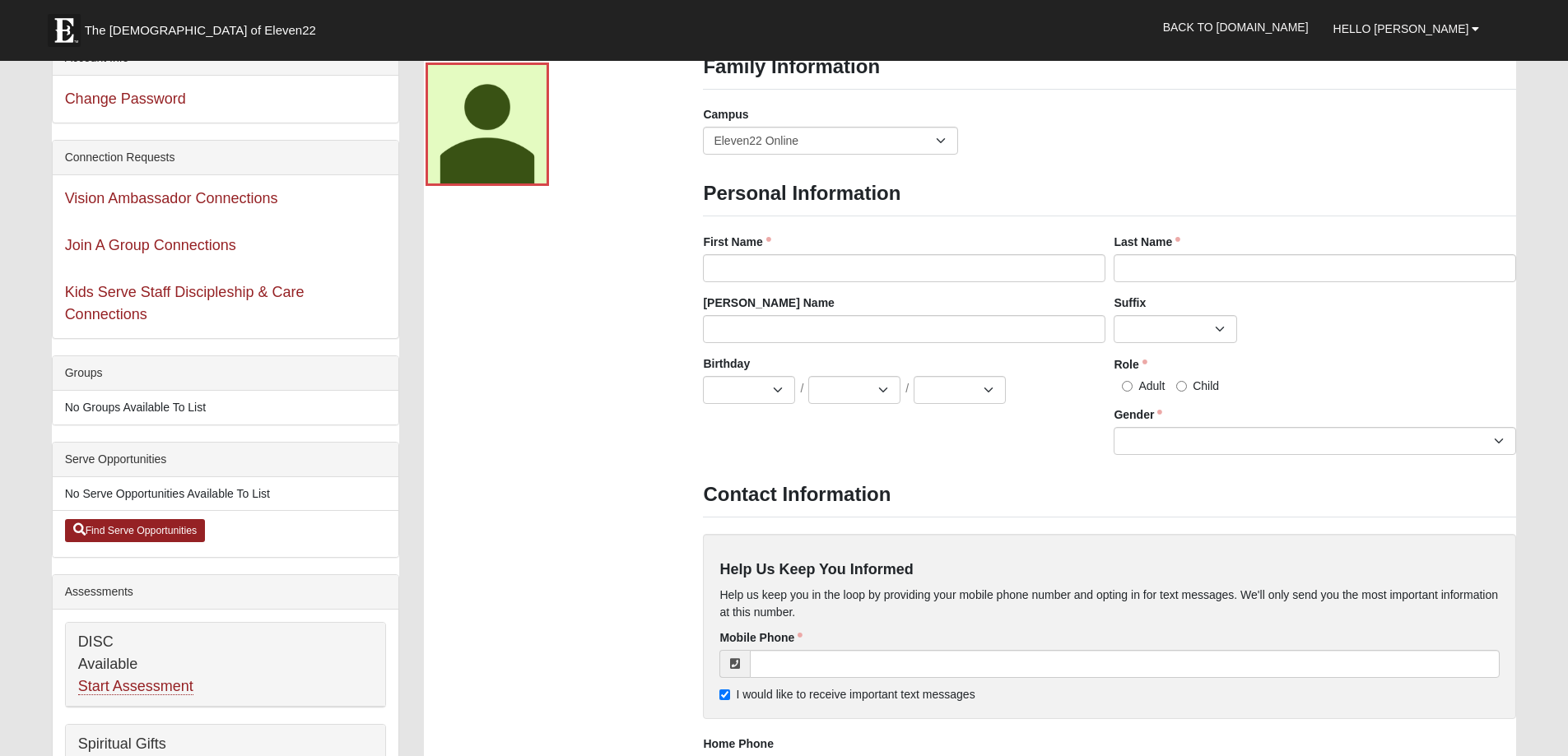
scroll to position [0, 0]
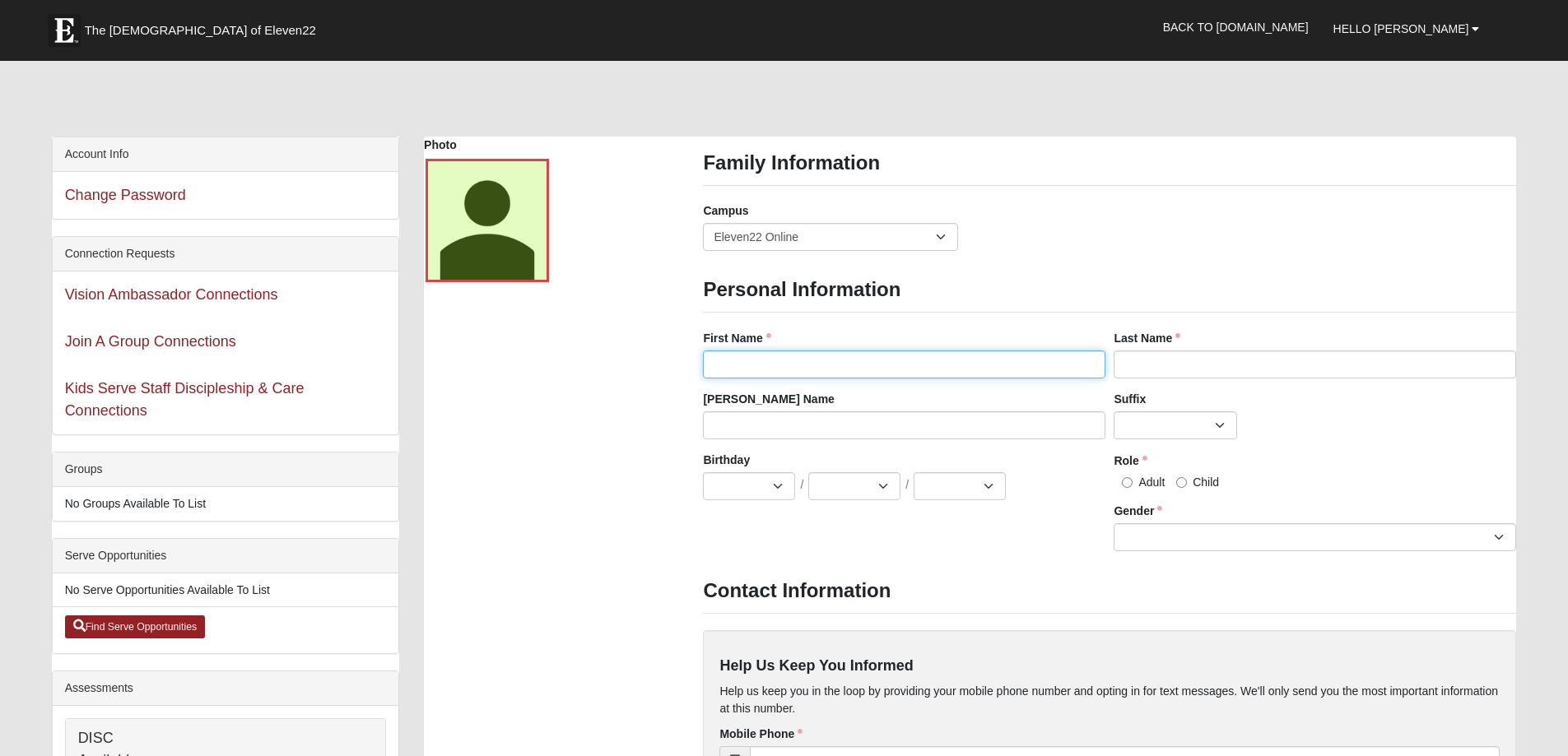
click at [737, 362] on input "First Name" at bounding box center [904, 364] width 402 height 28
type input "[PERSON_NAME]"
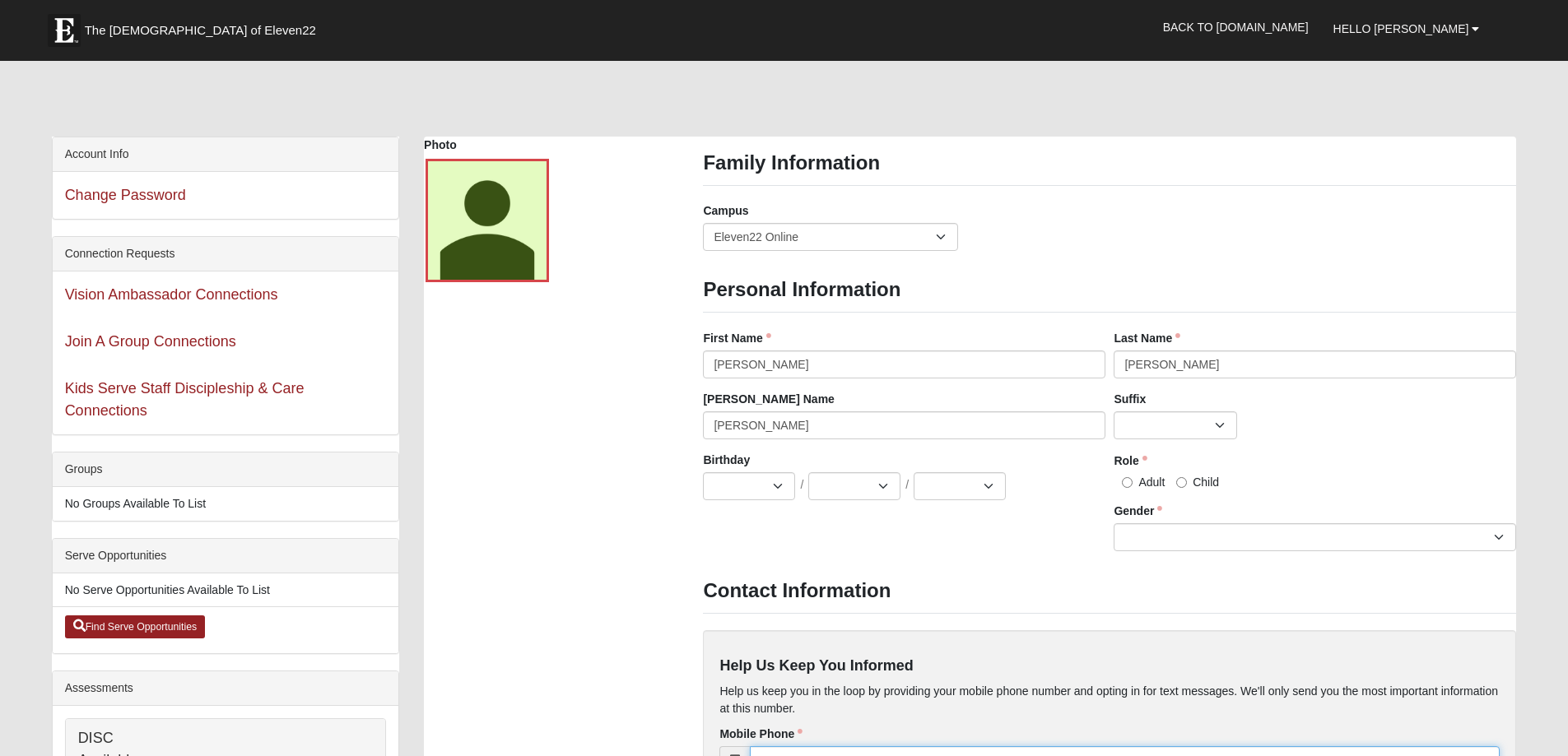
type input "5015907793"
type input "[EMAIL_ADDRESS][DOMAIN_NAME]"
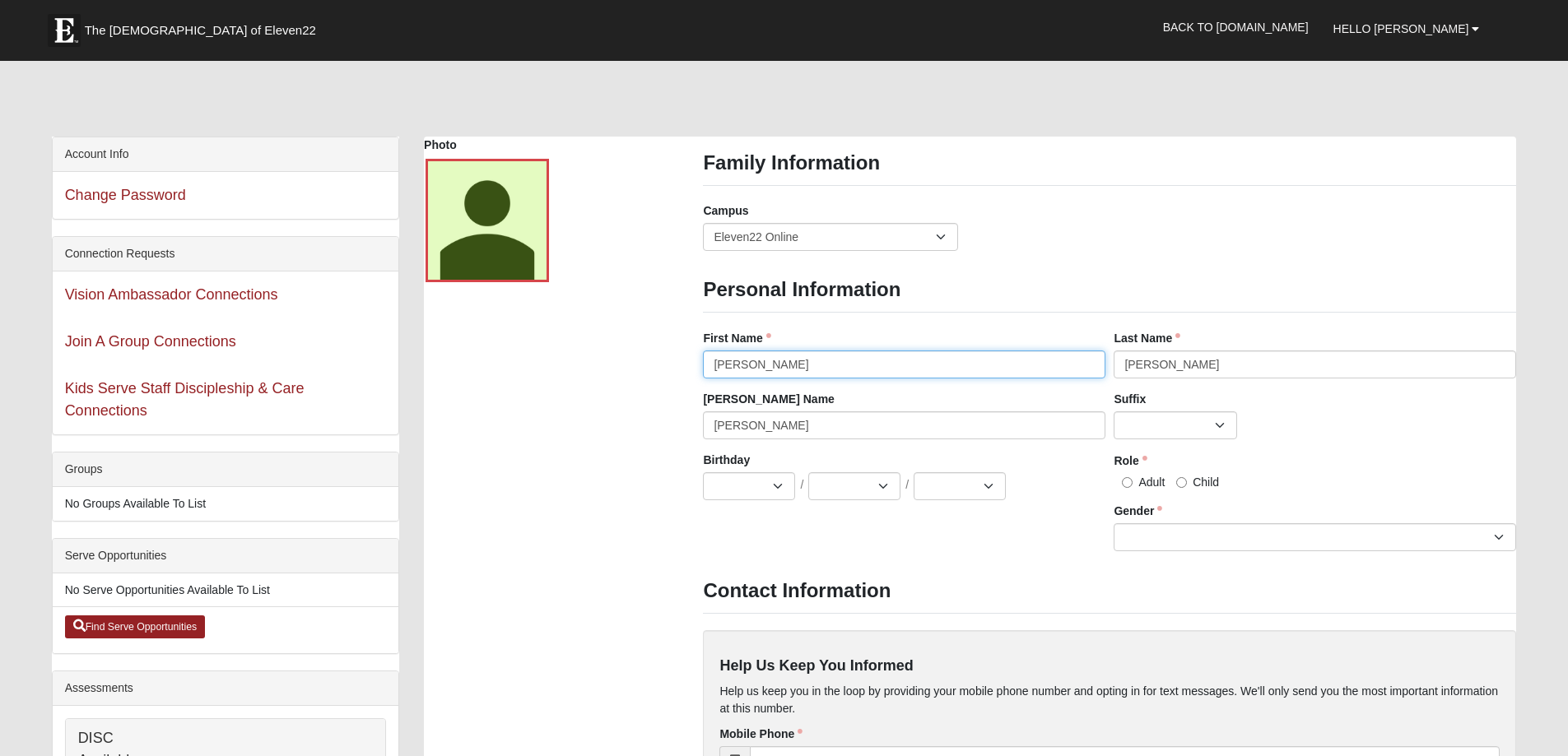
type input "[PHONE_NUMBER]"
click at [1124, 481] on input "Adult" at bounding box center [1127, 483] width 10 height 10
radio input "true"
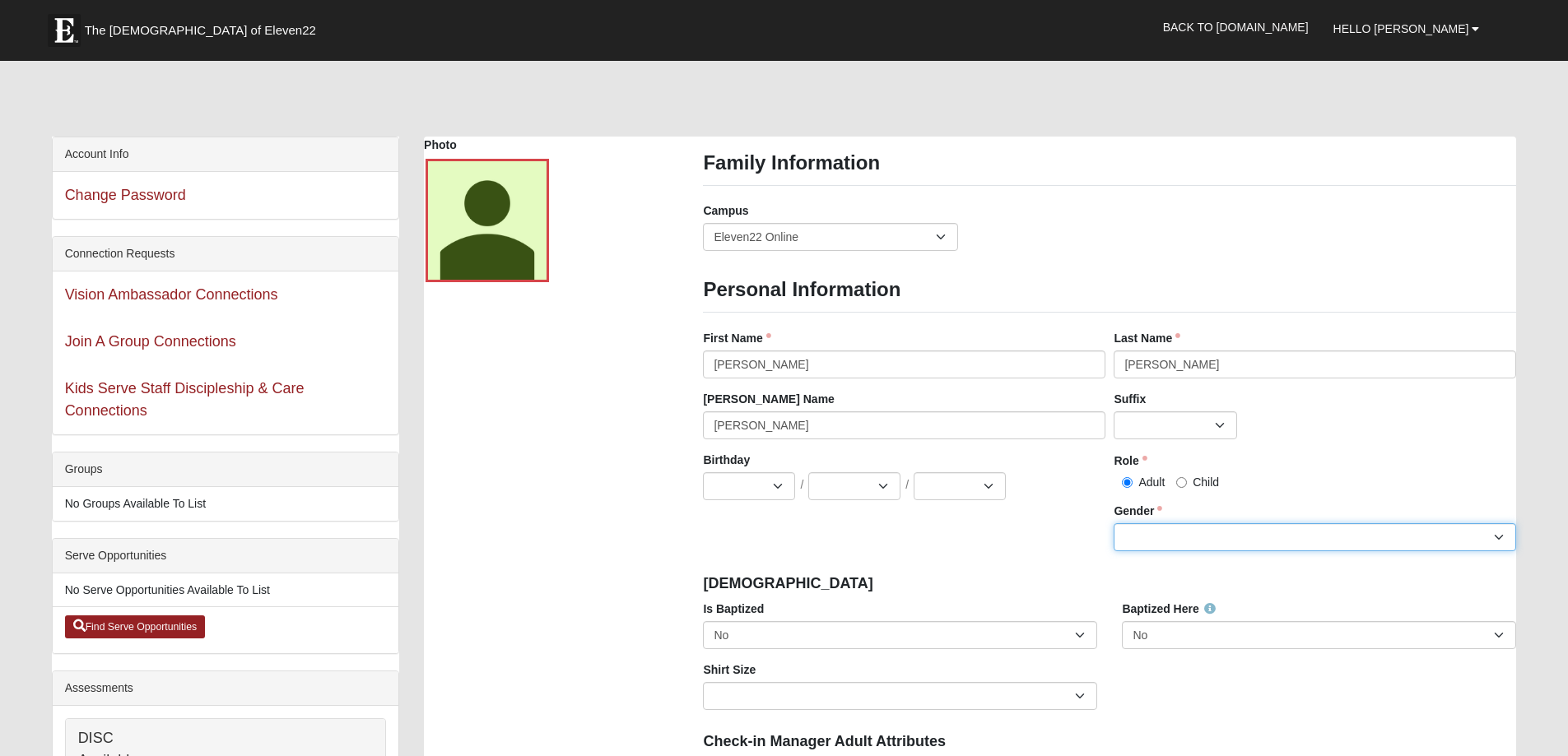
click at [1498, 533] on select "[DEMOGRAPHIC_DATA] [DEMOGRAPHIC_DATA]" at bounding box center [1315, 537] width 402 height 28
select select "[DEMOGRAPHIC_DATA]"
click at [1113, 523] on select "[DEMOGRAPHIC_DATA] [DEMOGRAPHIC_DATA]" at bounding box center [1315, 537] width 402 height 28
click at [778, 482] on select "Jan Feb Mar Apr May Jun Jul Aug Sep Oct Nov Dec" at bounding box center [748, 486] width 92 height 28
select select "2"
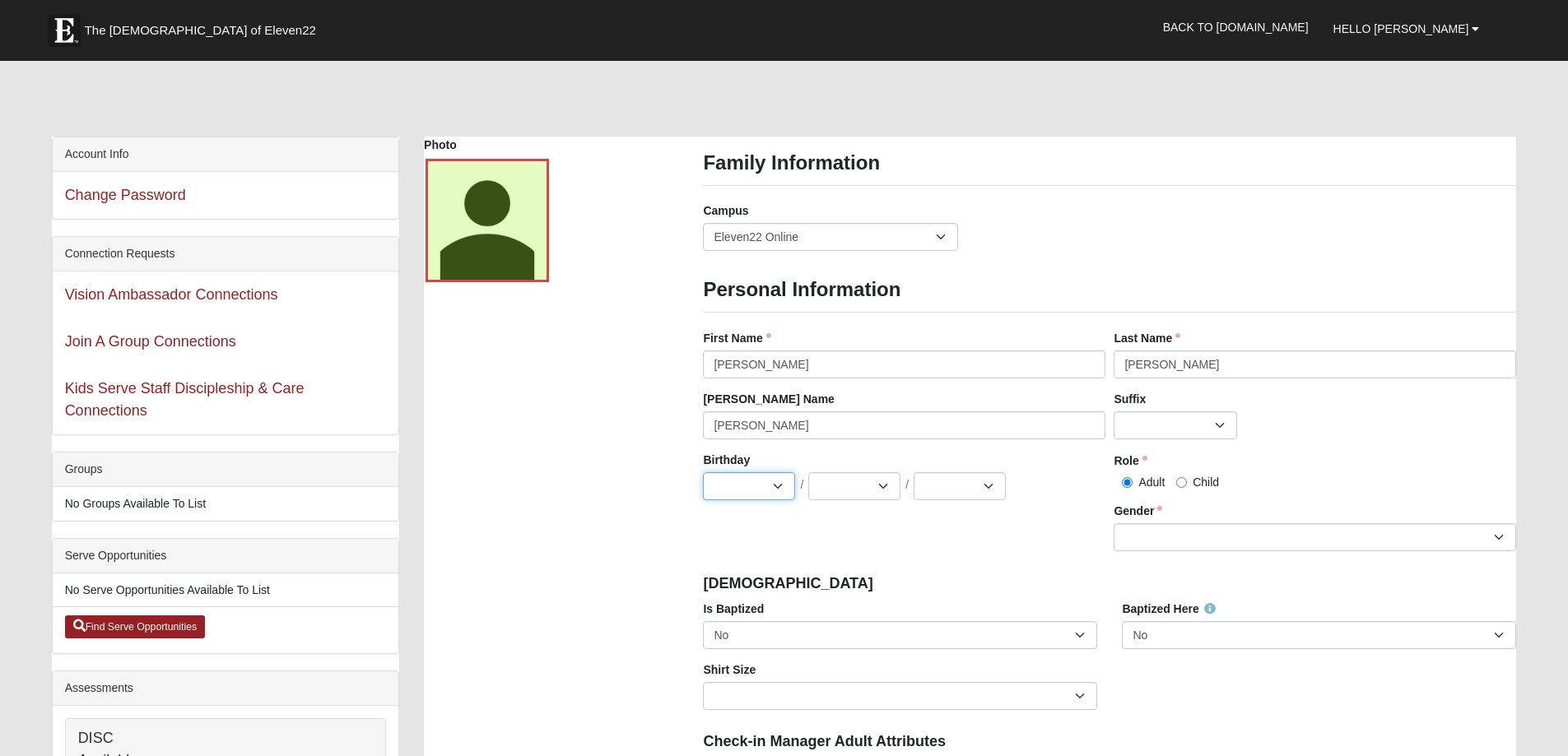
click at [703, 472] on select "Jan Feb Mar Apr May Jun Jul Aug Sep Oct Nov Dec" at bounding box center [748, 486] width 92 height 28
click at [884, 485] on select "1 2 3 4 5 6 7 8 9 10 11 12 13 14 15 16 17 18 19 20 21 22 23 24 25 26 27 28 29 3…" at bounding box center [854, 486] width 92 height 28
select select "11"
click at [808, 472] on select "1 2 3 4 5 6 7 8 9 10 11 12 13 14 15 16 17 18 19 20 21 22 23 24 25 26 27 28 29 3…" at bounding box center [854, 486] width 92 height 28
click at [988, 485] on select "2025 2024 2023 2022 2021 2020 2019 2018 2017 2016 2015 2014 2013 2012 2011 2010…" at bounding box center [959, 486] width 92 height 28
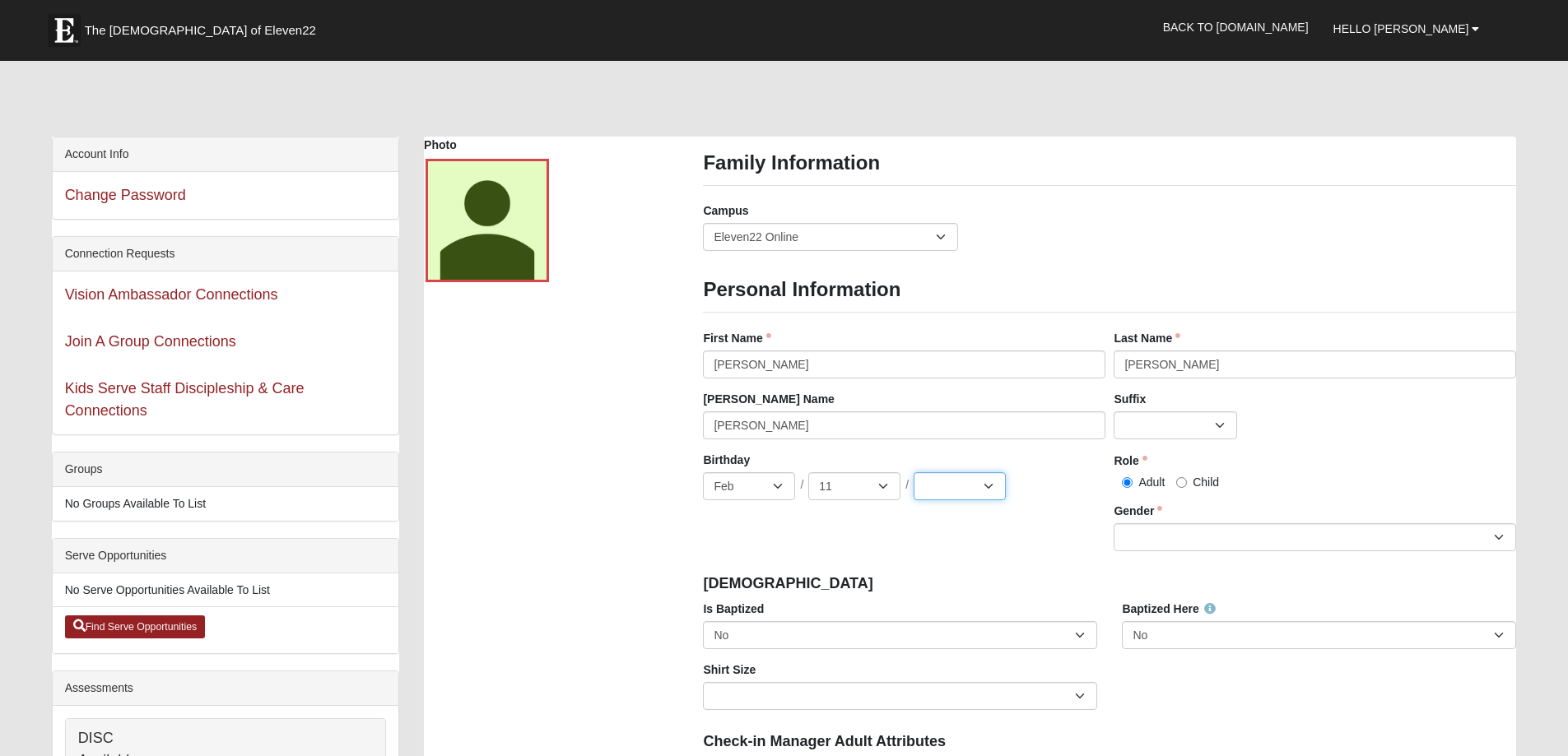
select select "1947"
click at [913, 472] on select "2025 2024 2023 2022 2021 2020 2019 2018 2017 2016 2015 2014 2013 2012 2011 2010…" at bounding box center [959, 486] width 92 height 28
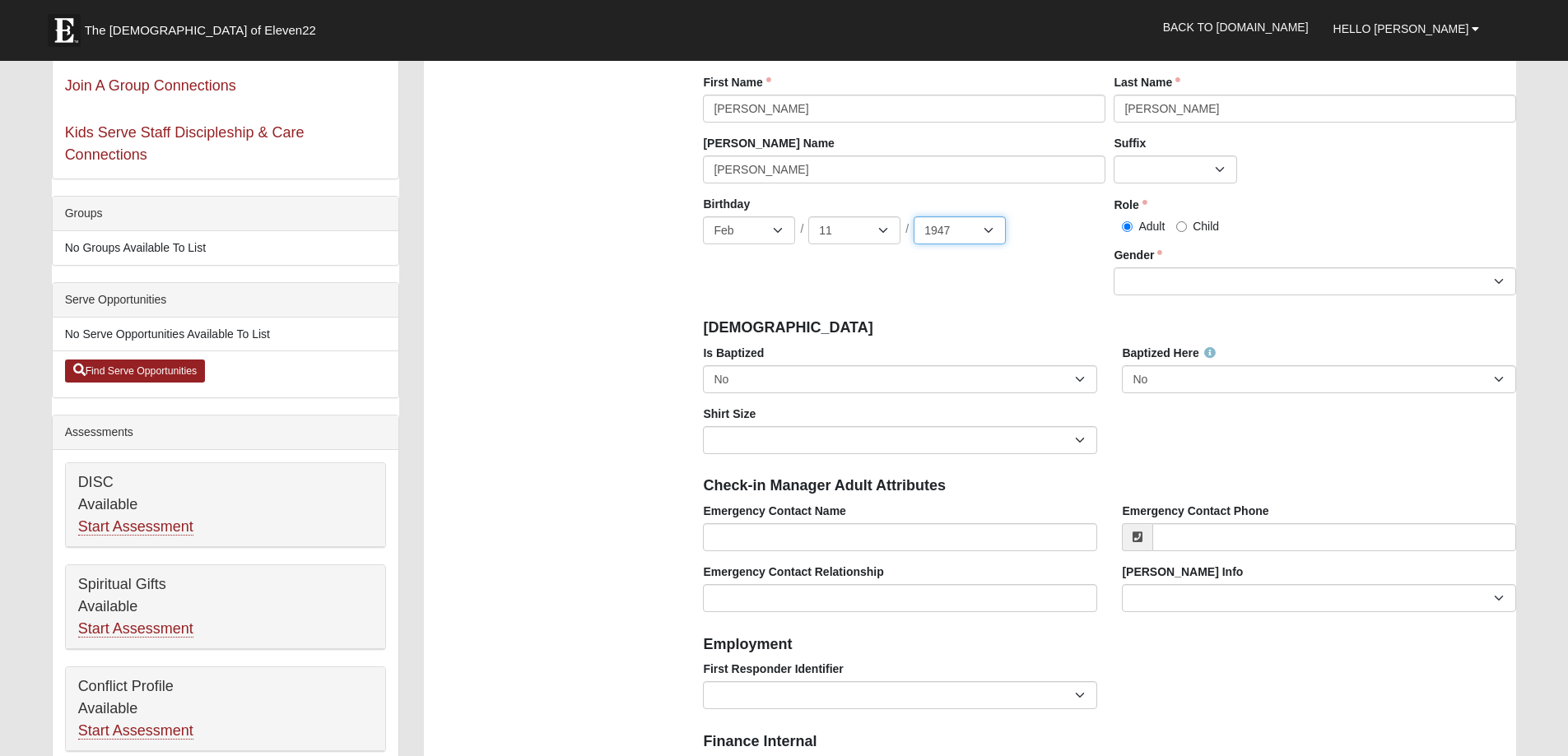
scroll to position [253, 0]
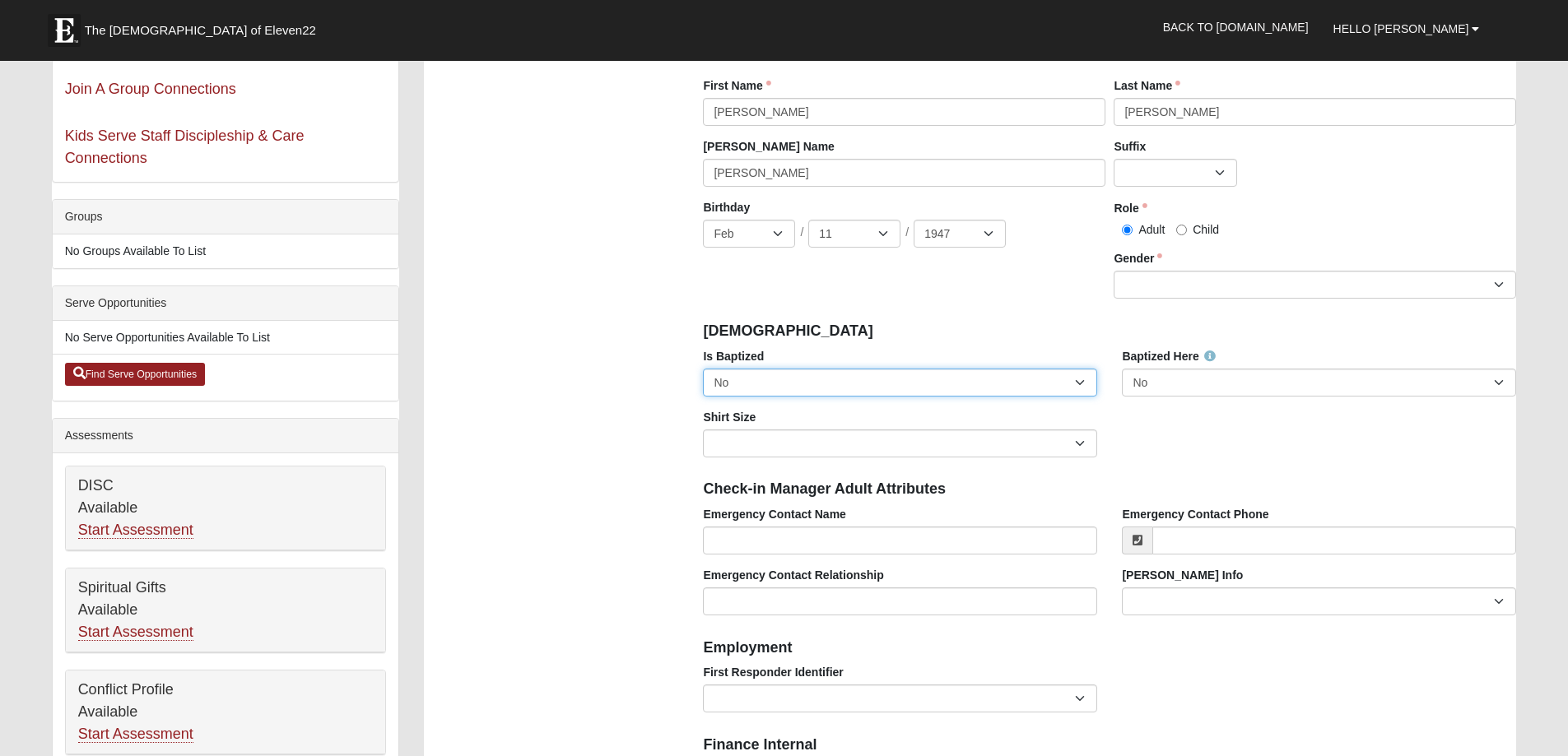
click at [1083, 381] on select "No Yes" at bounding box center [900, 382] width 394 height 28
select select "True"
click at [703, 369] on select "No Yes" at bounding box center [900, 382] width 394 height 28
click at [1501, 379] on select "No Yes" at bounding box center [1319, 382] width 394 height 28
click at [1122, 369] on select "No Yes" at bounding box center [1319, 382] width 394 height 28
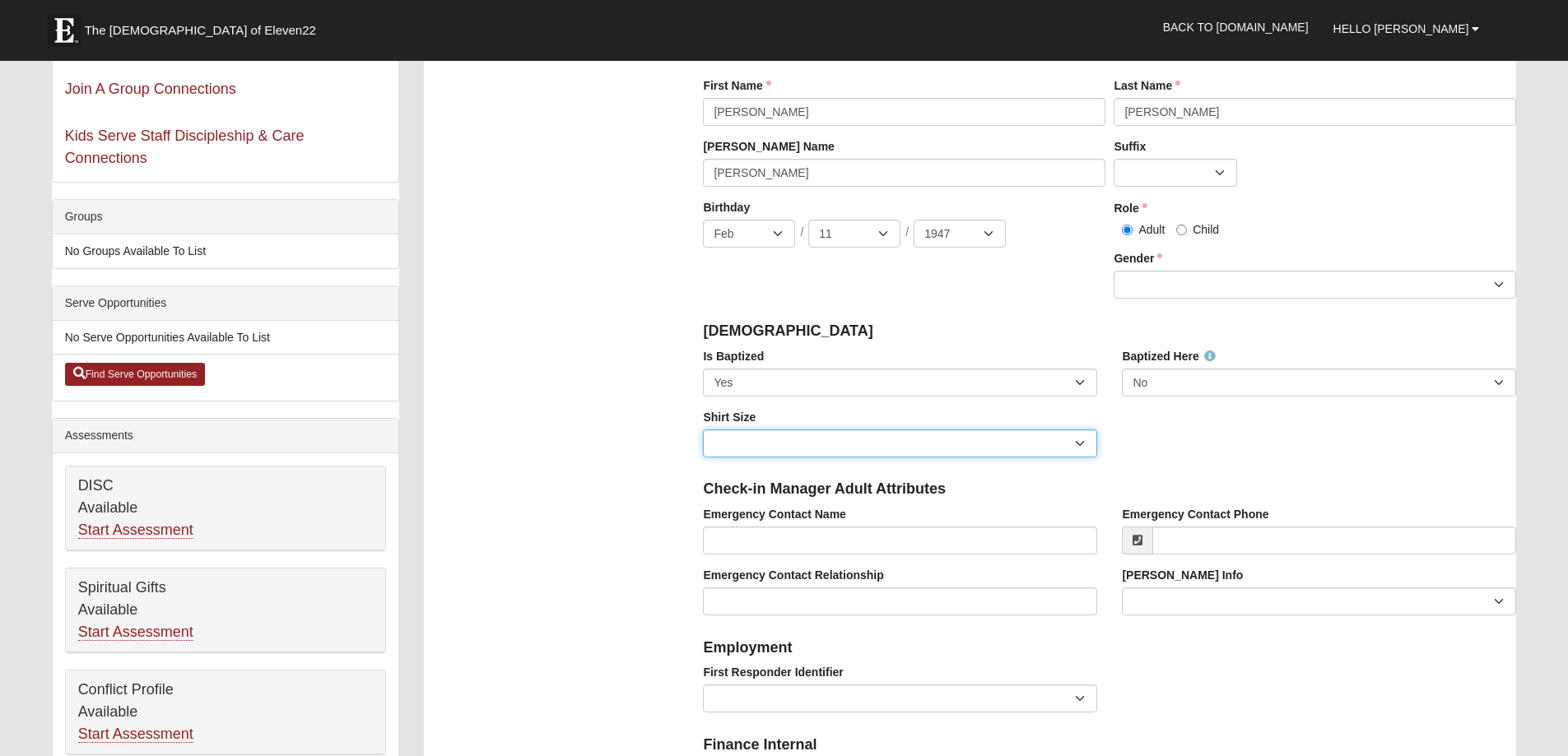
click at [809, 441] on select "Adult Small Adult Medium Adult Large Adult XL Adult XXL Adult 3XL Adult 4XL You…" at bounding box center [900, 443] width 394 height 28
select select "Adult Large"
click at [703, 430] on select "Adult Small Adult Medium Adult Large Adult XL Adult XXL Adult 3XL Adult 4XL You…" at bounding box center [900, 443] width 394 height 28
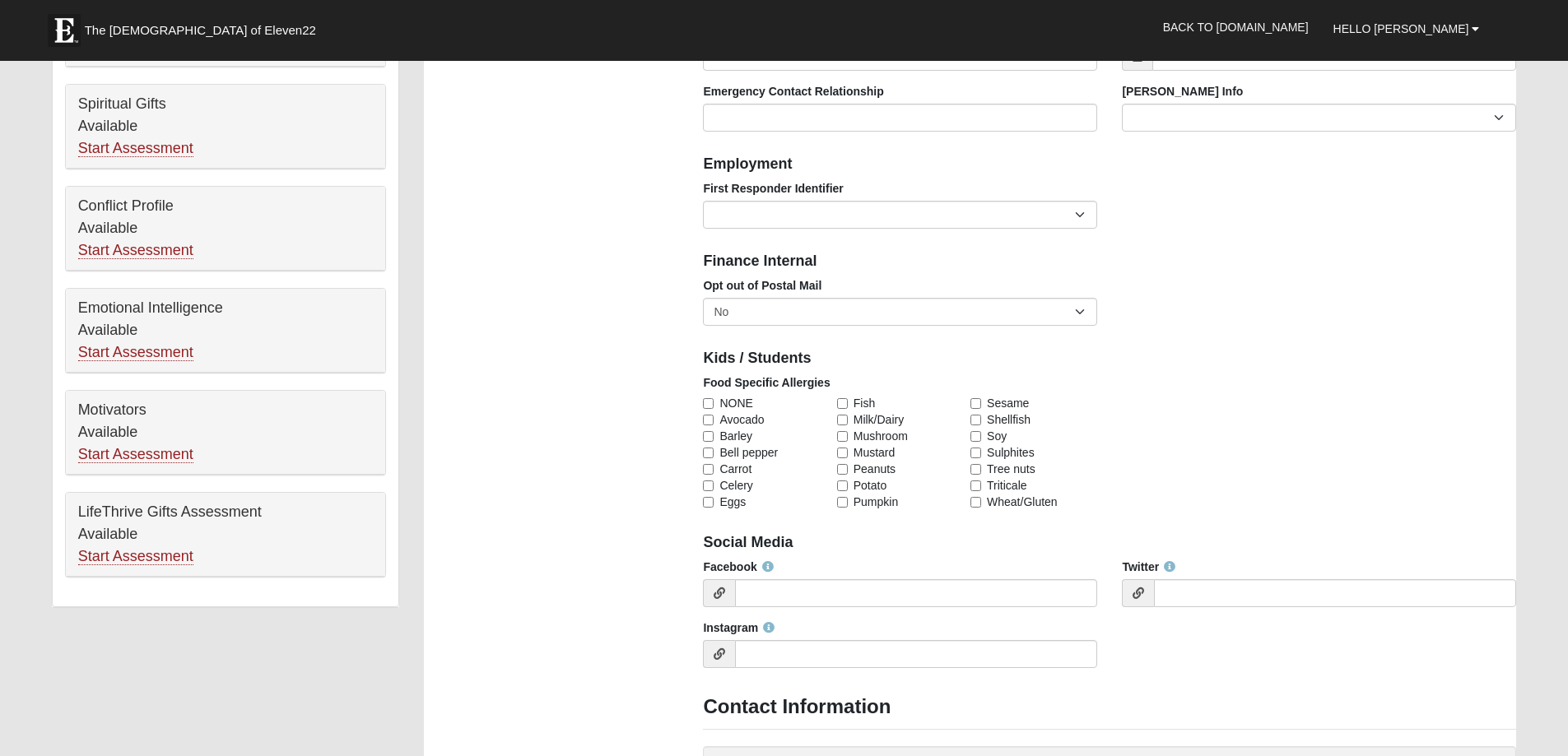
scroll to position [733, 0]
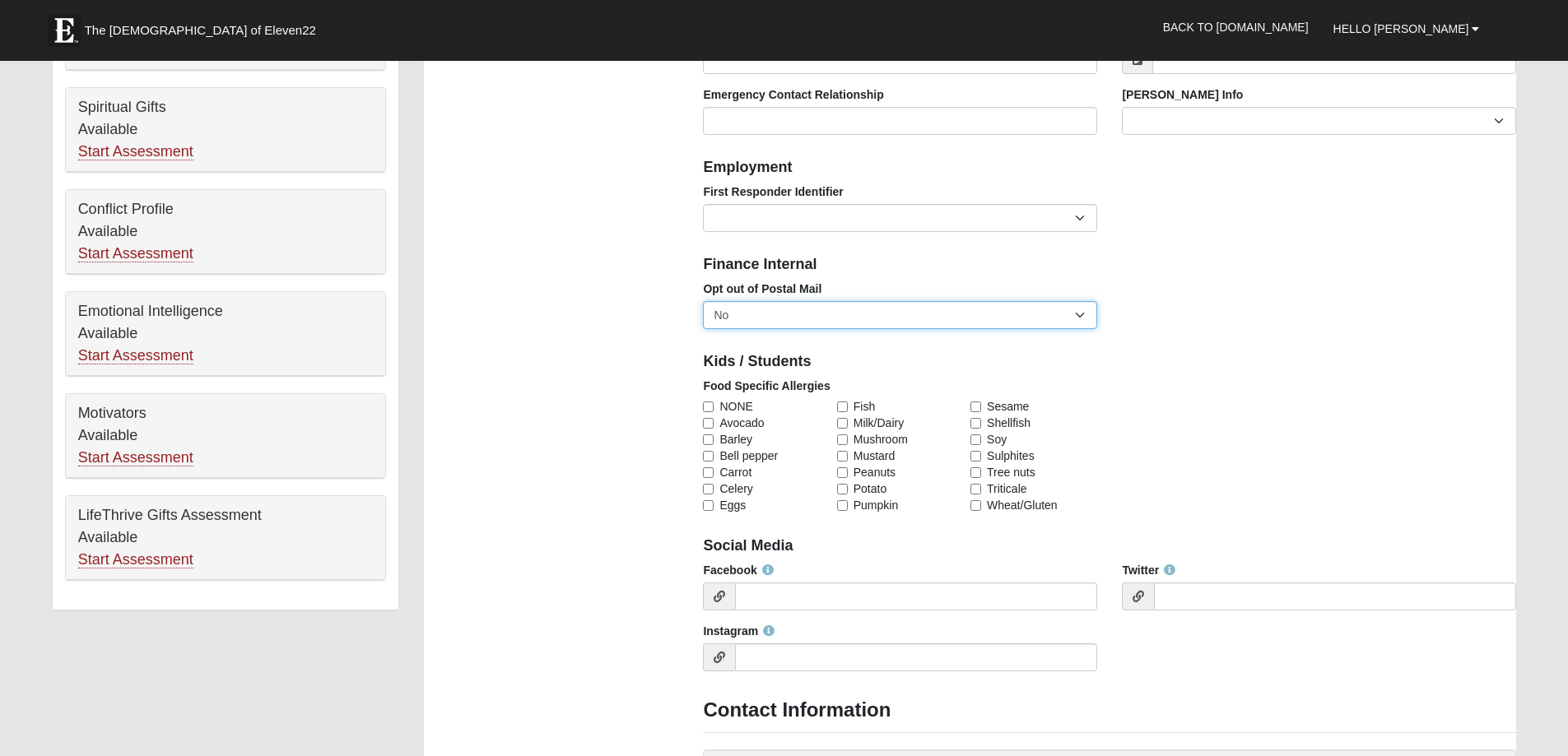
click at [1082, 315] on select "No Yes" at bounding box center [900, 315] width 394 height 28
select select "True"
click at [703, 302] on select "No Yes" at bounding box center [900, 315] width 394 height 28
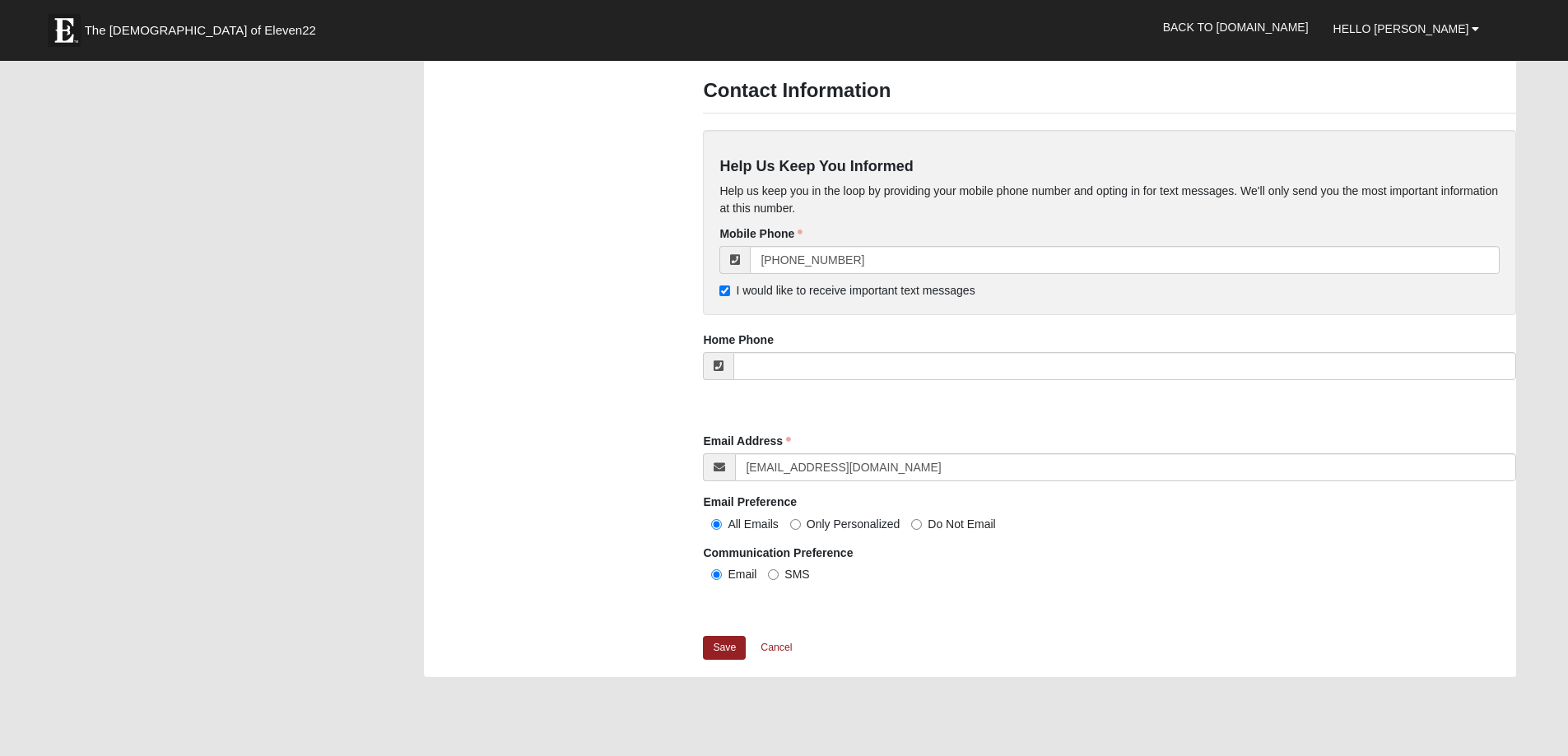
scroll to position [1343, 0]
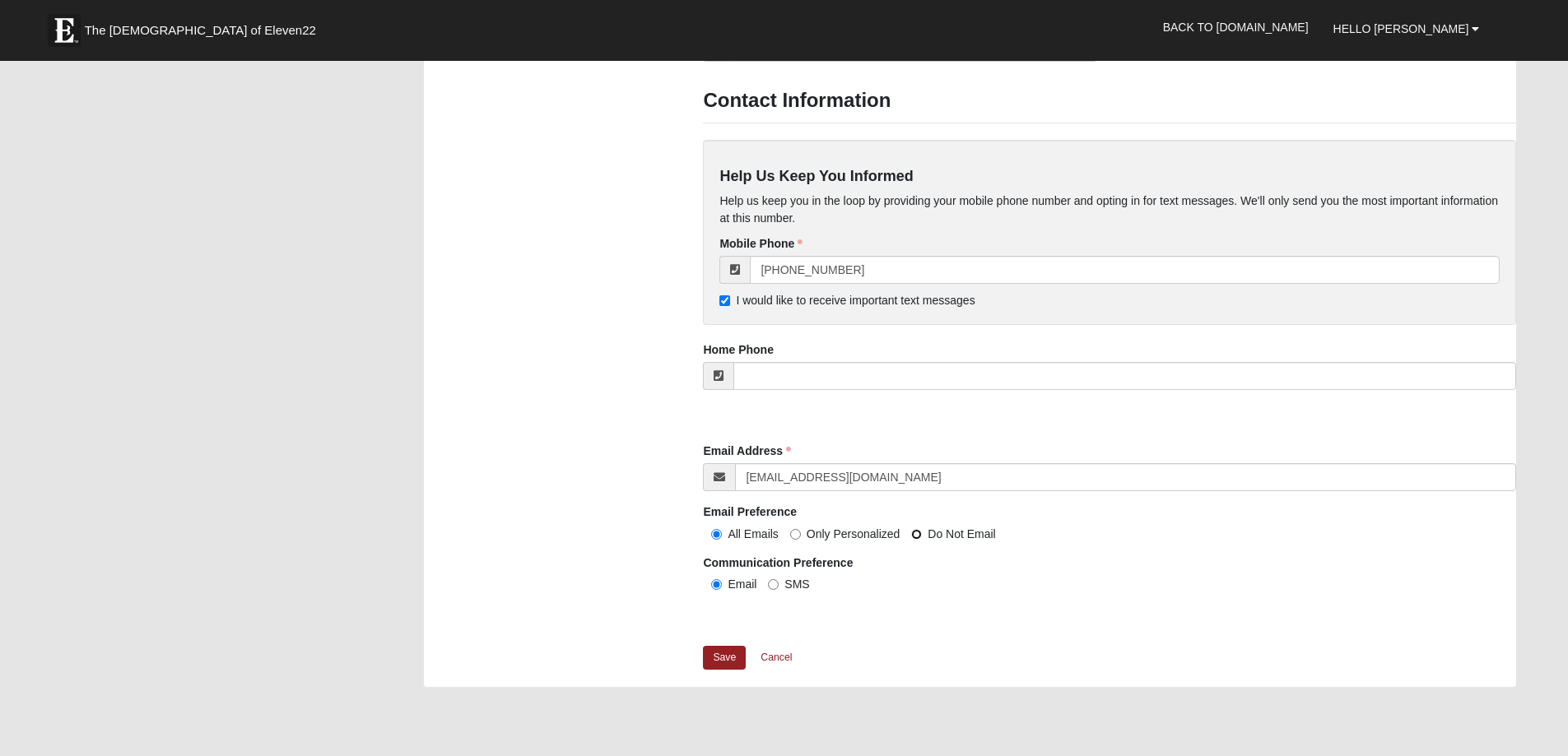
click at [914, 534] on input "Do Not Email" at bounding box center [916, 534] width 10 height 10
radio input "true"
click at [771, 584] on input "SMS" at bounding box center [773, 584] width 10 height 10
radio input "true"
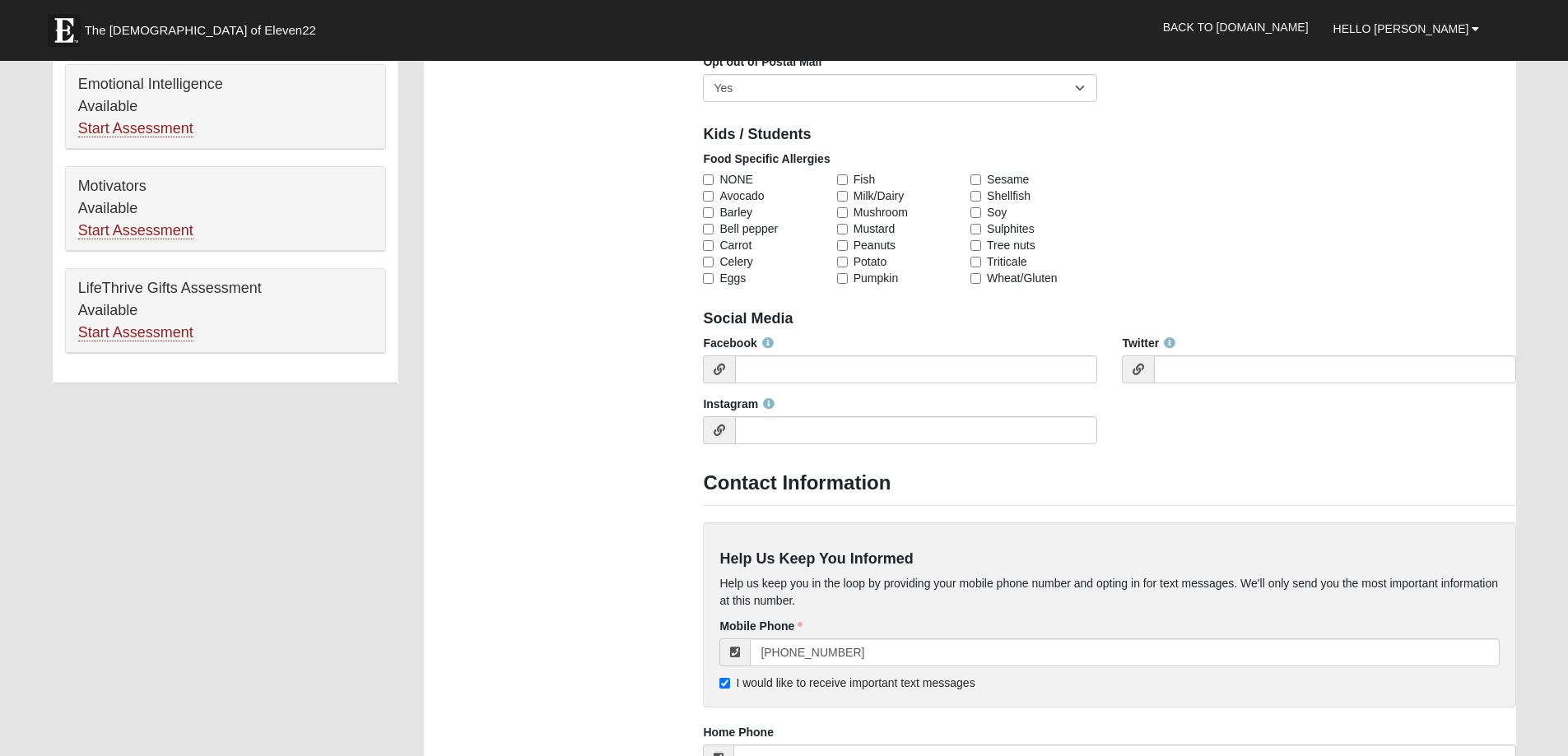
scroll to position [957, 0]
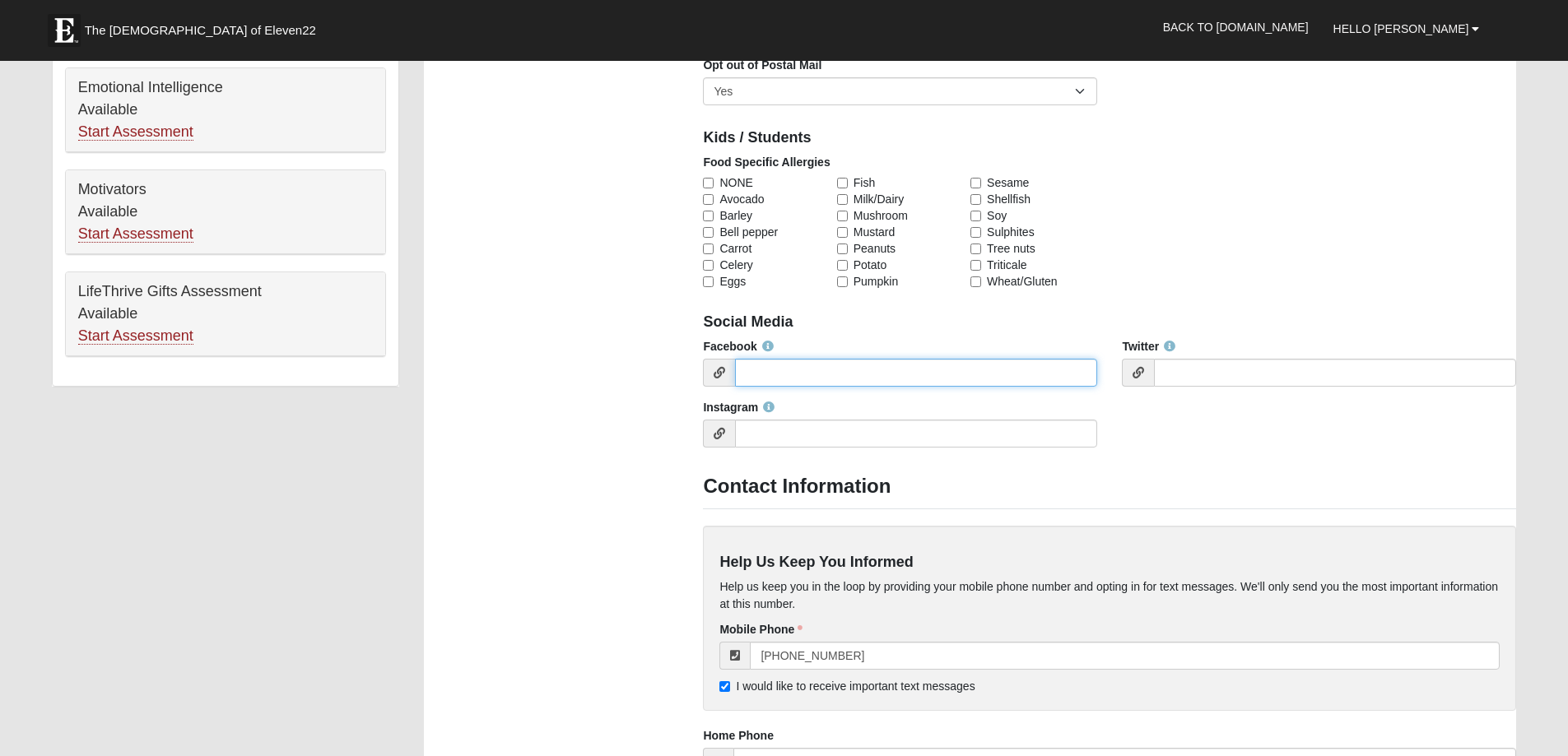
click at [801, 367] on input "Facebook" at bounding box center [915, 373] width 362 height 28
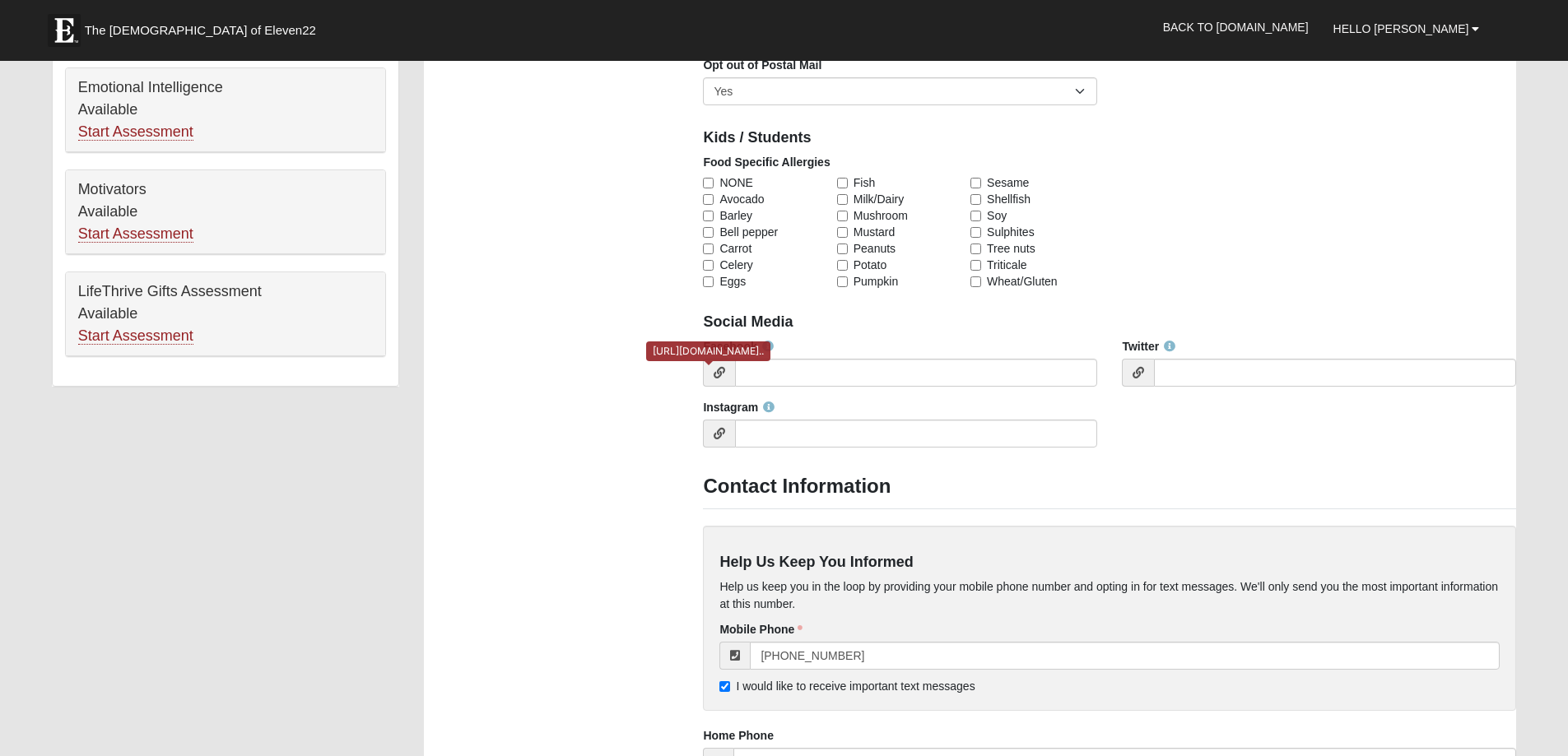
click at [719, 370] on icon at bounding box center [718, 372] width 11 height 11
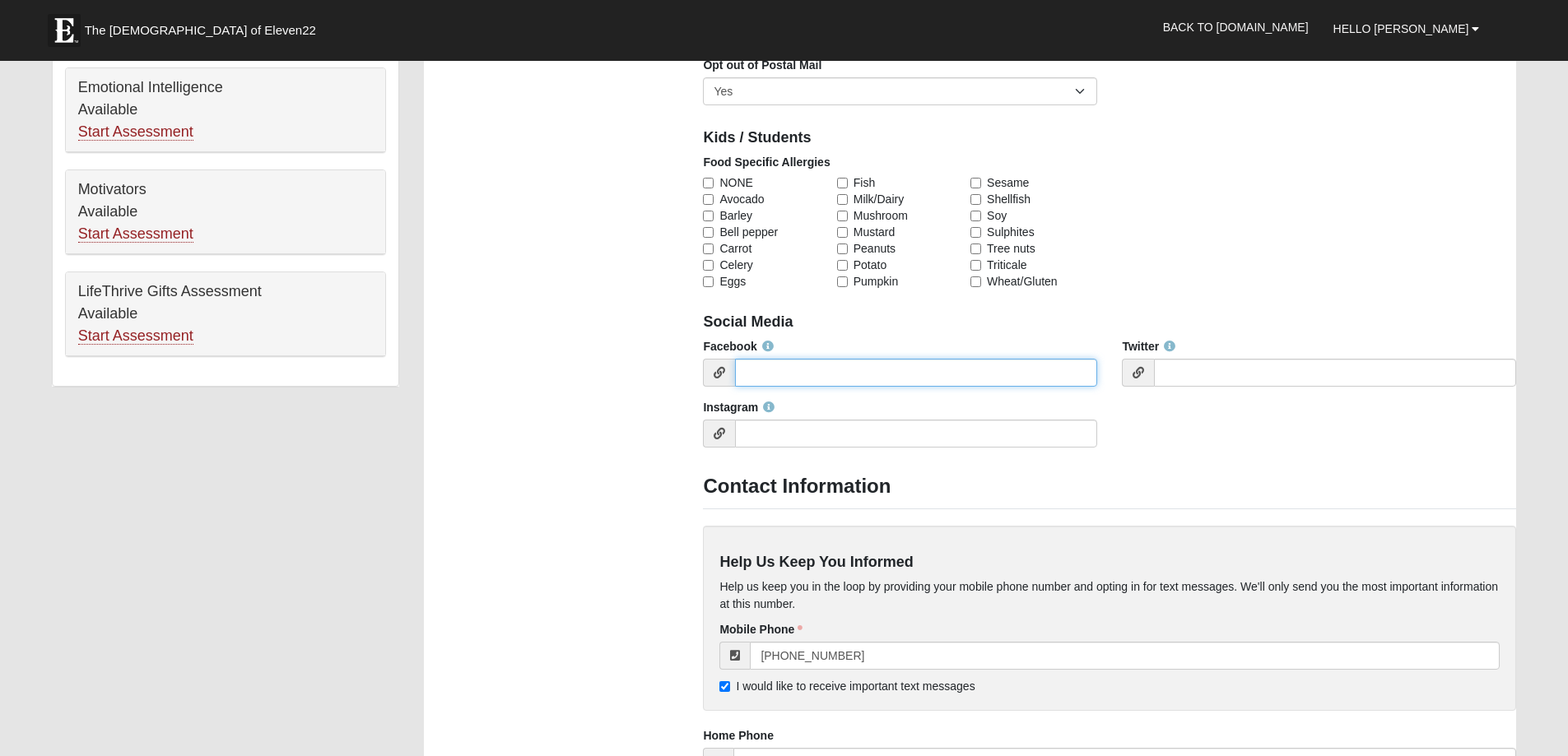
click at [788, 374] on input "Facebook" at bounding box center [915, 373] width 362 height 28
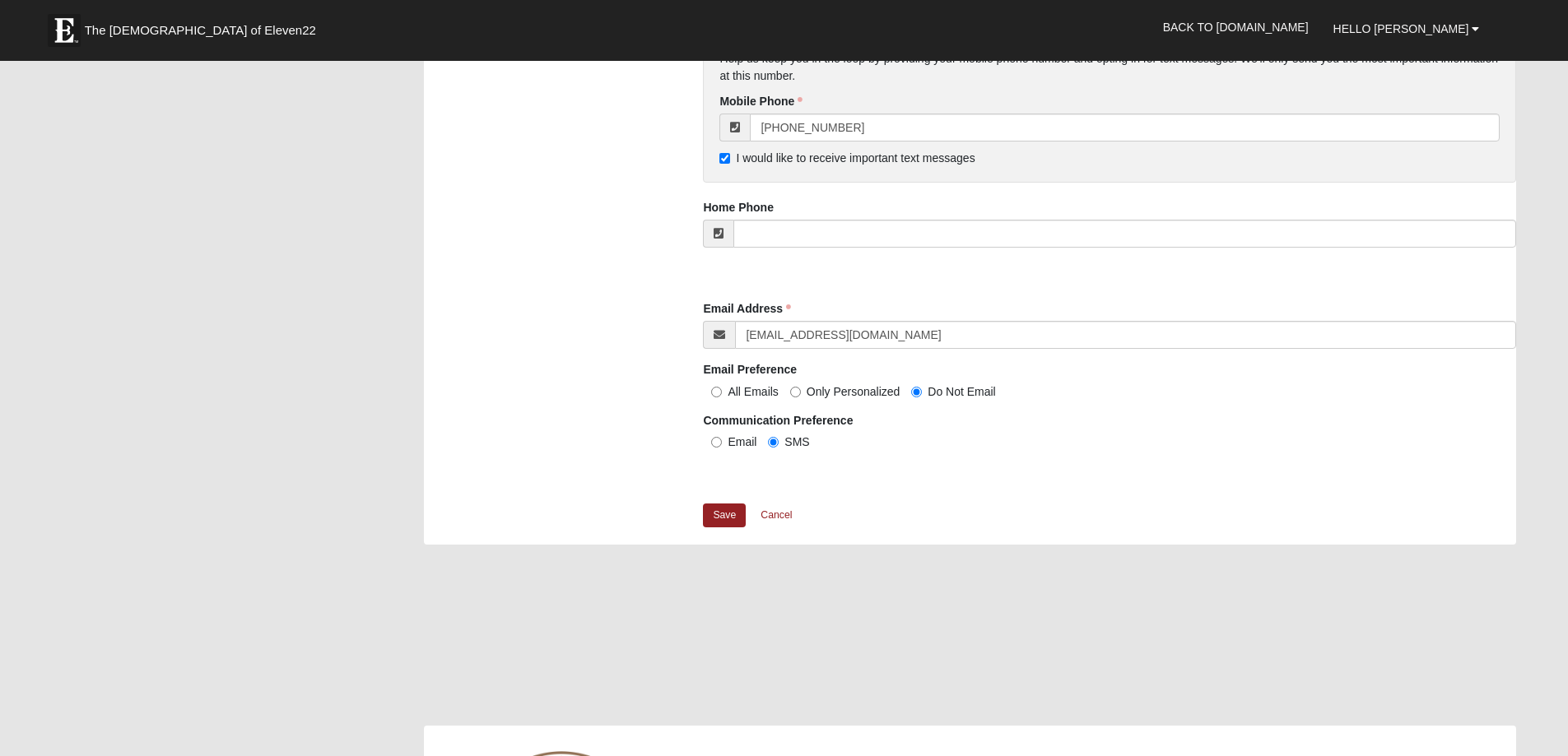
scroll to position [1482, 0]
click at [727, 519] on link "Save" at bounding box center [724, 519] width 43 height 24
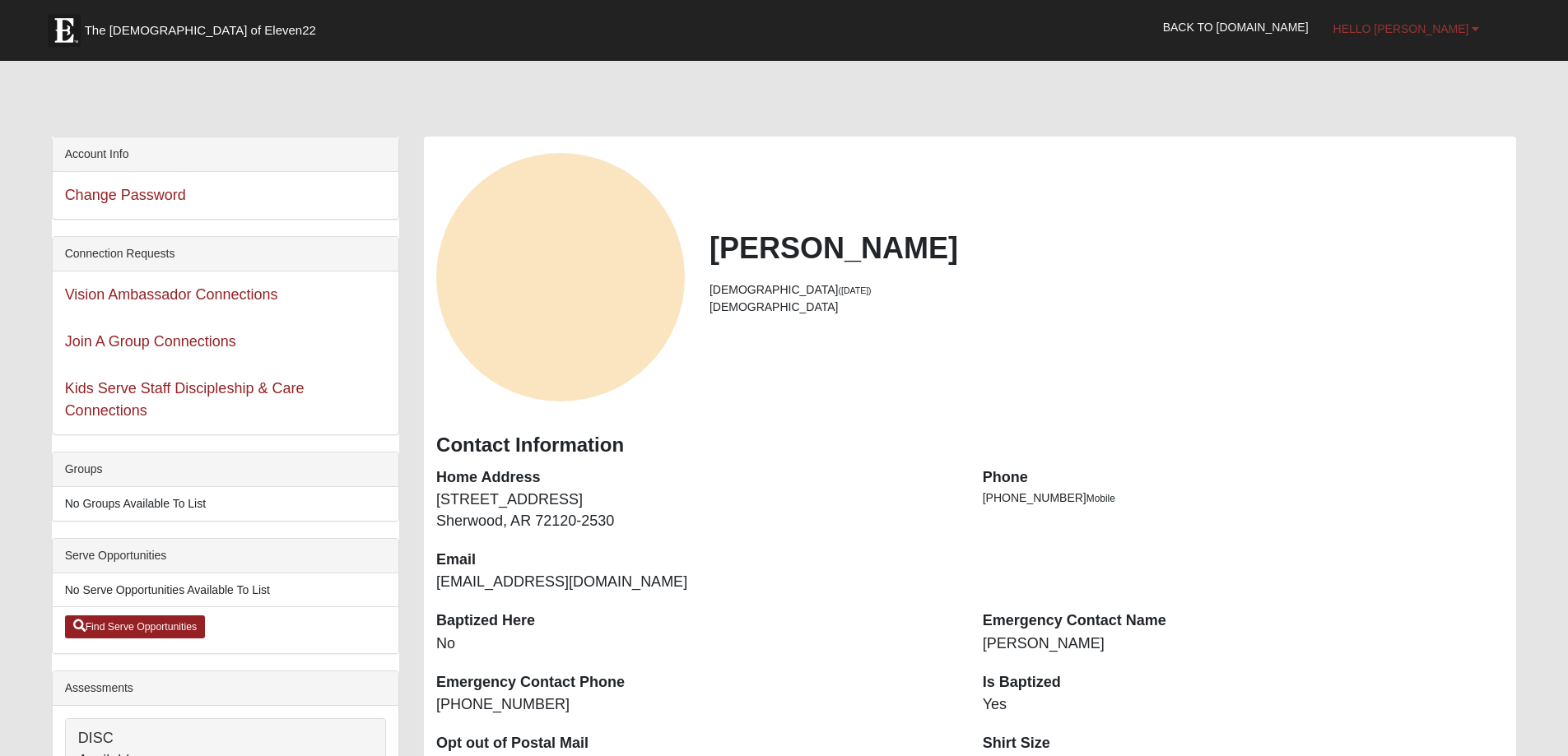
click at [1461, 29] on span "Hello [PERSON_NAME]" at bounding box center [1401, 28] width 136 height 13
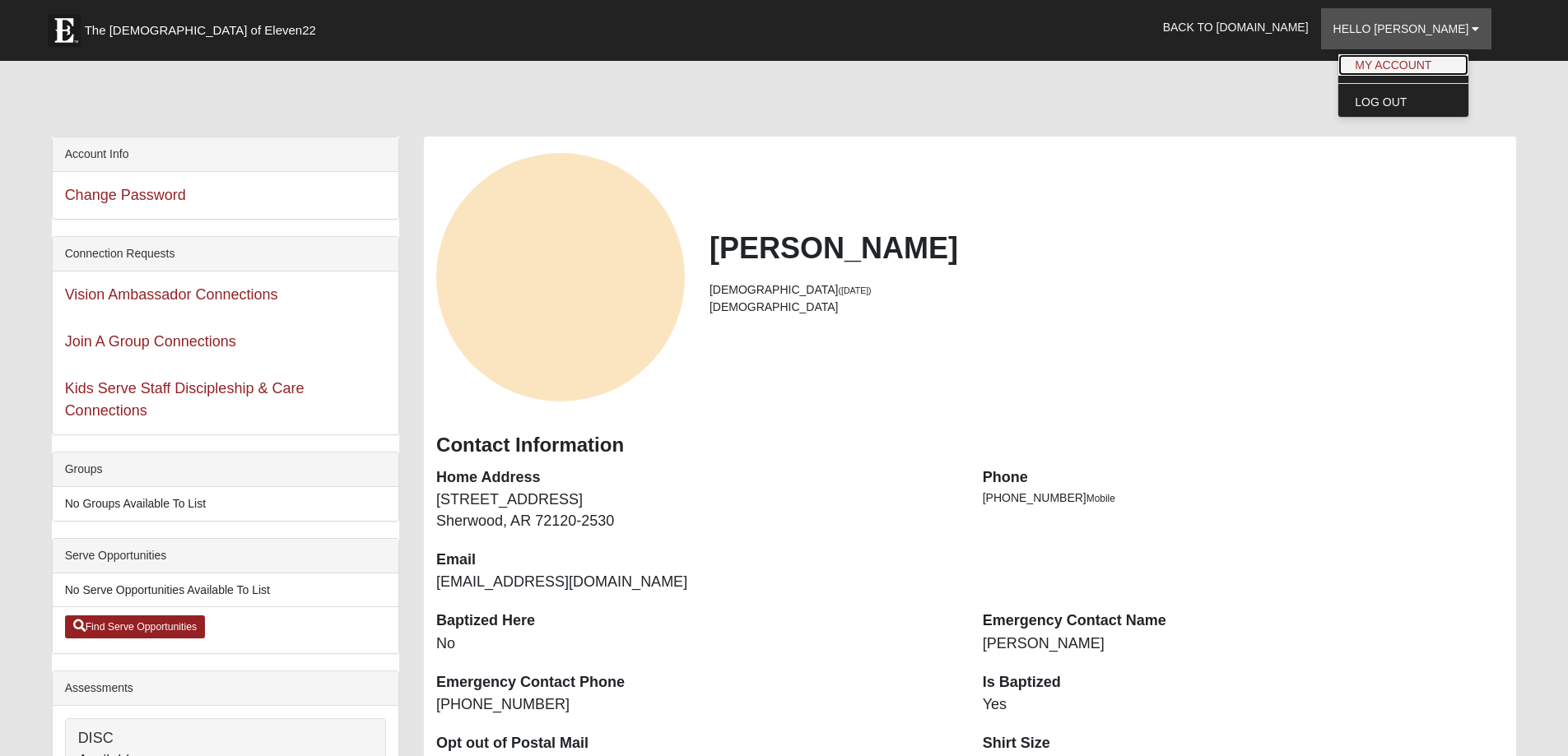
click at [1451, 60] on link "My Account" at bounding box center [1402, 64] width 130 height 21
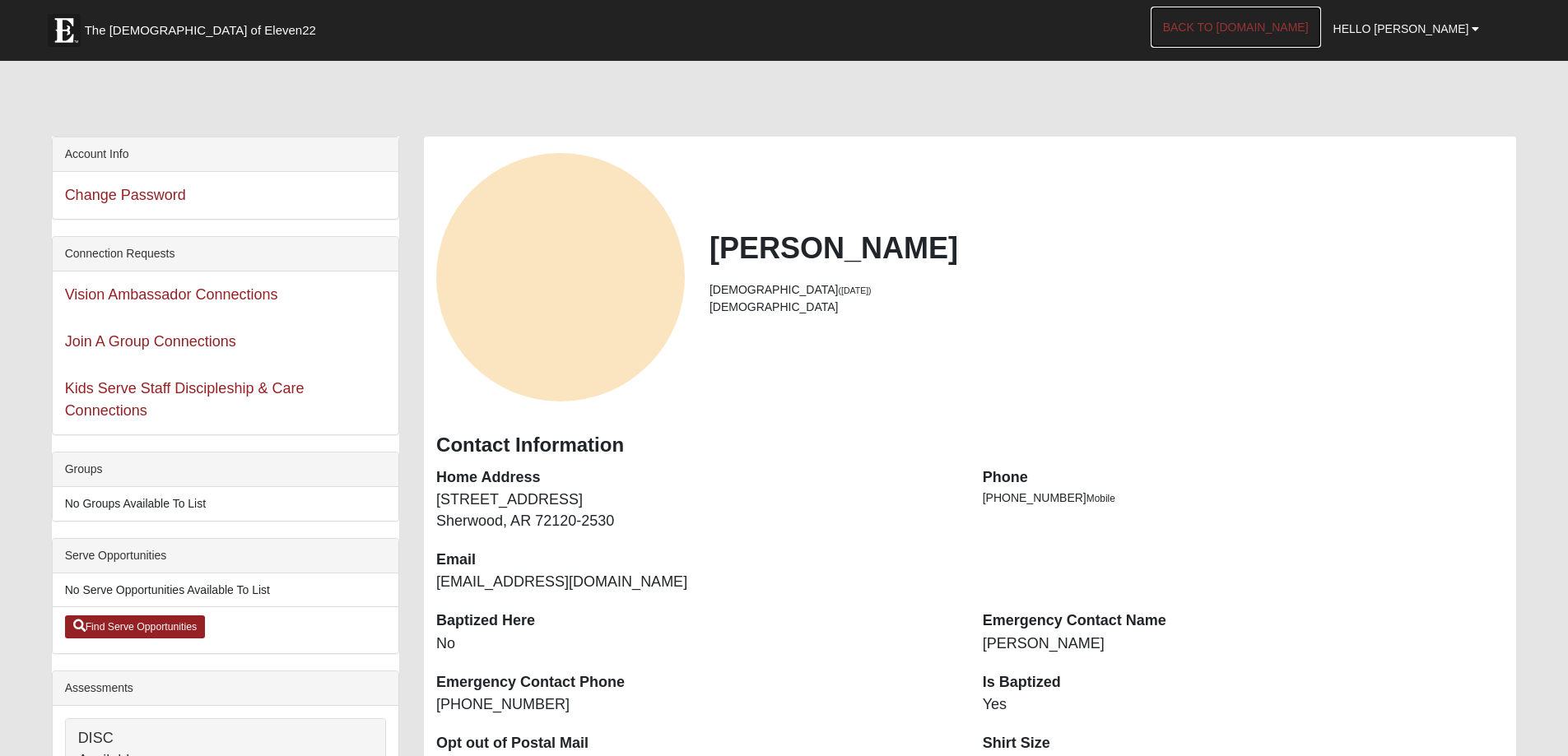
click at [1321, 23] on link "Back to [DOMAIN_NAME]" at bounding box center [1235, 27] width 170 height 41
click at [1273, 25] on link "Back to [DOMAIN_NAME]" at bounding box center [1235, 27] width 170 height 41
